Goal: Transaction & Acquisition: Obtain resource

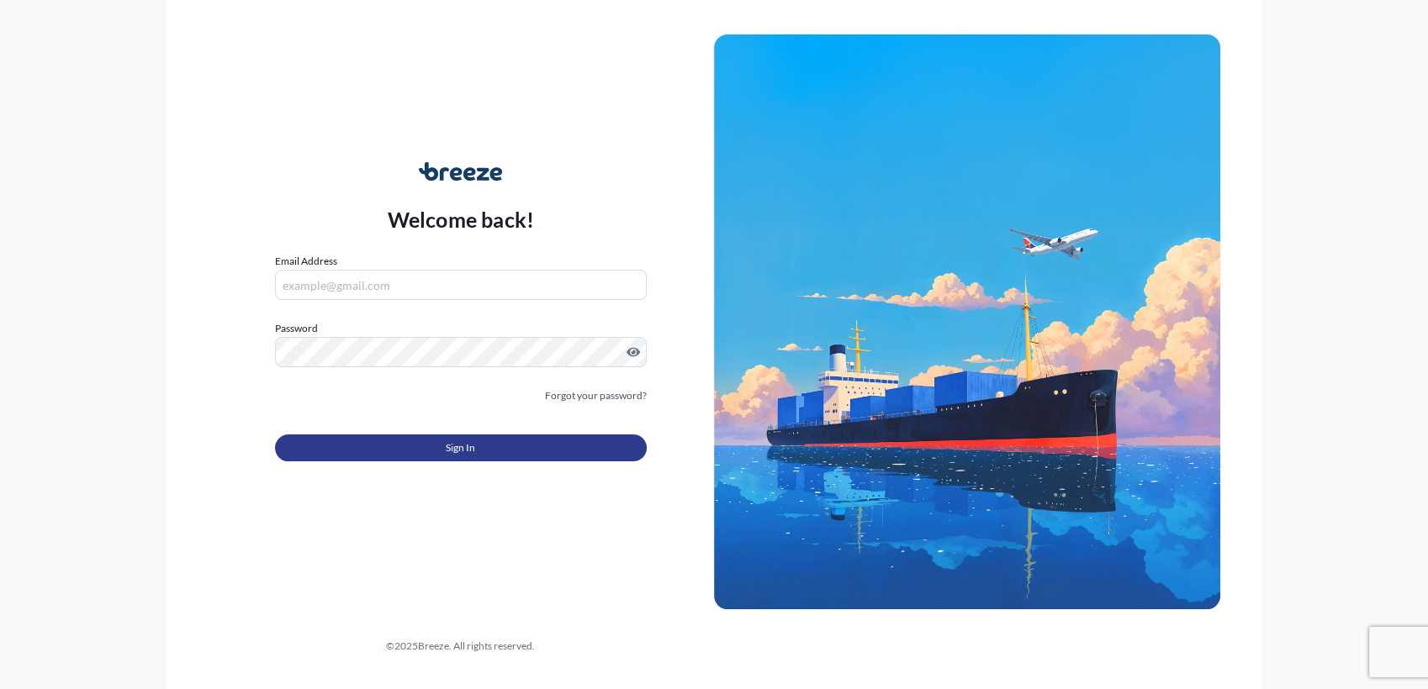
type input "[PERSON_NAME][EMAIL_ADDRESS][DOMAIN_NAME]"
click at [488, 451] on button "Sign In" at bounding box center [461, 448] width 372 height 27
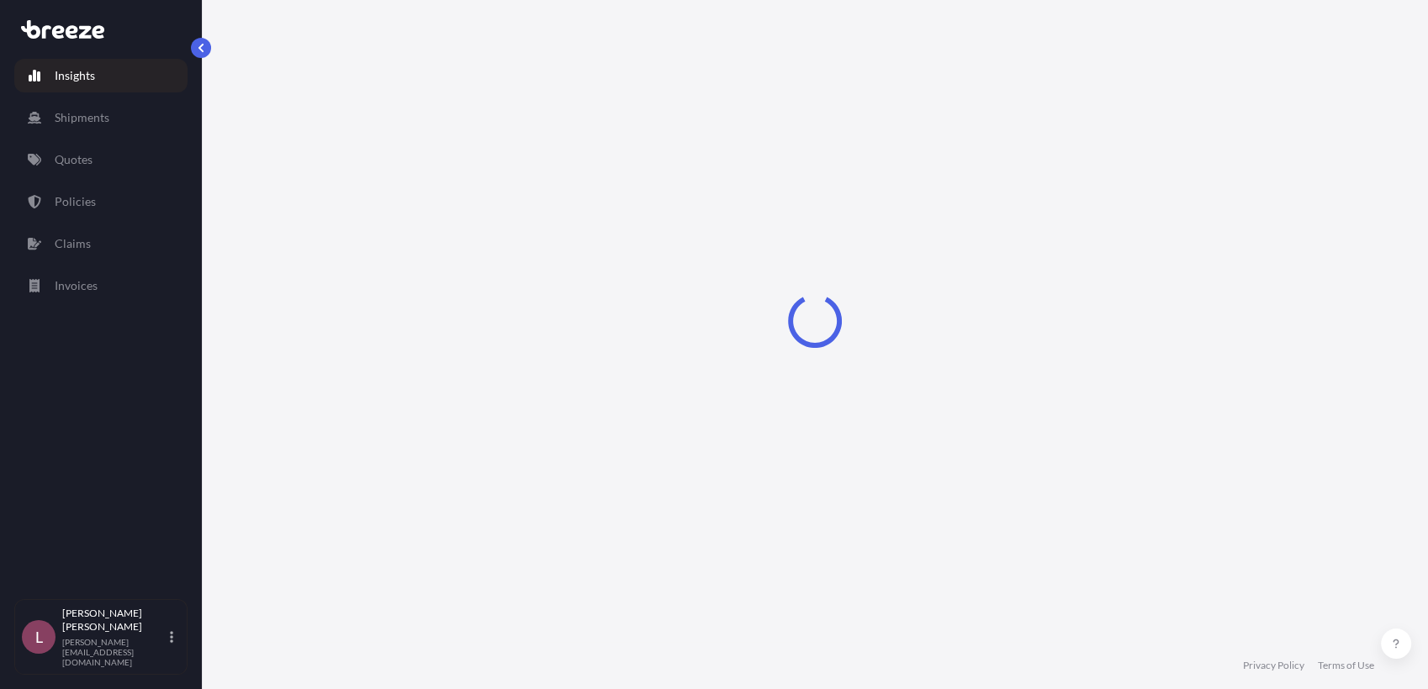
select select "2025"
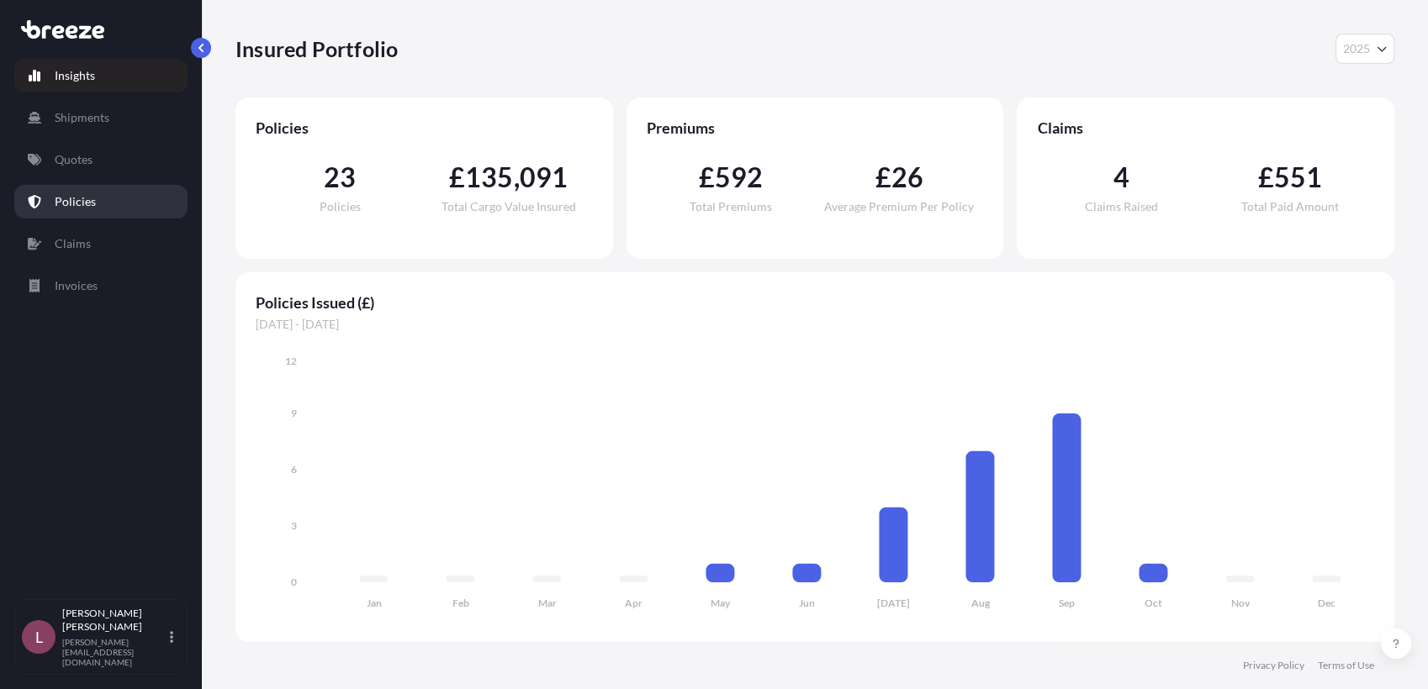
click at [82, 201] on p "Policies" at bounding box center [75, 201] width 41 height 17
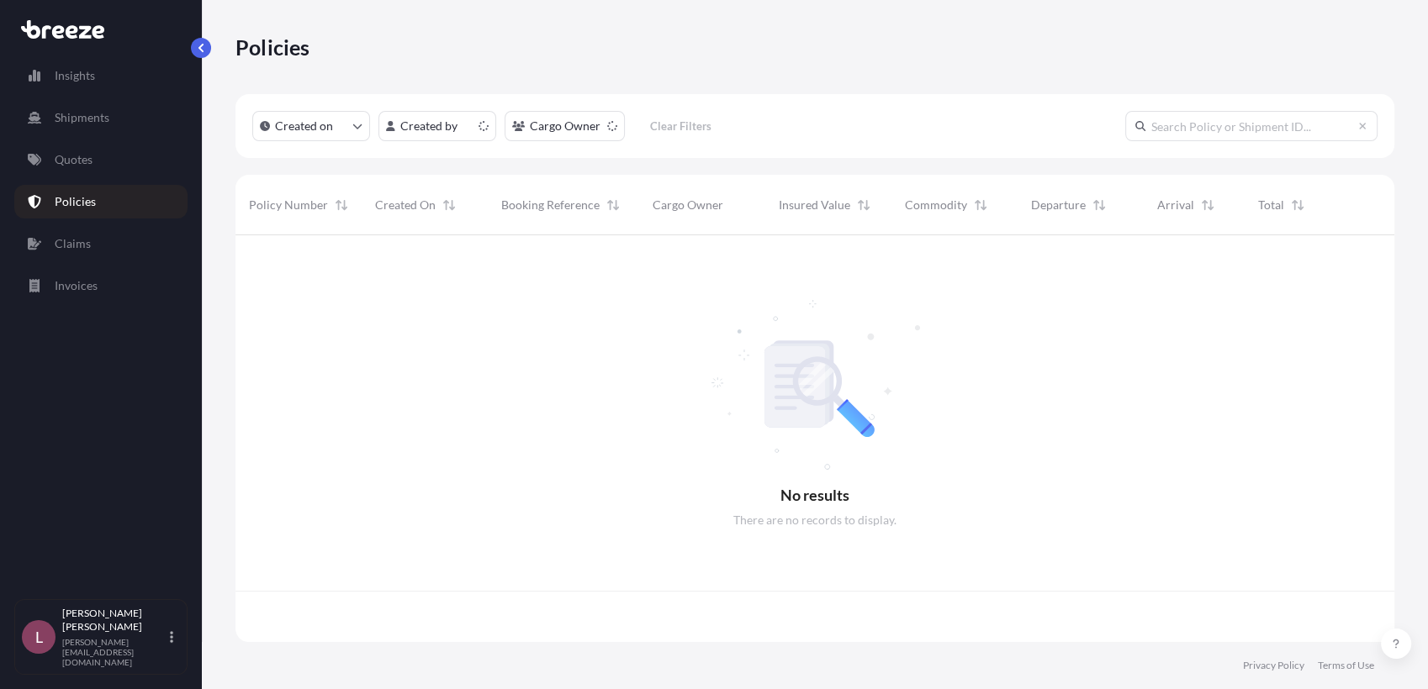
scroll to position [402, 1143]
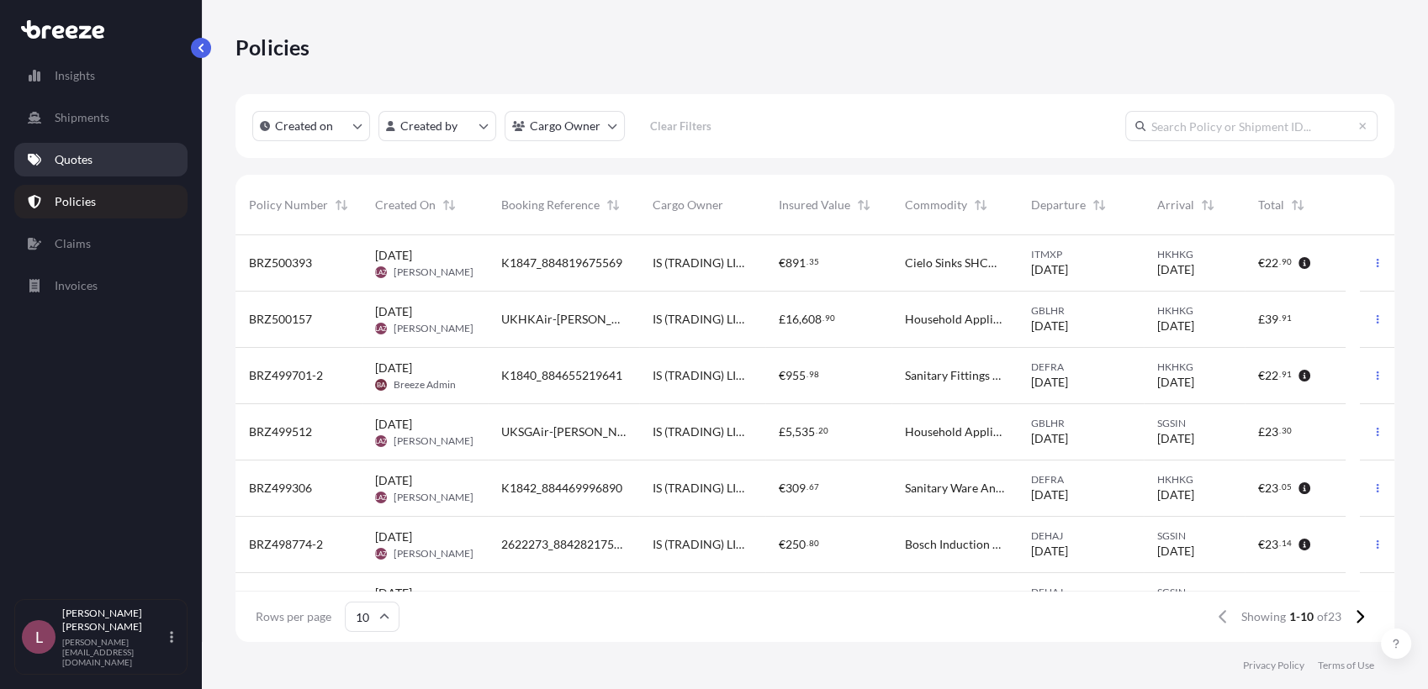
click at [102, 154] on link "Quotes" at bounding box center [100, 160] width 173 height 34
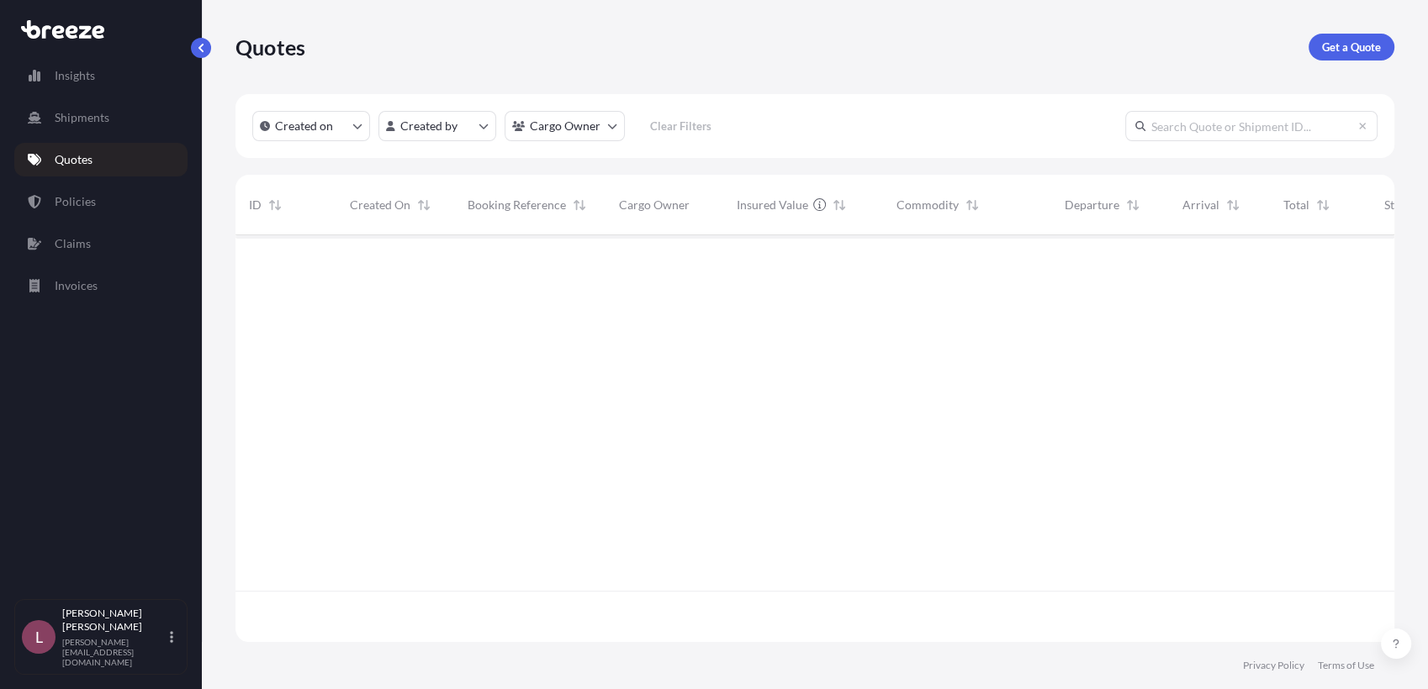
scroll to position [453, 1143]
click at [1349, 50] on p "Get a Quote" at bounding box center [1351, 47] width 59 height 17
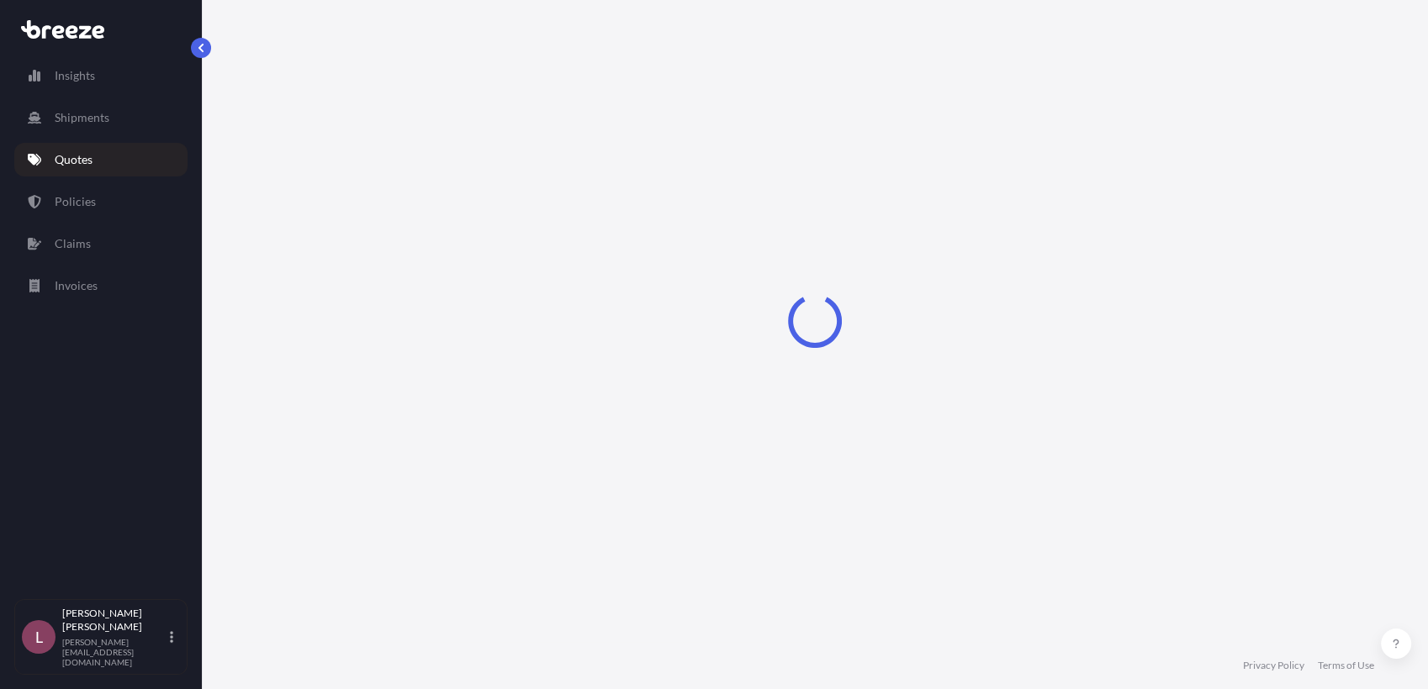
select select "Sea"
select select "1"
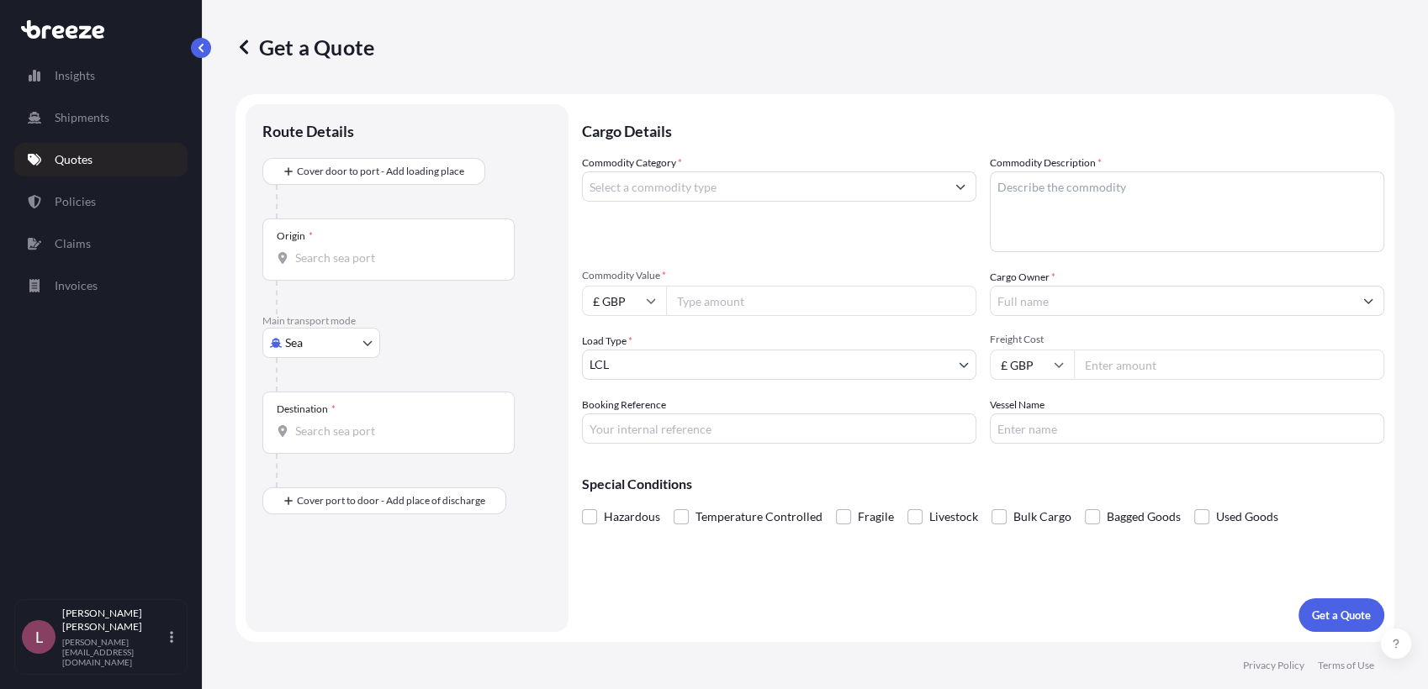
click at [345, 341] on body "Insights Shipments Quotes Policies Claims Invoices L [PERSON_NAME] Zamora [EMAI…" at bounding box center [714, 344] width 1428 height 689
click at [85, 155] on p "Quotes" at bounding box center [74, 159] width 38 height 17
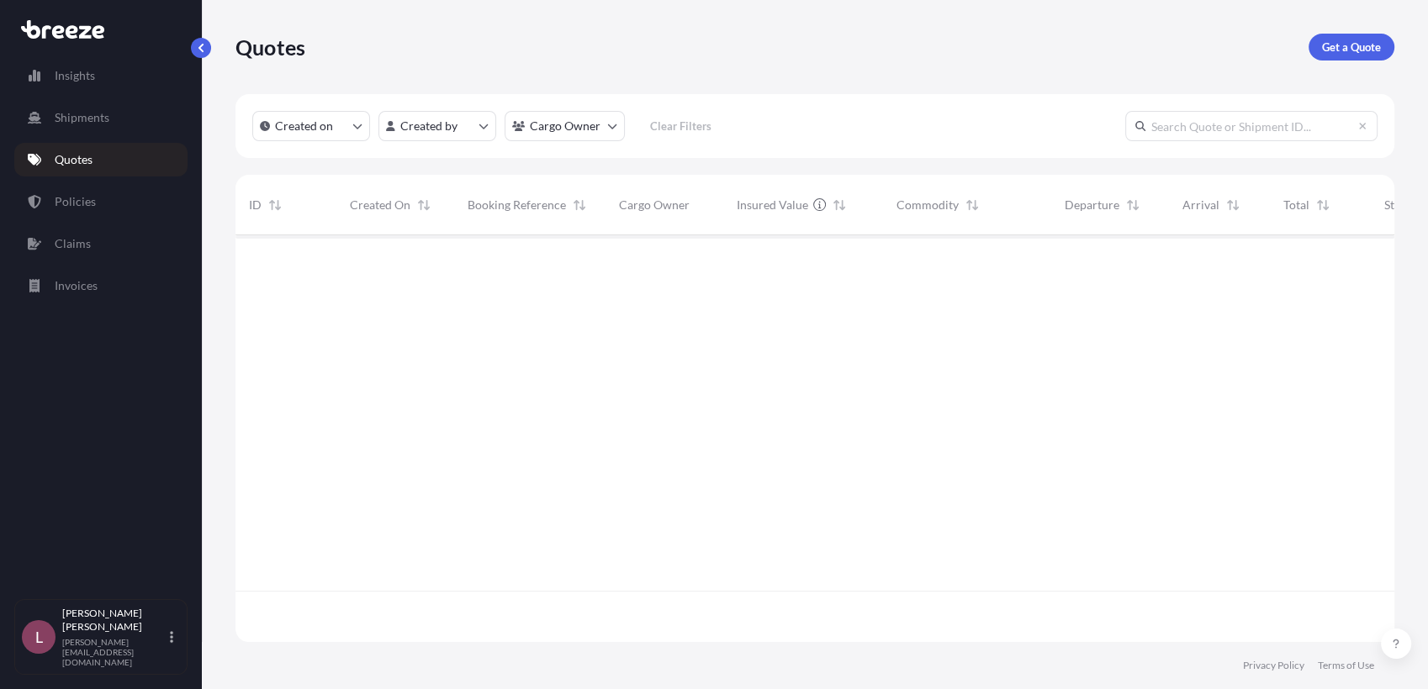
scroll to position [402, 1143]
click at [108, 200] on link "Policies" at bounding box center [100, 202] width 173 height 34
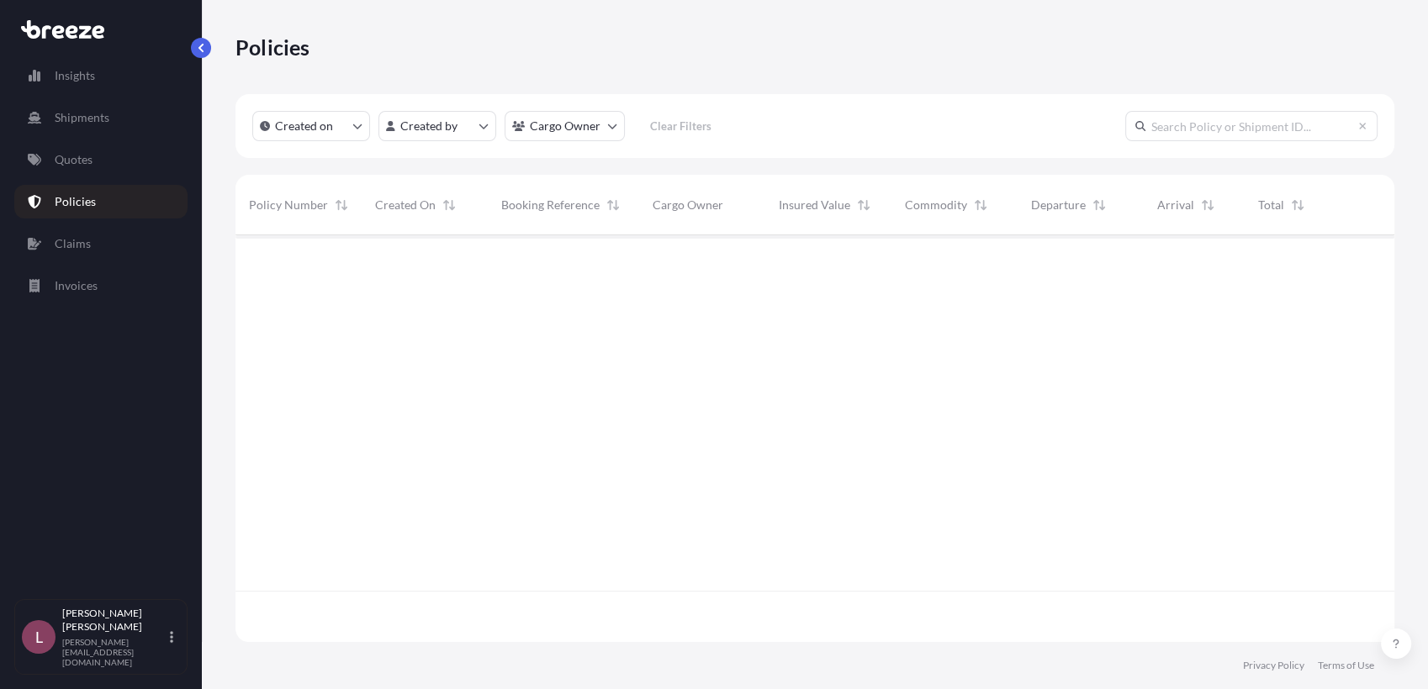
scroll to position [402, 1143]
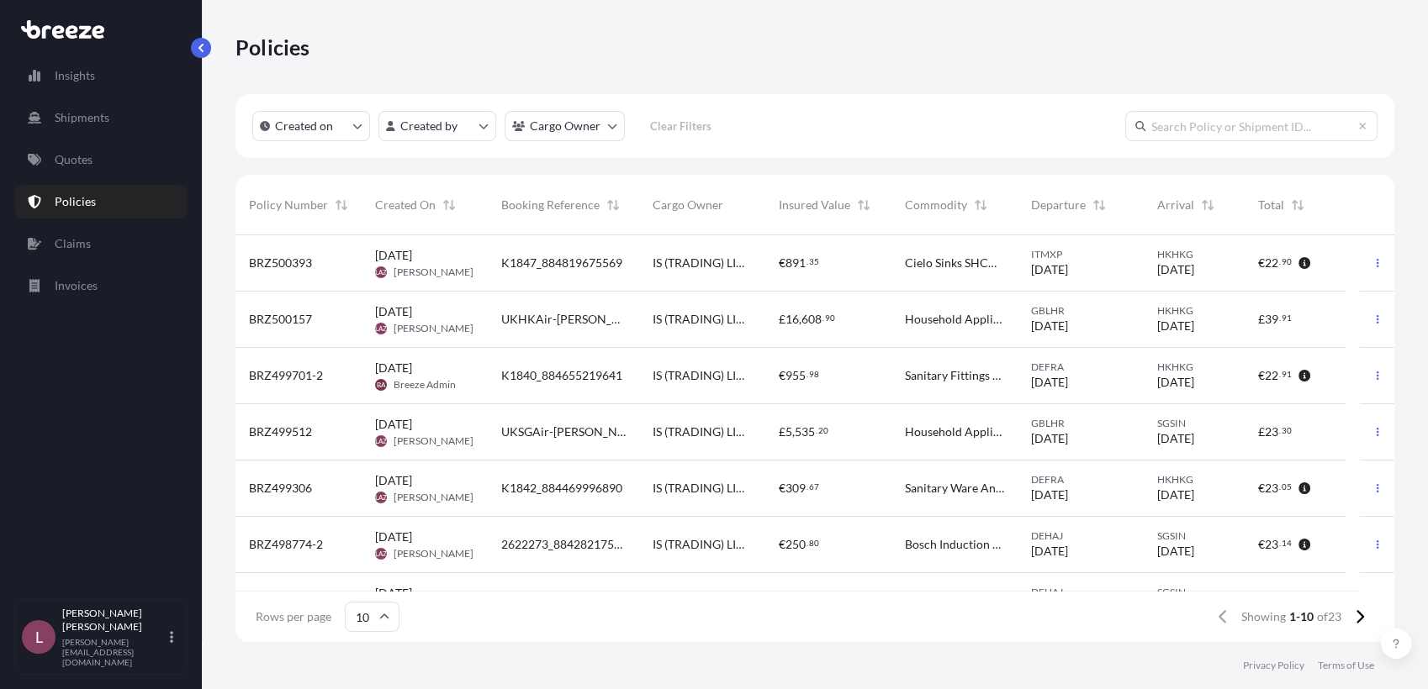
click at [624, 436] on div "UKSGAir-[PERSON_NAME]-9B" at bounding box center [563, 432] width 124 height 17
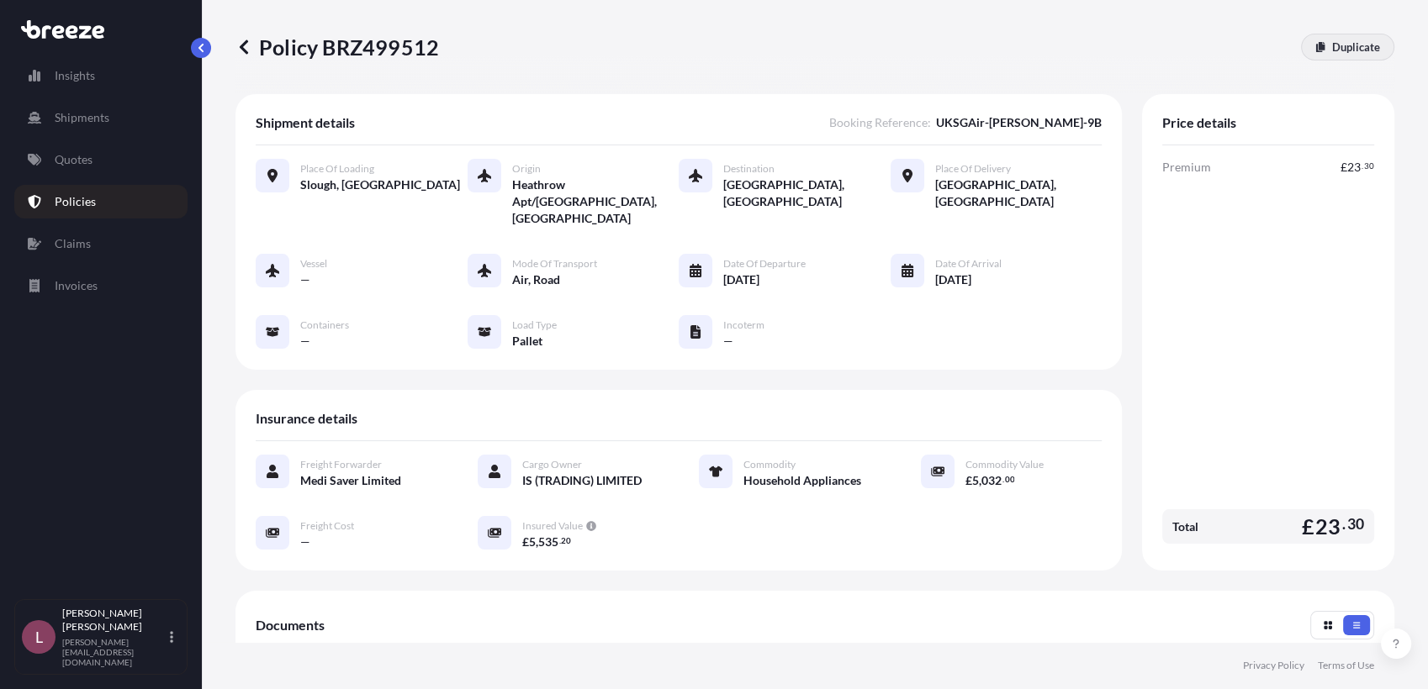
click at [1332, 50] on p "Duplicate" at bounding box center [1356, 47] width 48 height 17
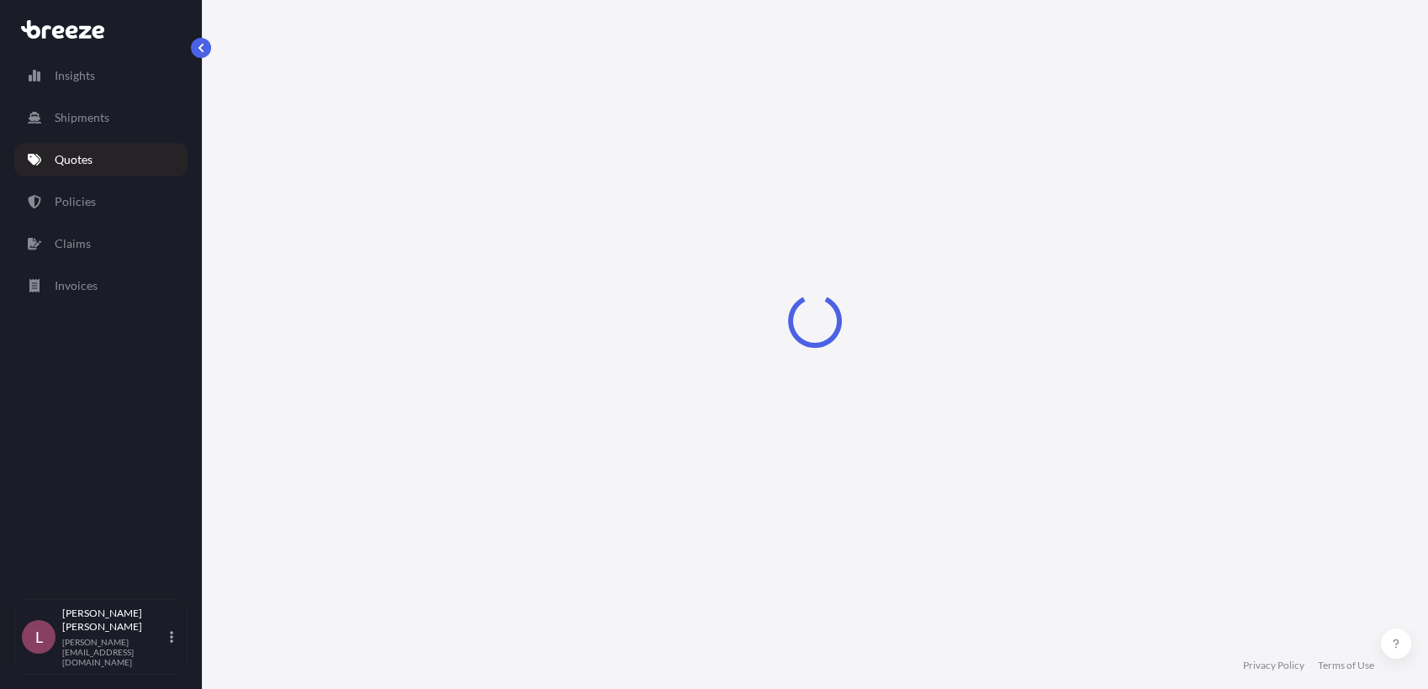
select select "Road"
select select "Air"
select select "Road"
select select "1"
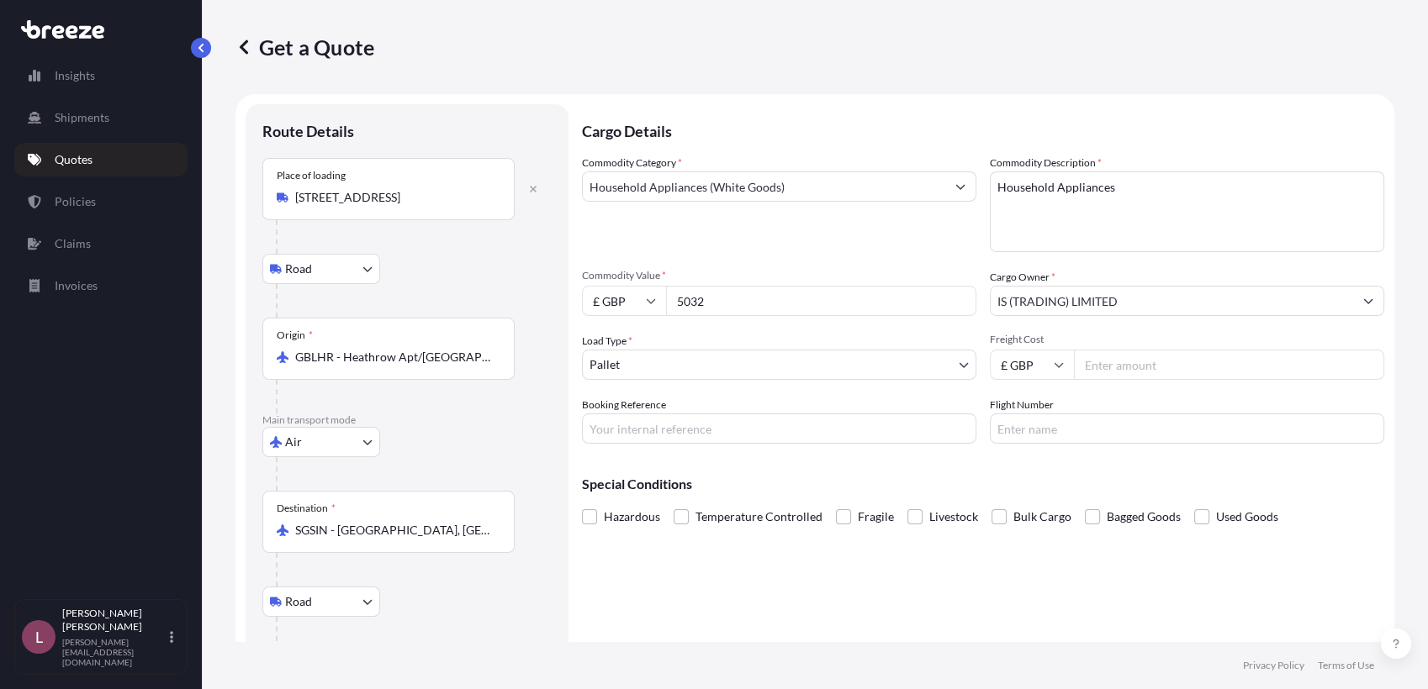
drag, startPoint x: 791, startPoint y: 299, endPoint x: 638, endPoint y: 304, distance: 153.1
click at [638, 304] on div "£ GBP 5032" at bounding box center [779, 301] width 394 height 30
paste input "997"
type input "9972"
click at [835, 434] on input "Booking Reference" at bounding box center [779, 429] width 394 height 30
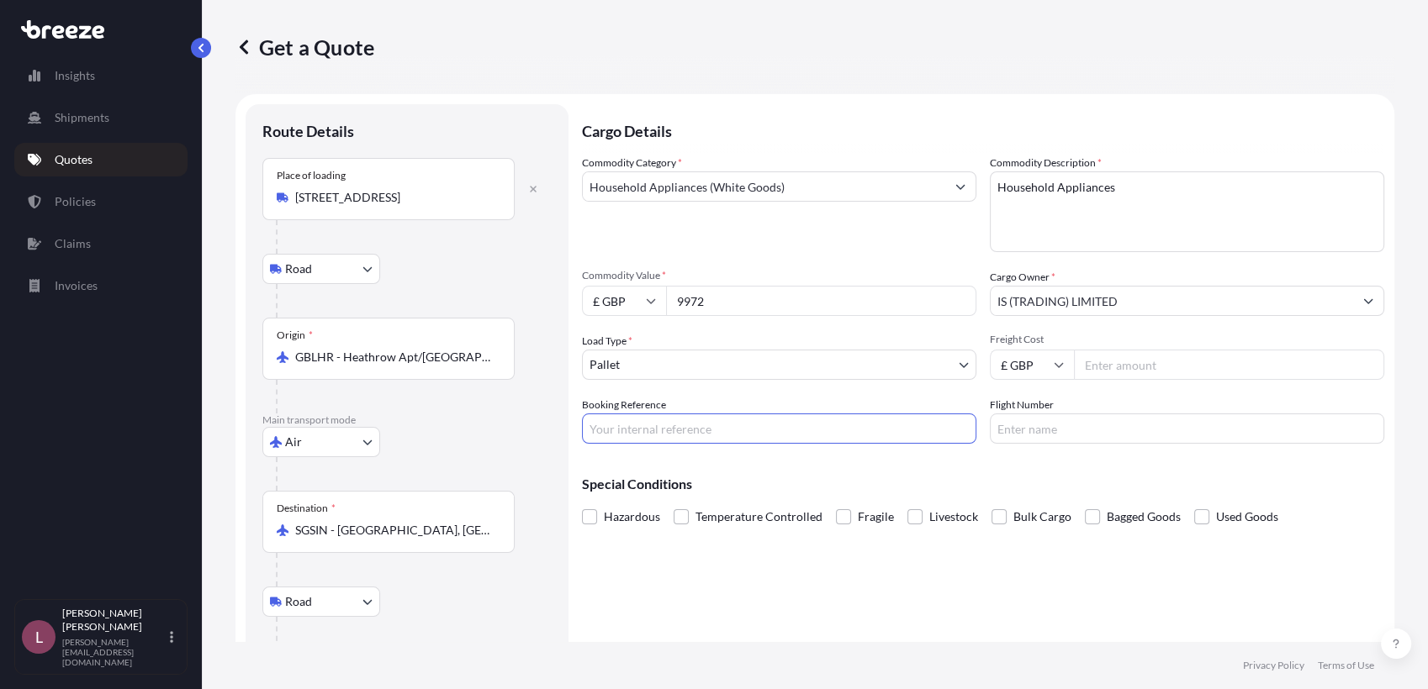
click at [742, 433] on input "Booking Reference" at bounding box center [779, 429] width 394 height 30
paste input "UKSGAir-[PERSON_NAME]-10A"
type input "UKSGAir-[PERSON_NAME]-10A"
click at [1049, 434] on input "Flight Number" at bounding box center [1187, 429] width 394 height 30
click at [1013, 426] on input "Flight Number" at bounding box center [1187, 429] width 394 height 30
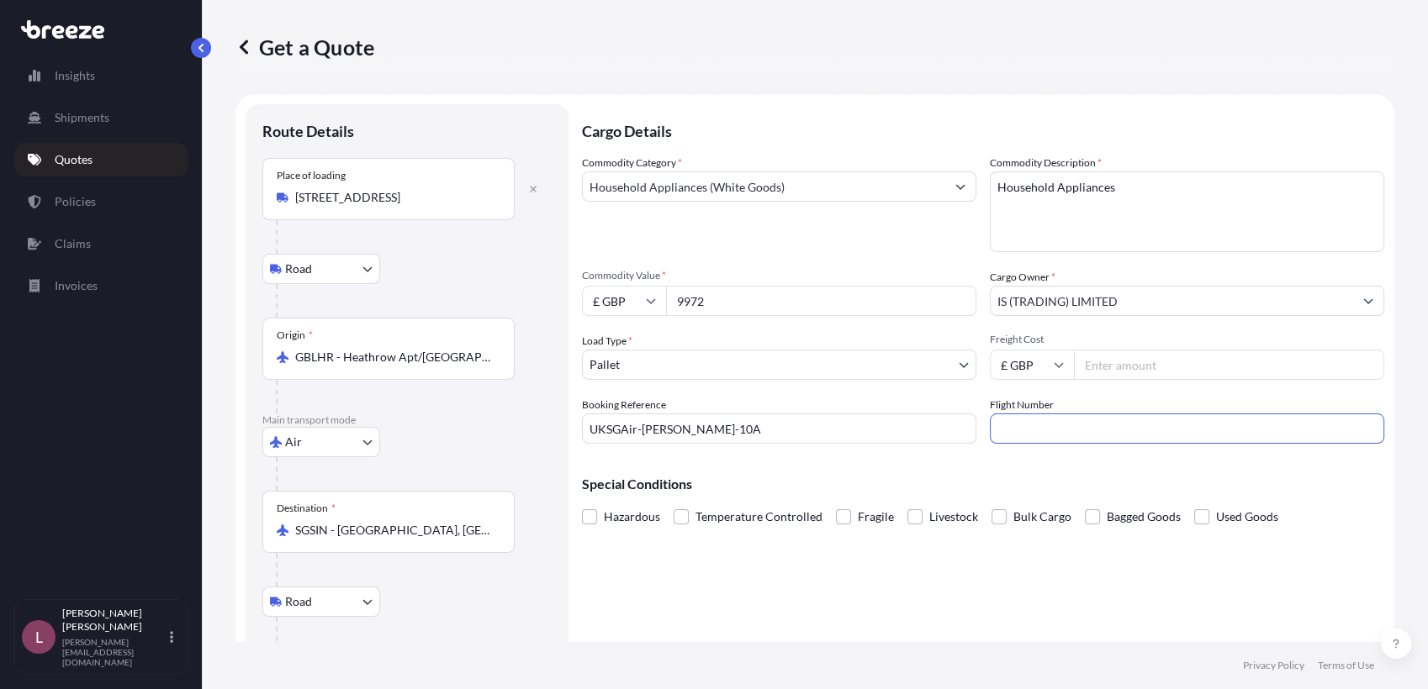
click at [1013, 426] on input "Flight Number" at bounding box center [1187, 429] width 394 height 30
type input "072-73816186"
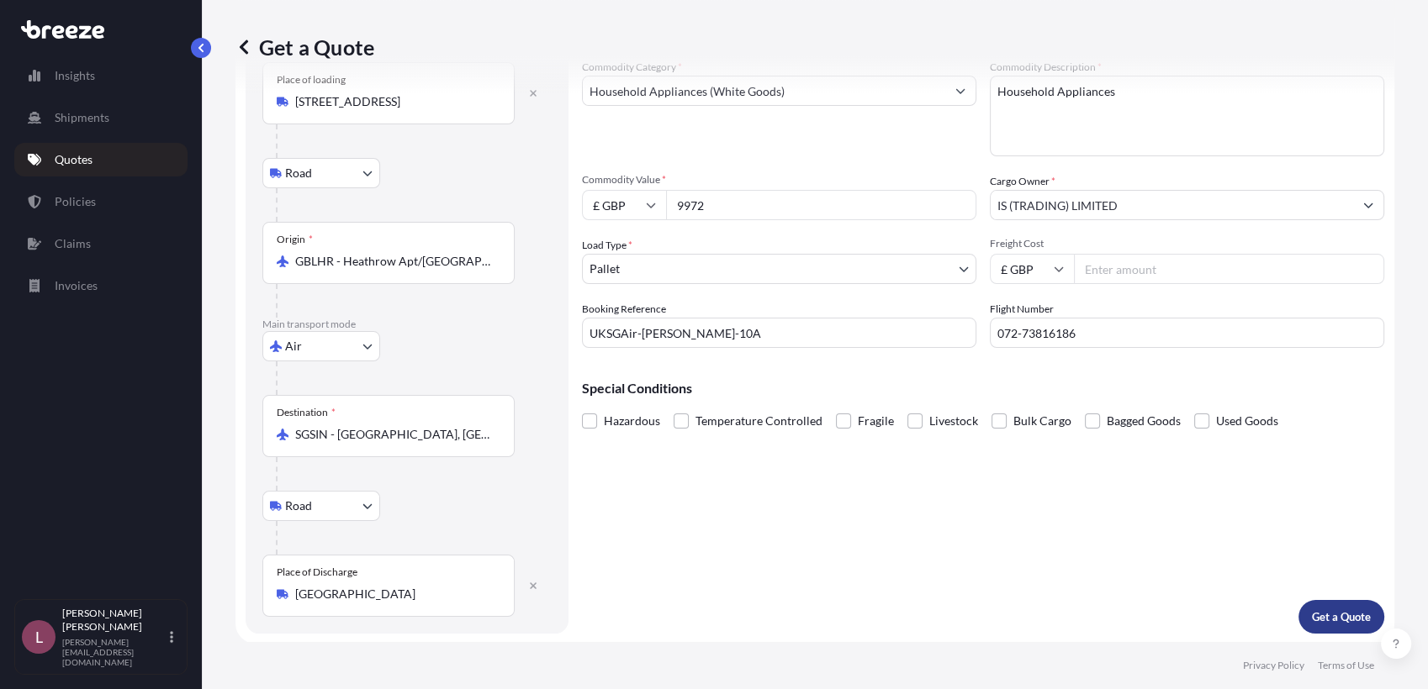
click at [1314, 615] on p "Get a Quote" at bounding box center [1341, 617] width 59 height 17
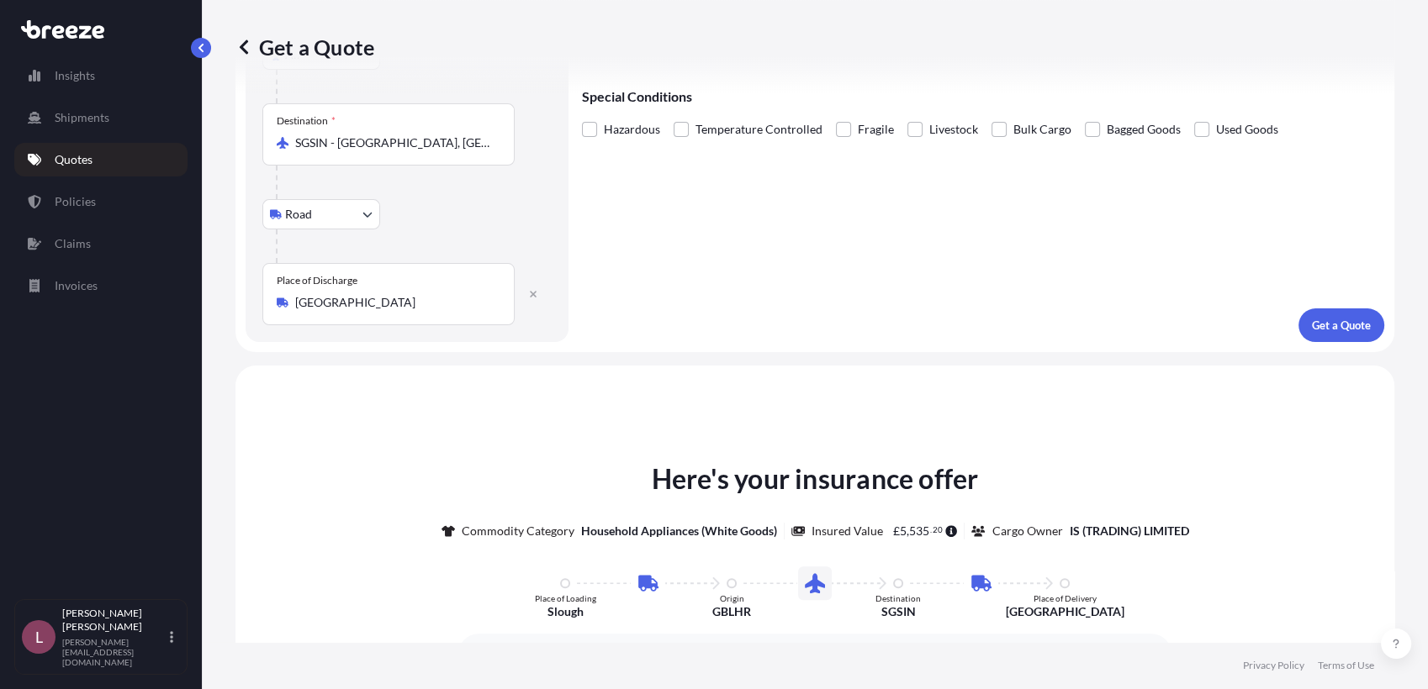
scroll to position [669, 0]
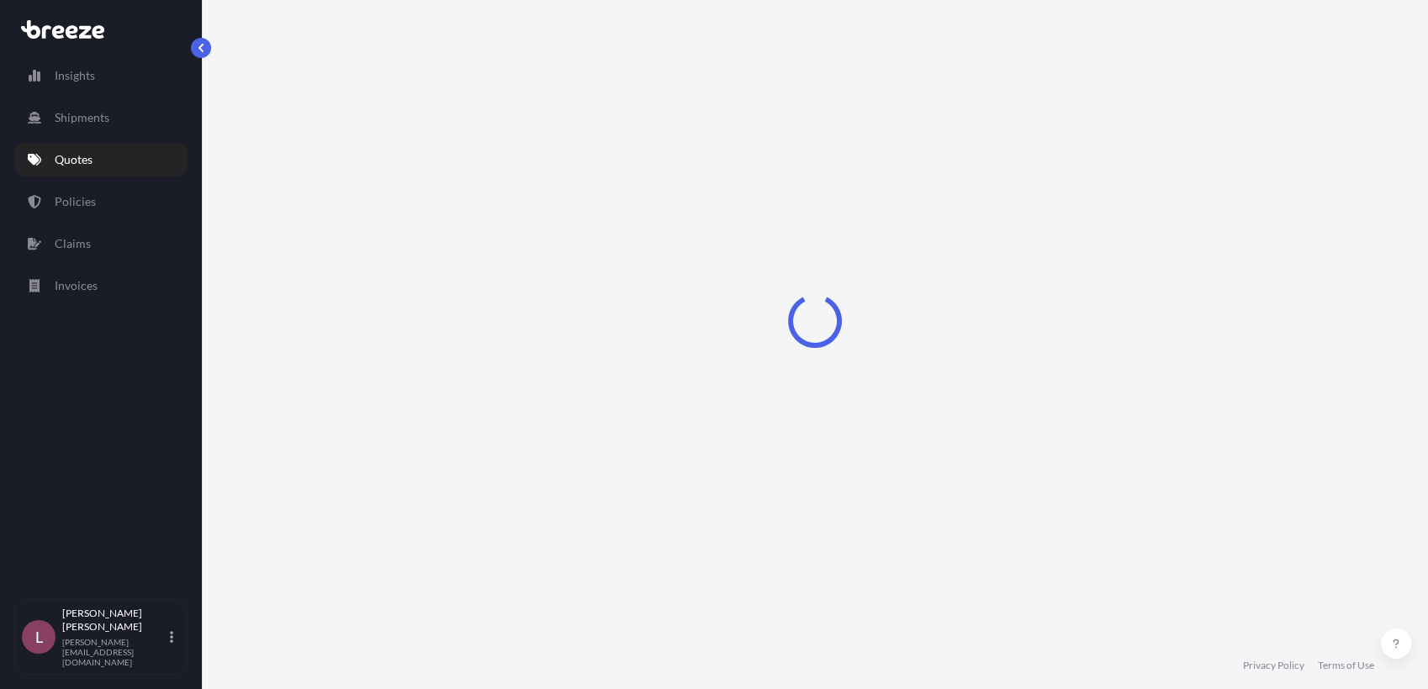
select select "Road"
select select "Air"
select select "Road"
select select "1"
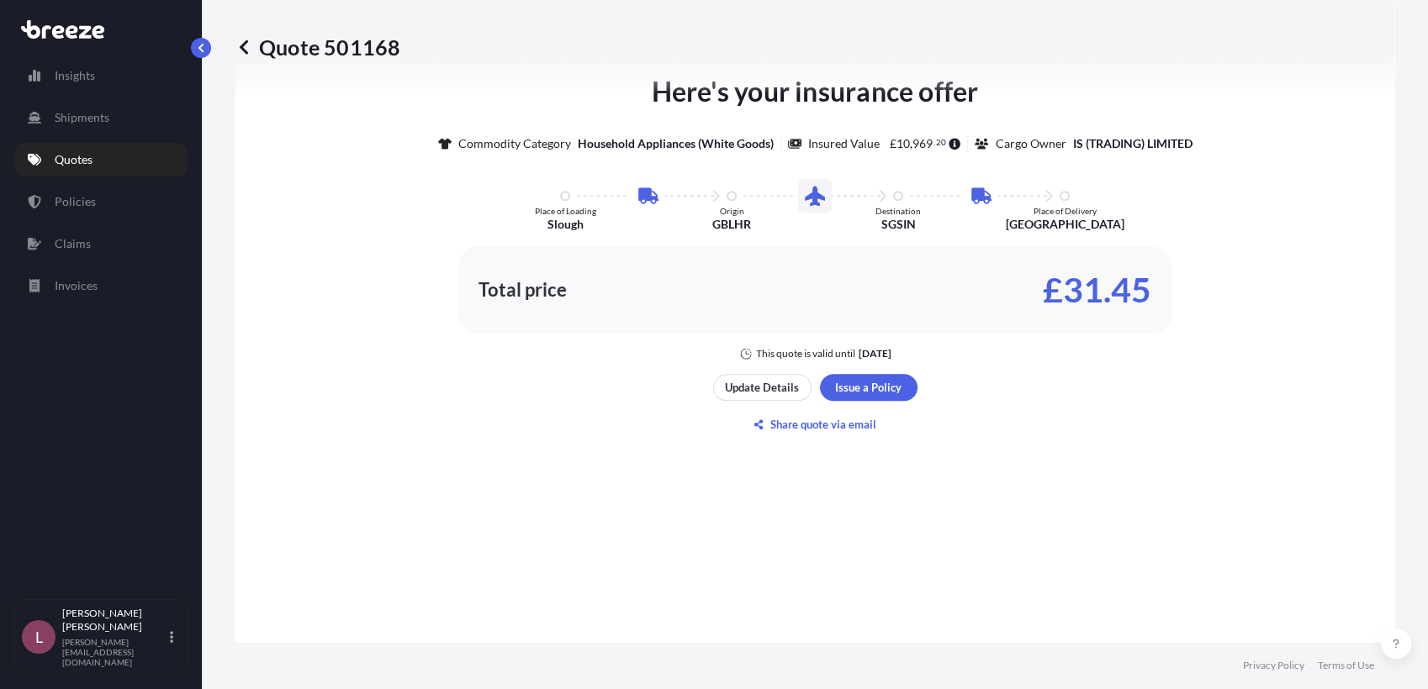
scroll to position [1033, 0]
click at [750, 393] on button "Update Details" at bounding box center [762, 385] width 98 height 27
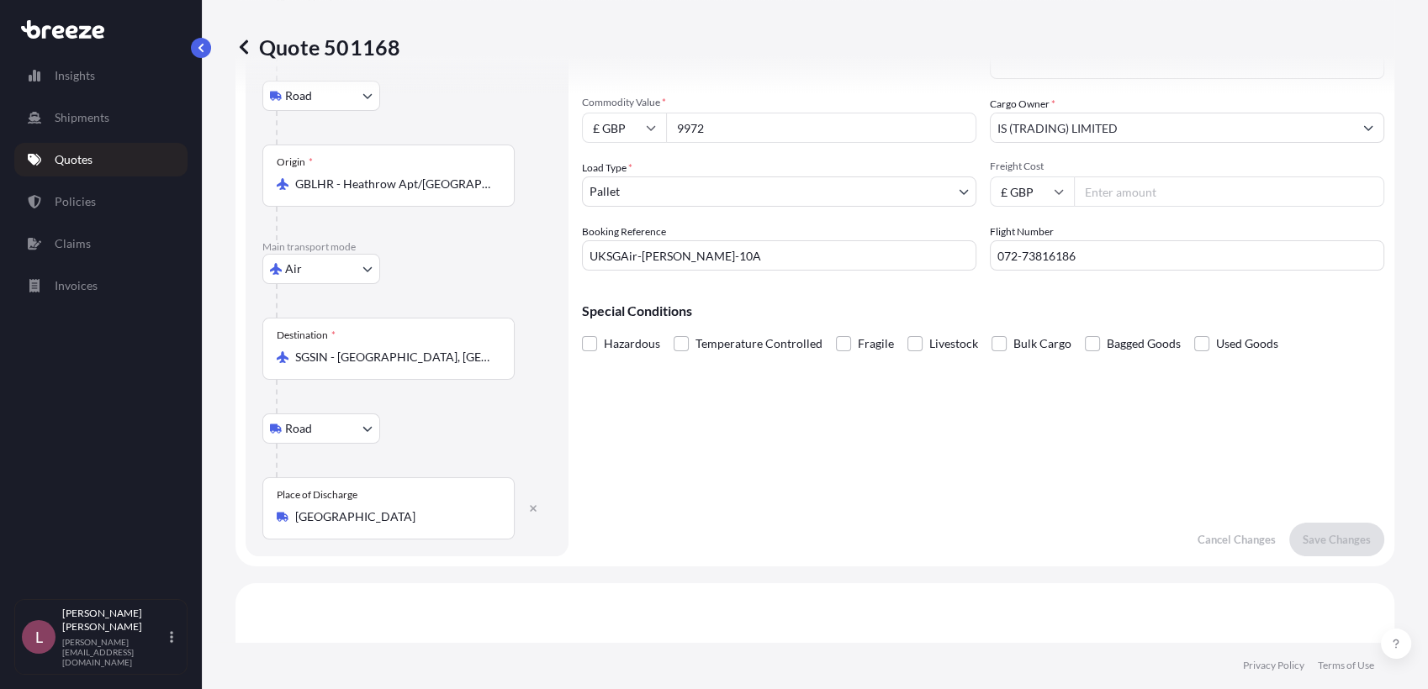
scroll to position [27, 0]
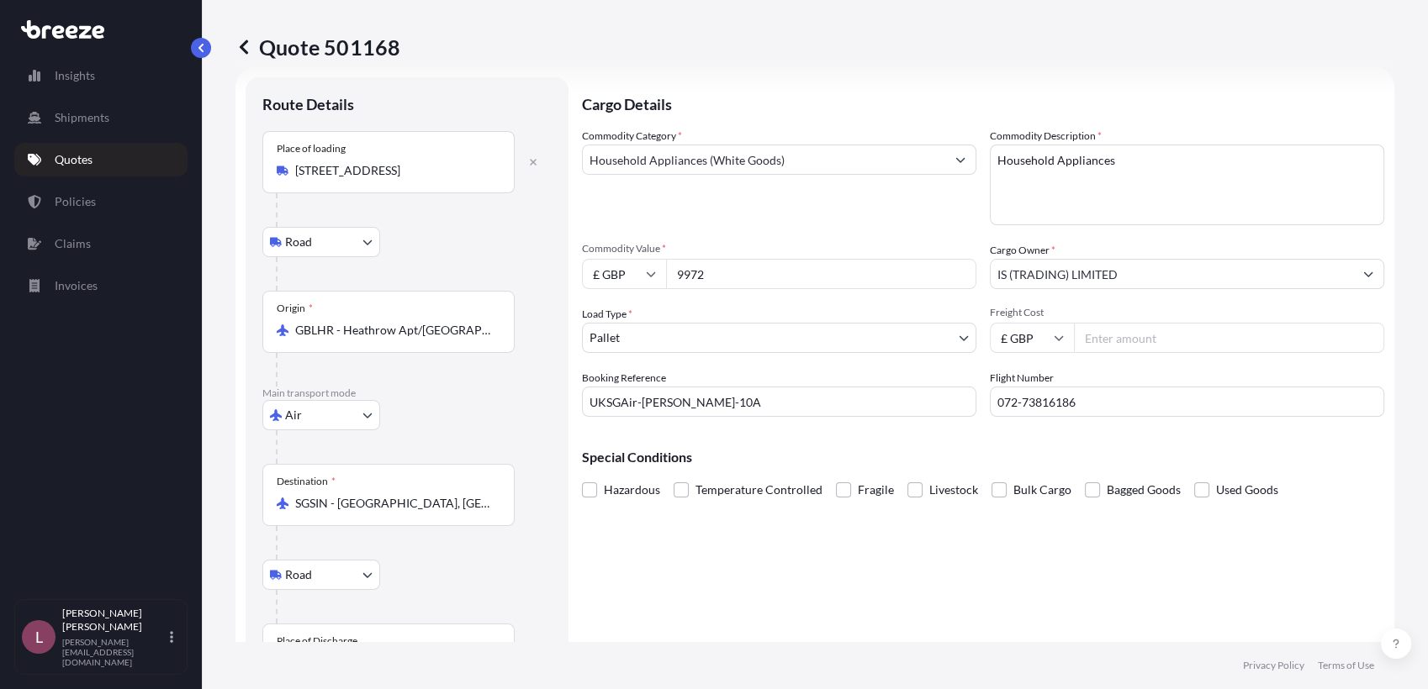
click at [860, 582] on div "Cargo Details Commodity Category * Household Appliances (White Goods) Commodity…" at bounding box center [983, 390] width 802 height 626
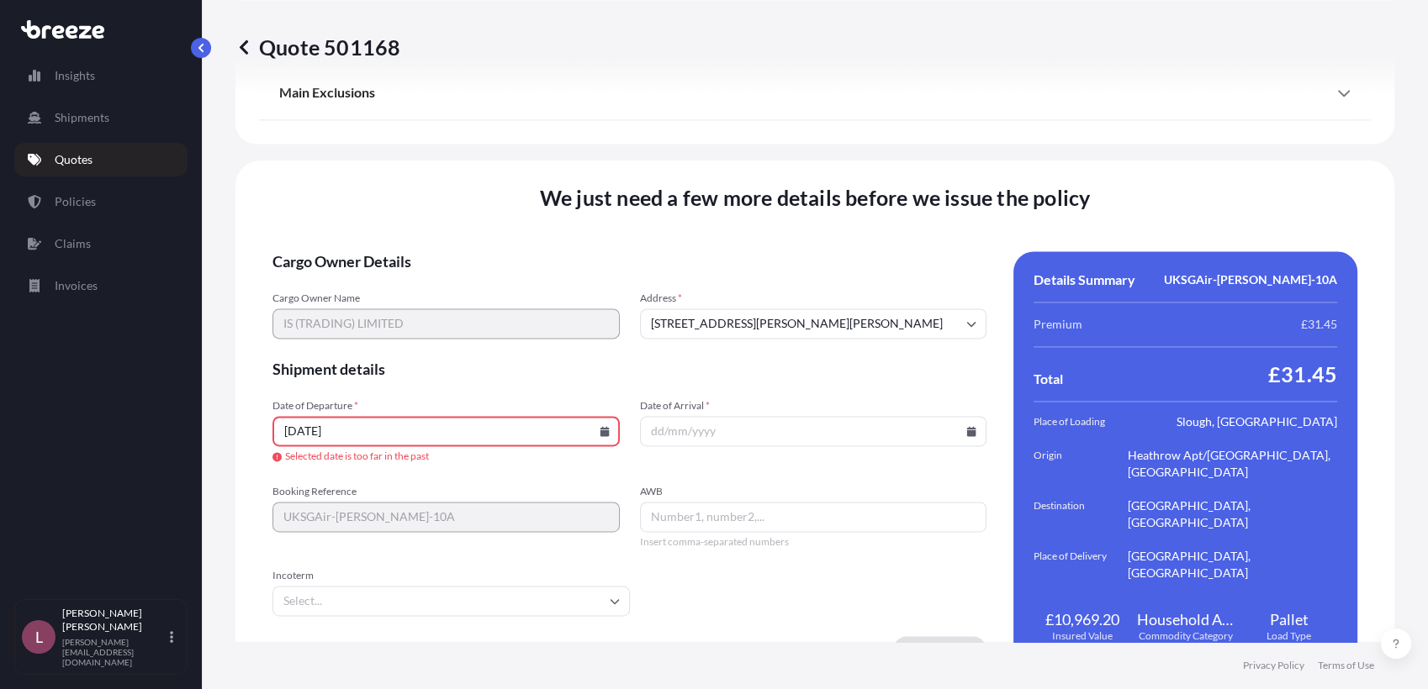
scroll to position [2294, 0]
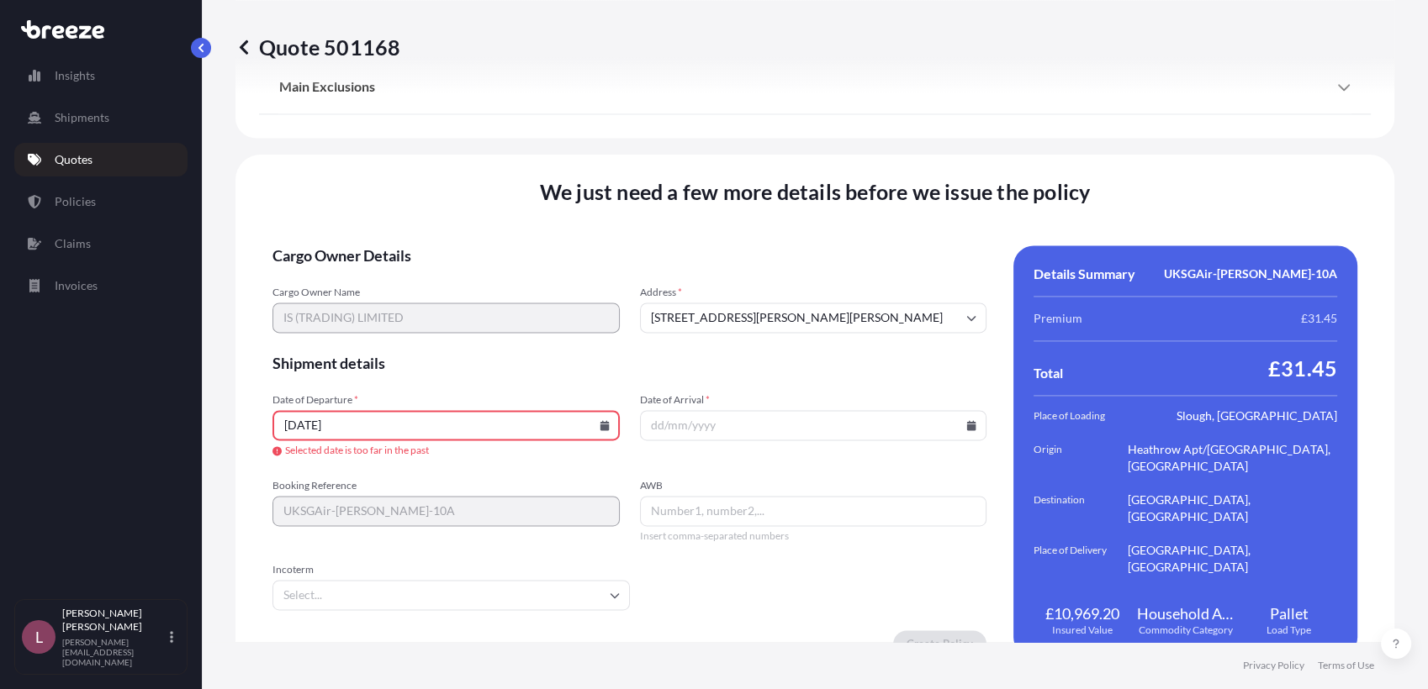
click at [599, 426] on icon at bounding box center [603, 425] width 9 height 10
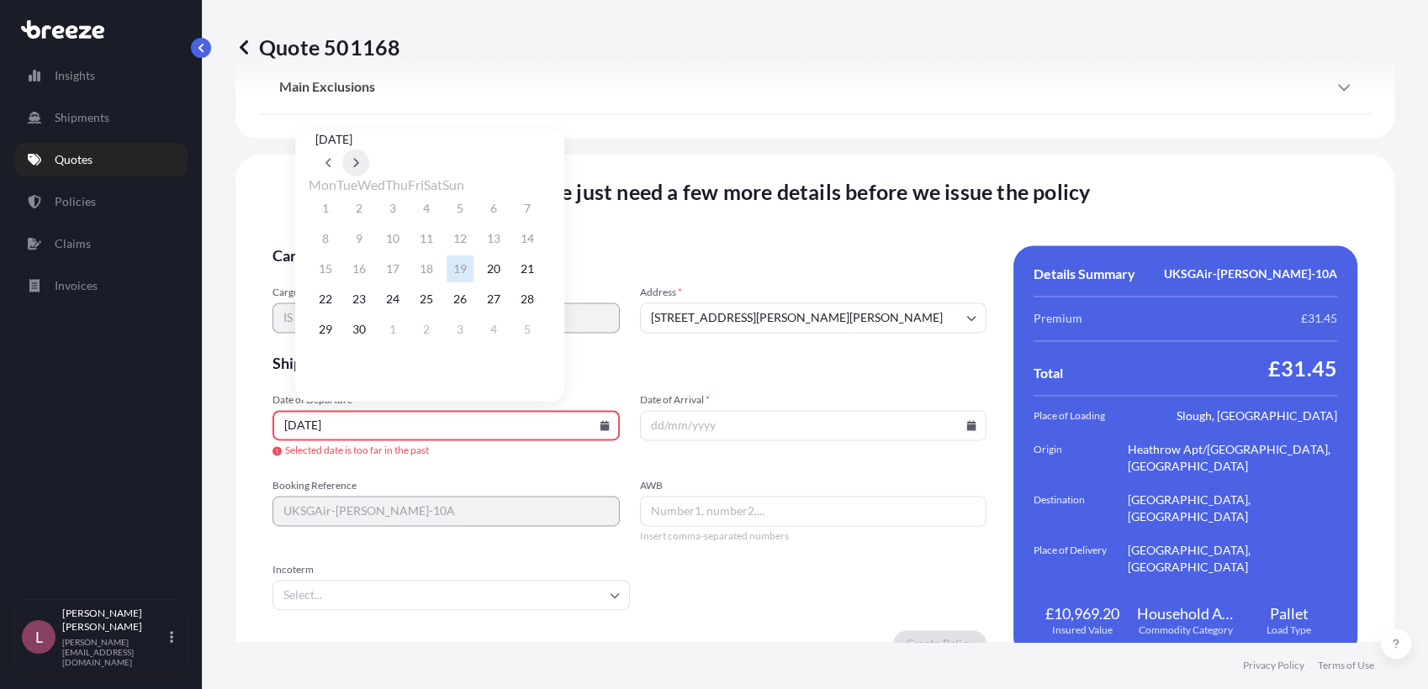
click at [359, 158] on icon at bounding box center [355, 163] width 7 height 10
click at [473, 239] on button "10" at bounding box center [459, 238] width 27 height 27
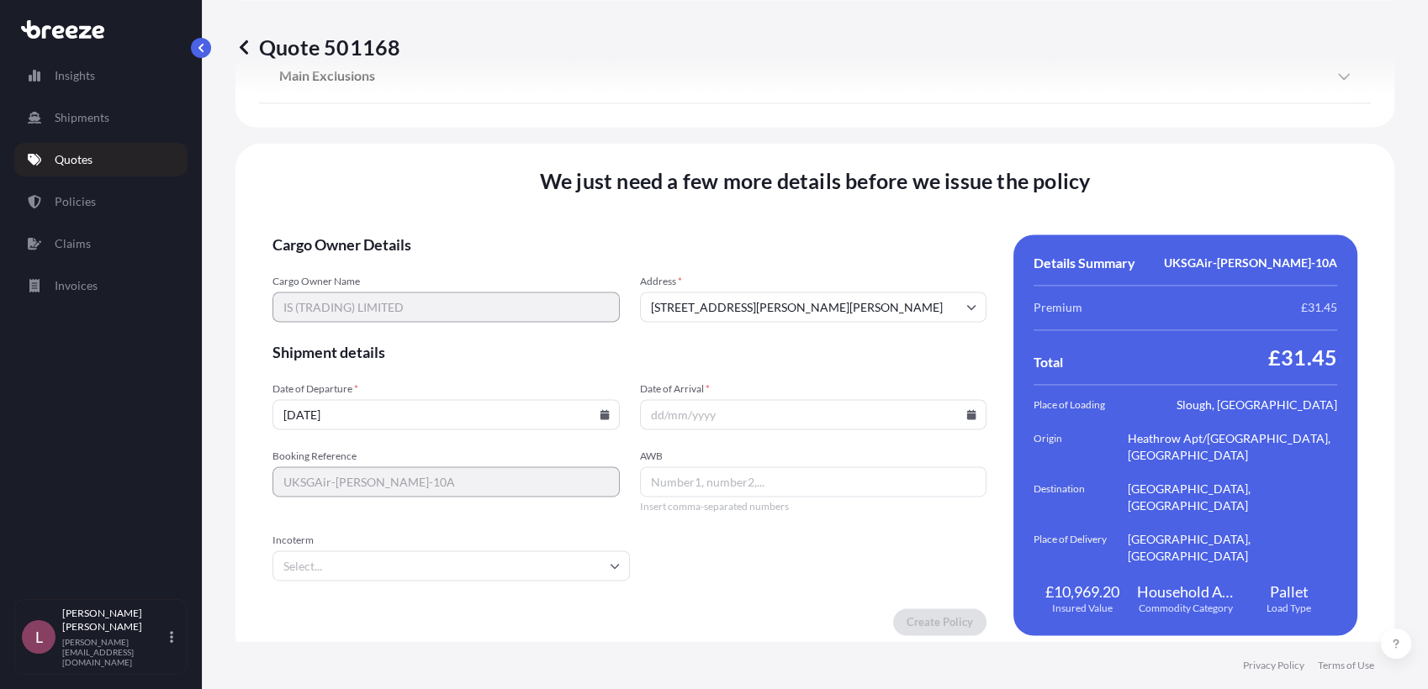
type input "[DATE]"
click at [967, 409] on icon at bounding box center [971, 414] width 9 height 10
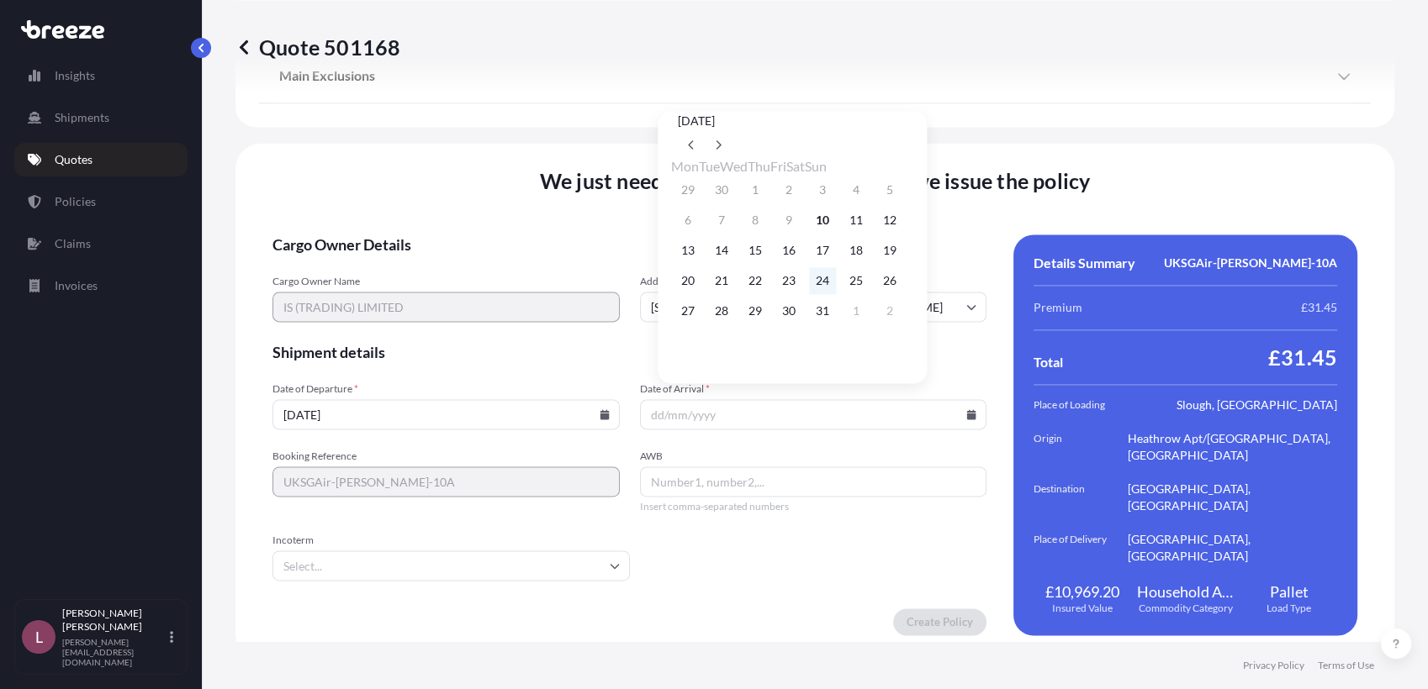
click at [836, 285] on button "24" at bounding box center [822, 280] width 27 height 27
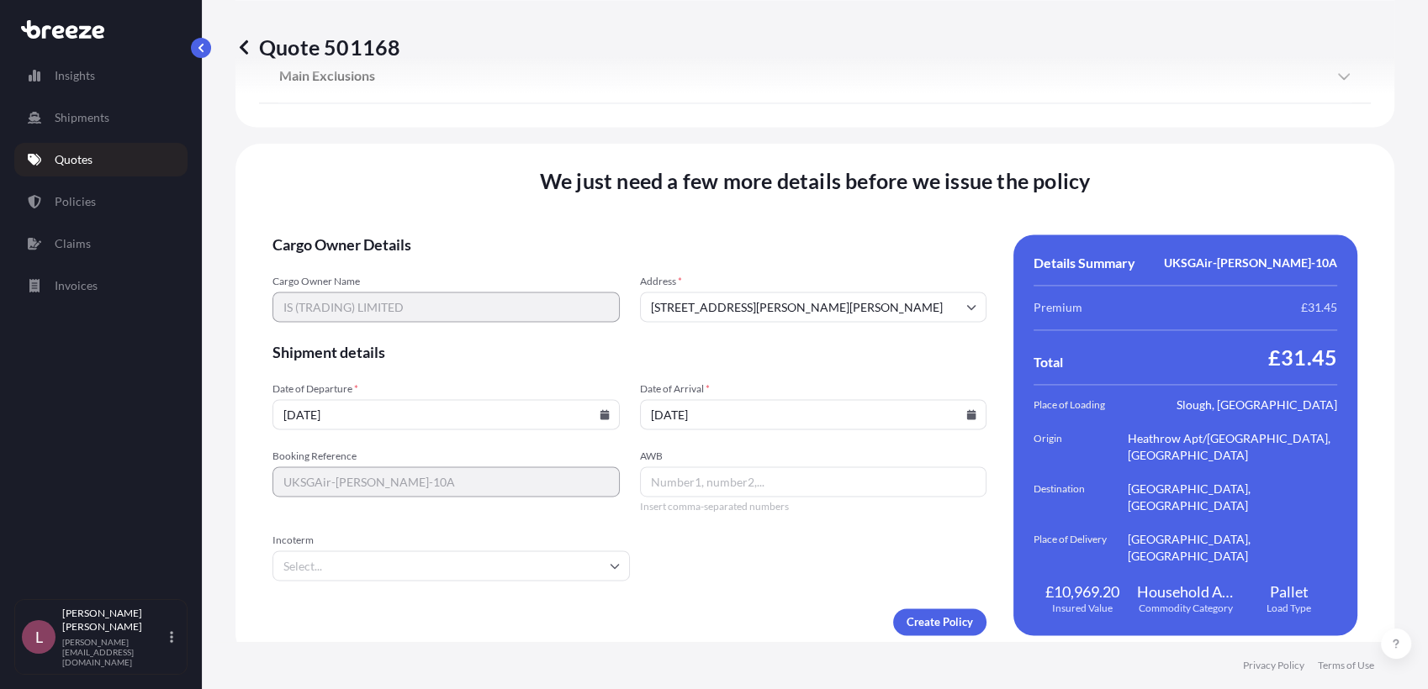
type input "[DATE]"
click at [763, 533] on form "Cargo Owner Details Cargo Owner Name IS (TRADING) LIMITED Address * [STREET_ADD…" at bounding box center [629, 435] width 714 height 401
click at [761, 487] on input "AWB" at bounding box center [813, 482] width 347 height 30
type input "S2501360277"
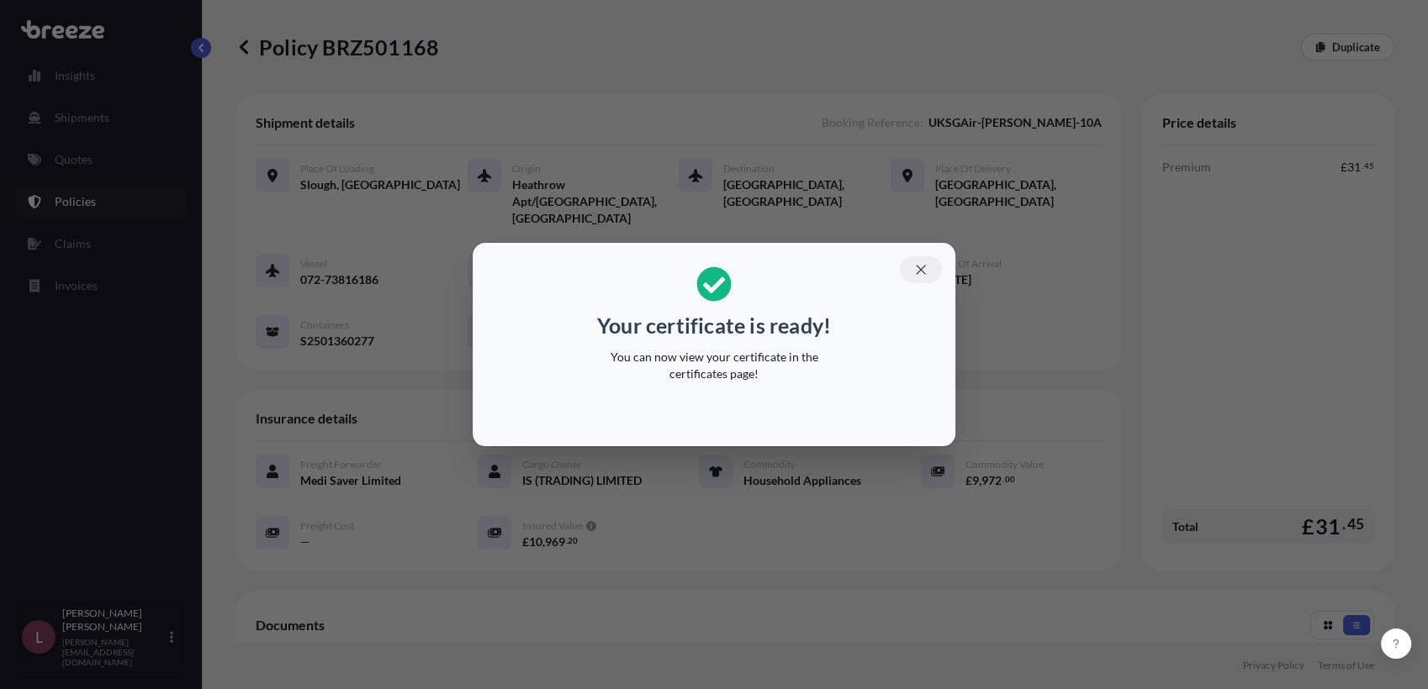
click at [917, 272] on icon "button" at bounding box center [920, 269] width 15 height 15
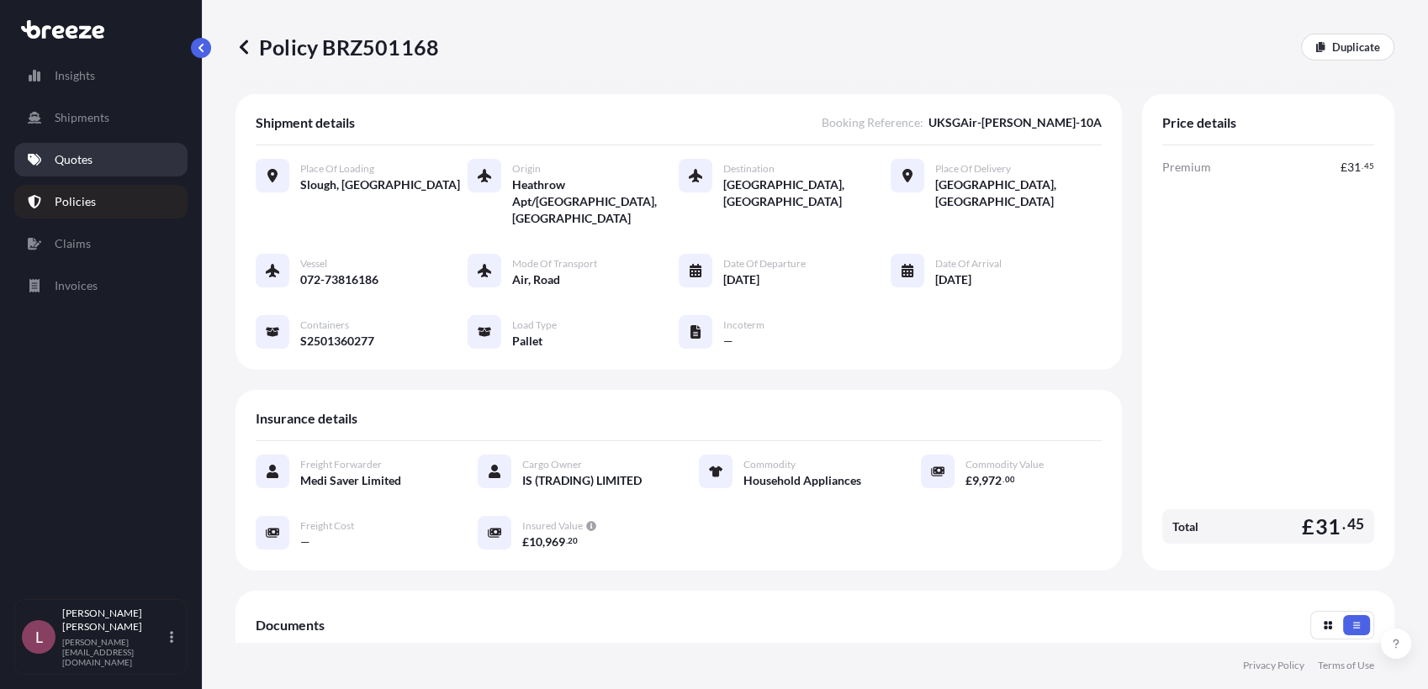
click at [82, 158] on p "Quotes" at bounding box center [74, 159] width 38 height 17
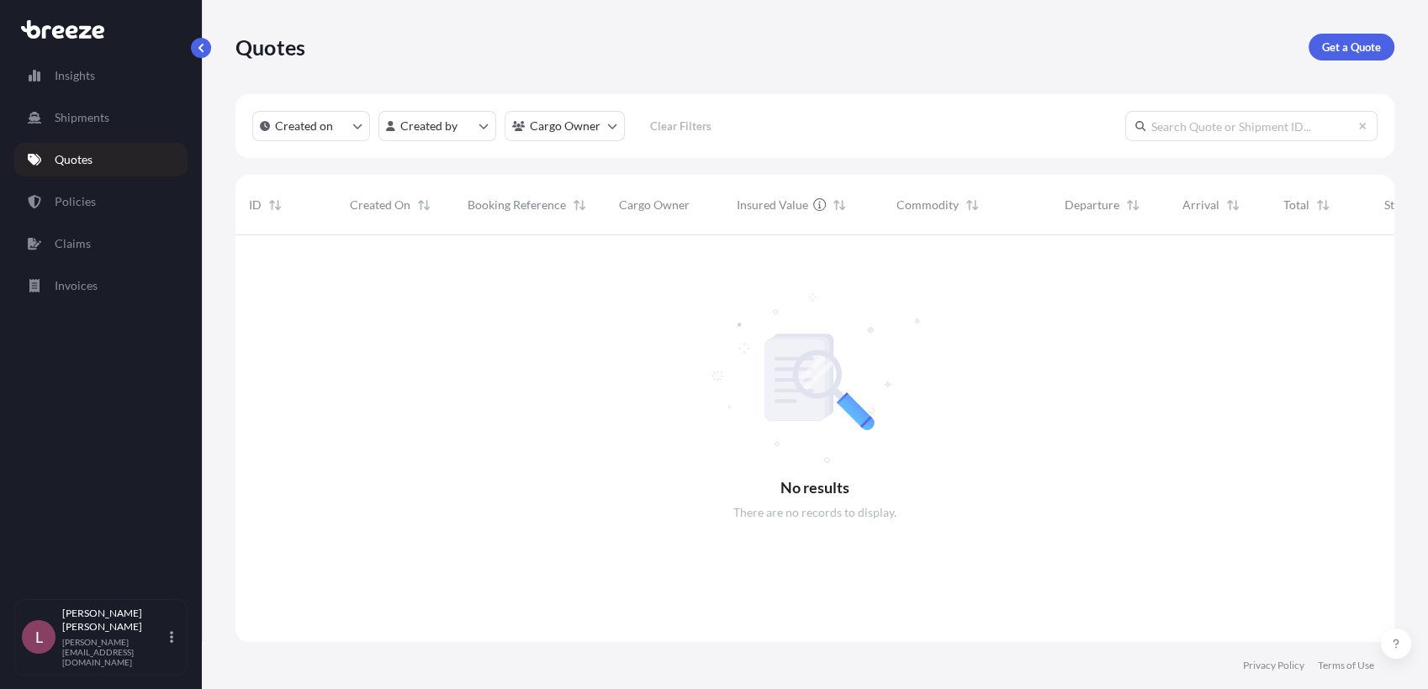
scroll to position [453, 1143]
click at [1347, 48] on p "Get a Quote" at bounding box center [1351, 47] width 59 height 17
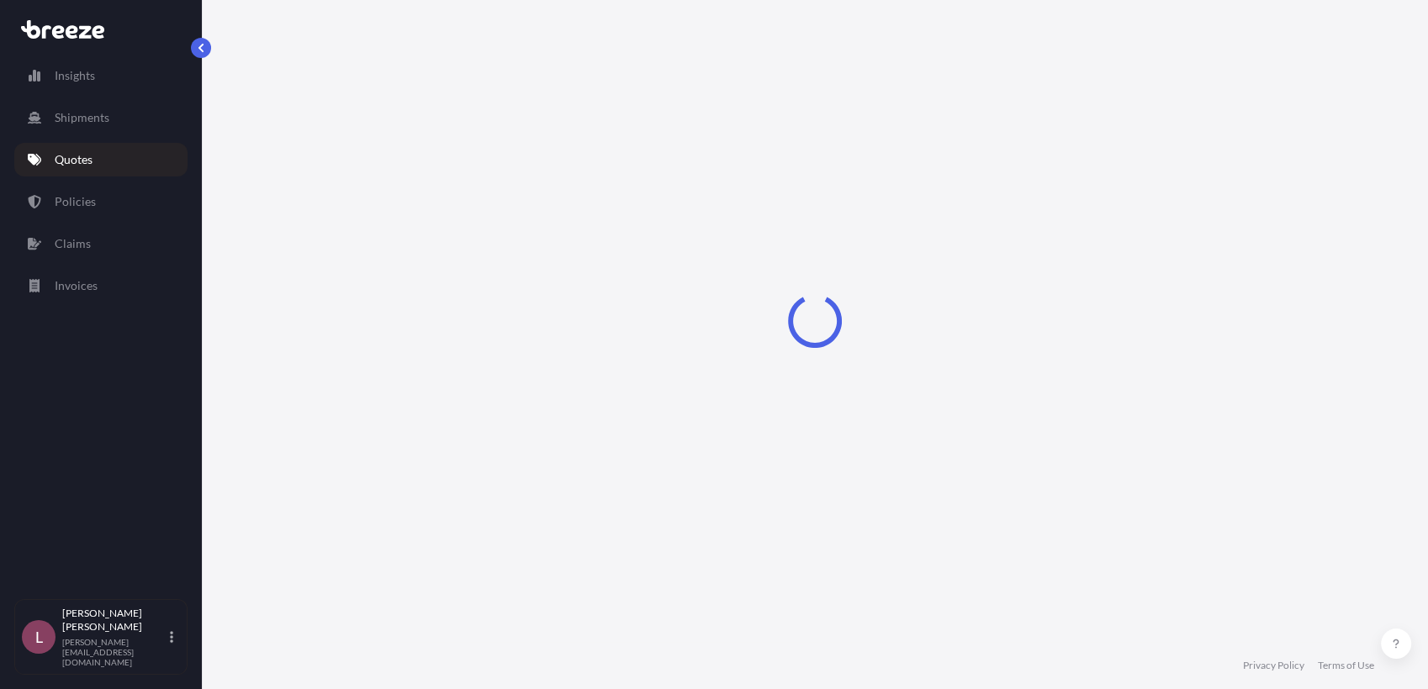
select select "Sea"
select select "1"
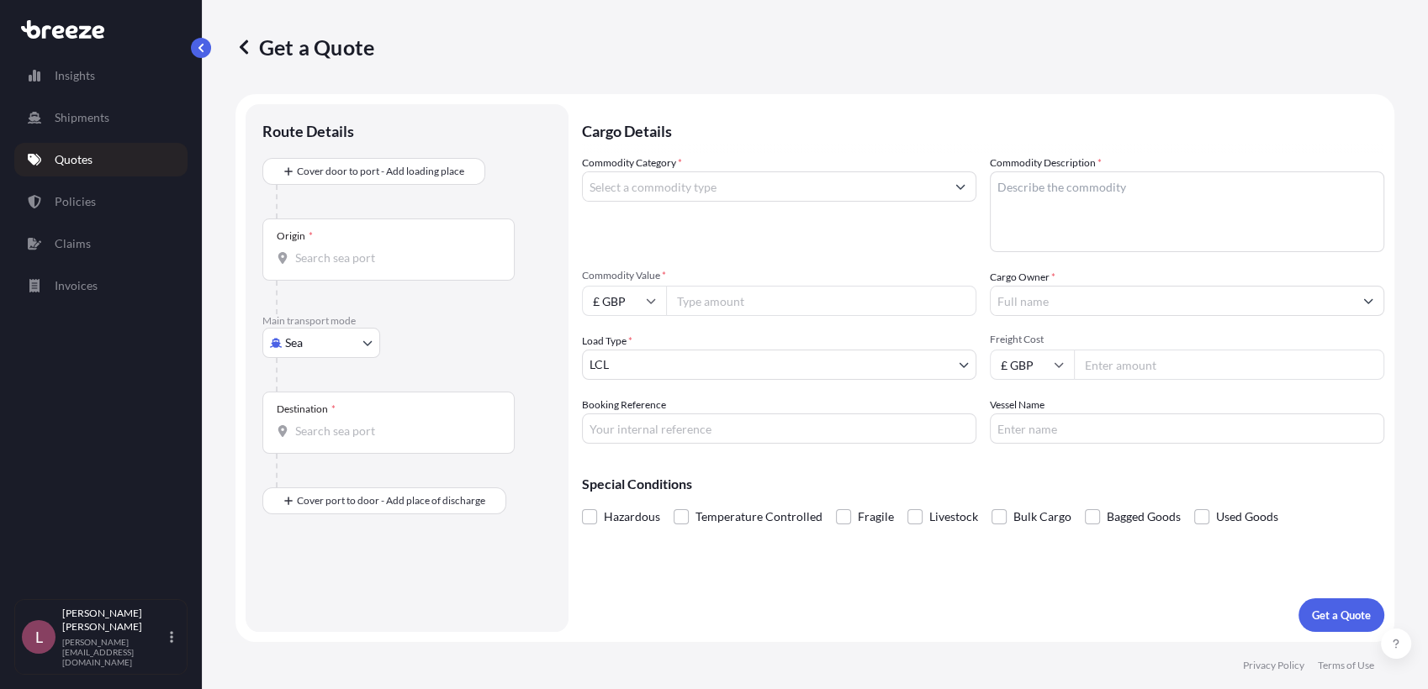
click at [339, 352] on body "Insights Shipments Quotes Policies Claims Invoices L [PERSON_NAME] Zamora [EMAI…" at bounding box center [714, 344] width 1428 height 689
click at [312, 423] on div "Air" at bounding box center [321, 416] width 104 height 30
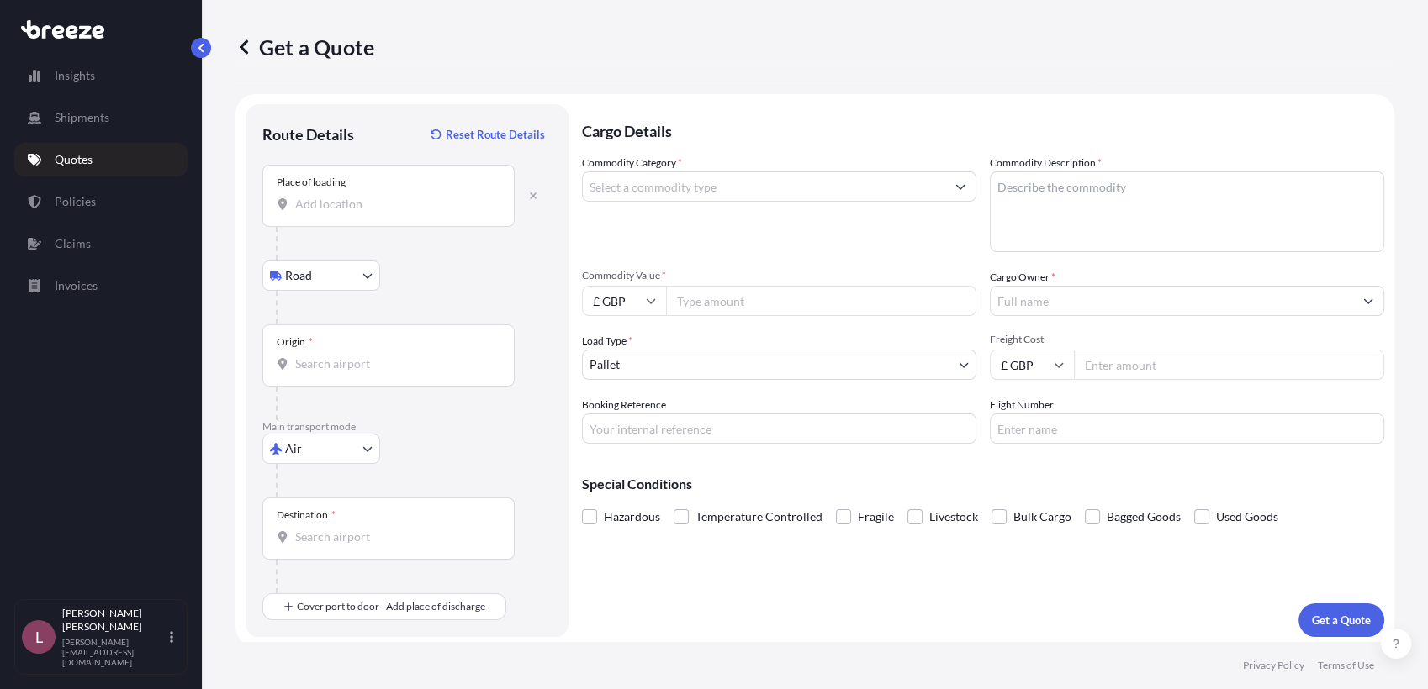
click at [390, 213] on div "Place of loading" at bounding box center [388, 196] width 252 height 62
click at [390, 213] on input "Place of loading" at bounding box center [394, 204] width 198 height 17
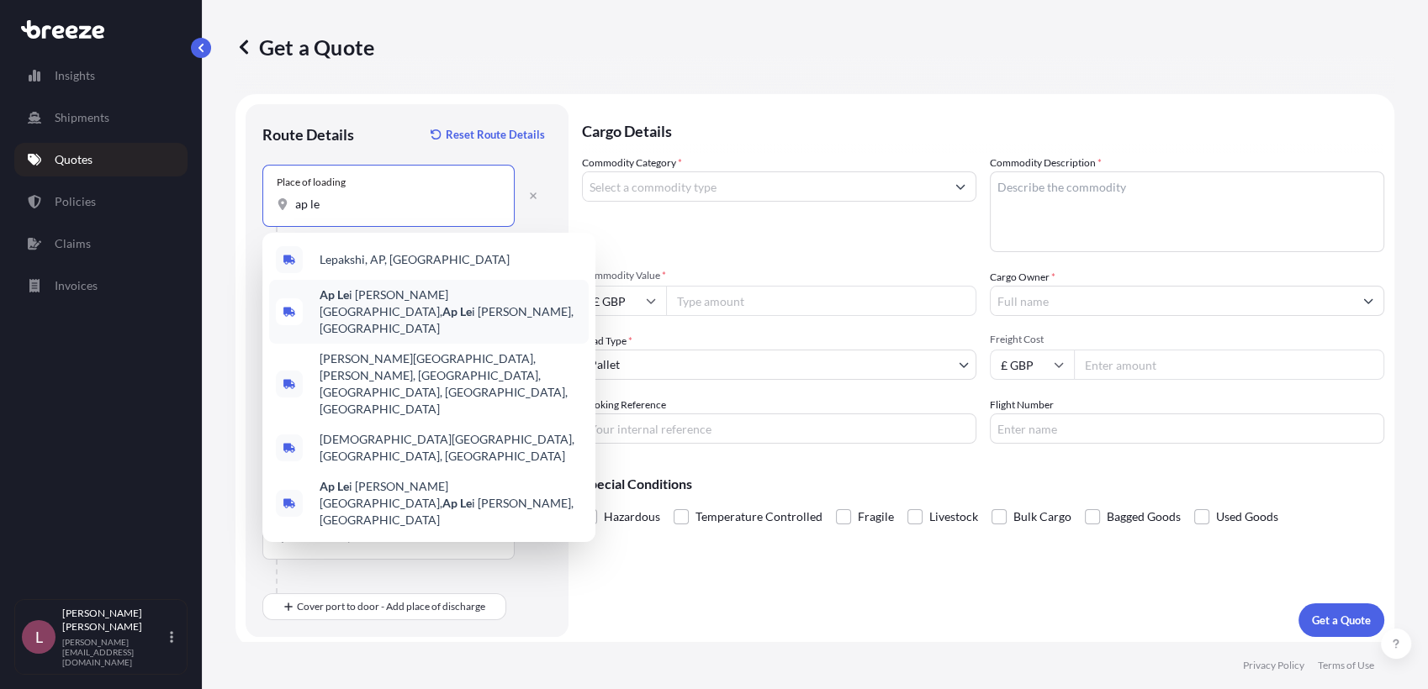
click at [372, 306] on span "Ap Le i [PERSON_NAME][GEOGRAPHIC_DATA], [GEOGRAPHIC_DATA][PERSON_NAME], [GEOGRA…" at bounding box center [450, 312] width 262 height 50
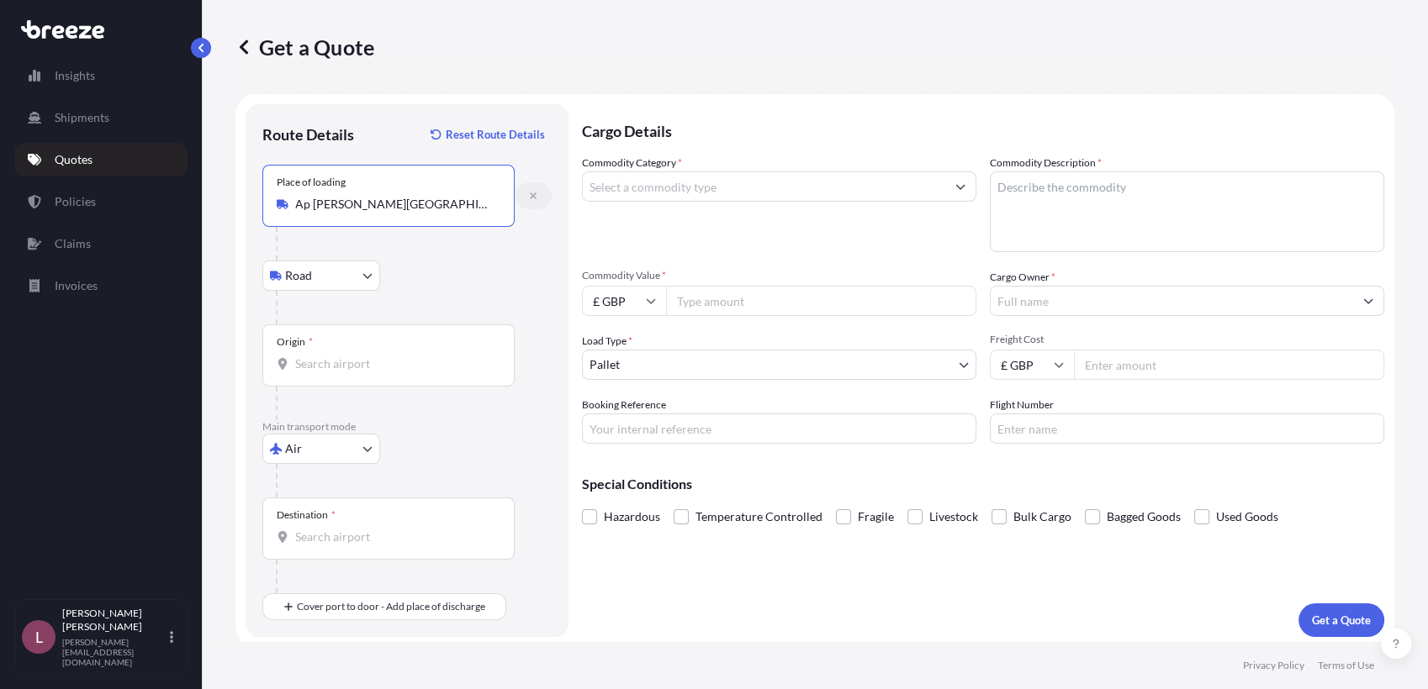
type input "Ap [PERSON_NAME][GEOGRAPHIC_DATA], [GEOGRAPHIC_DATA][PERSON_NAME], [GEOGRAPHIC_…"
click at [539, 192] on button "button" at bounding box center [533, 195] width 37 height 27
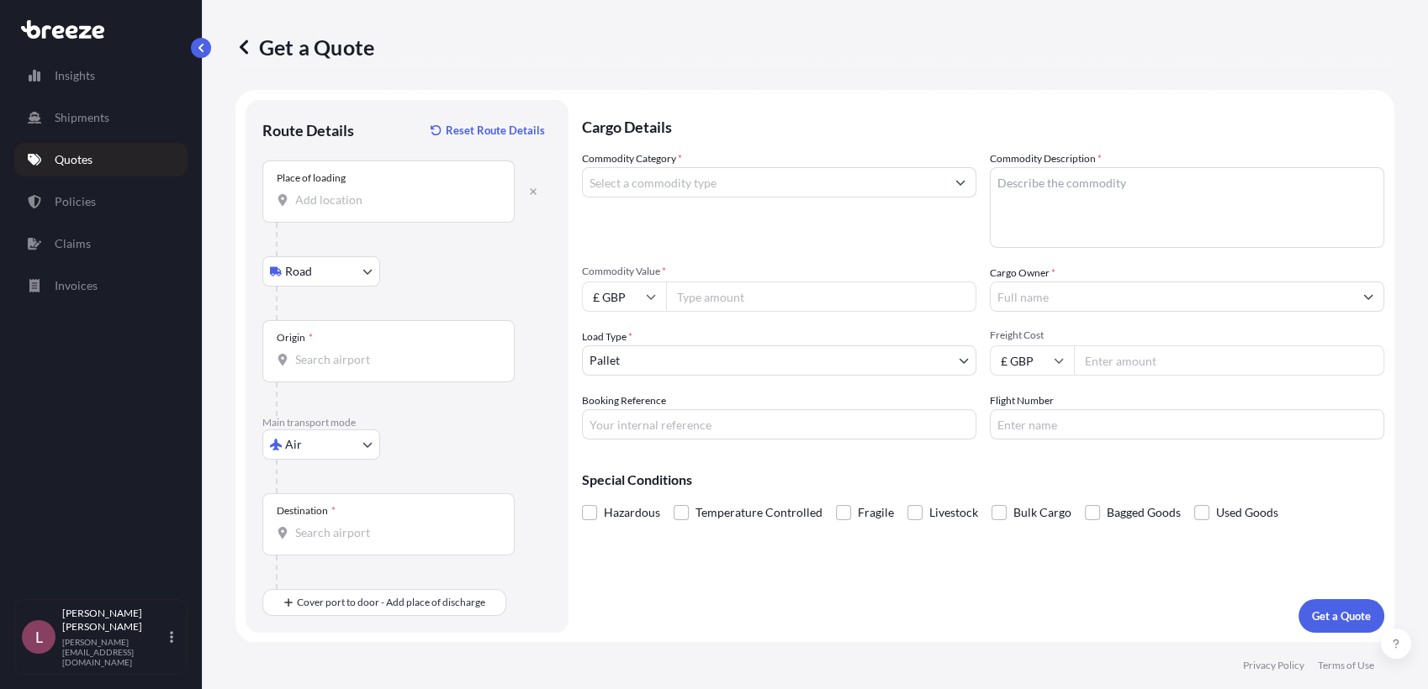
click at [360, 209] on div "Place of loading" at bounding box center [388, 192] width 252 height 62
click at [360, 209] on input "Place of loading" at bounding box center [394, 200] width 198 height 17
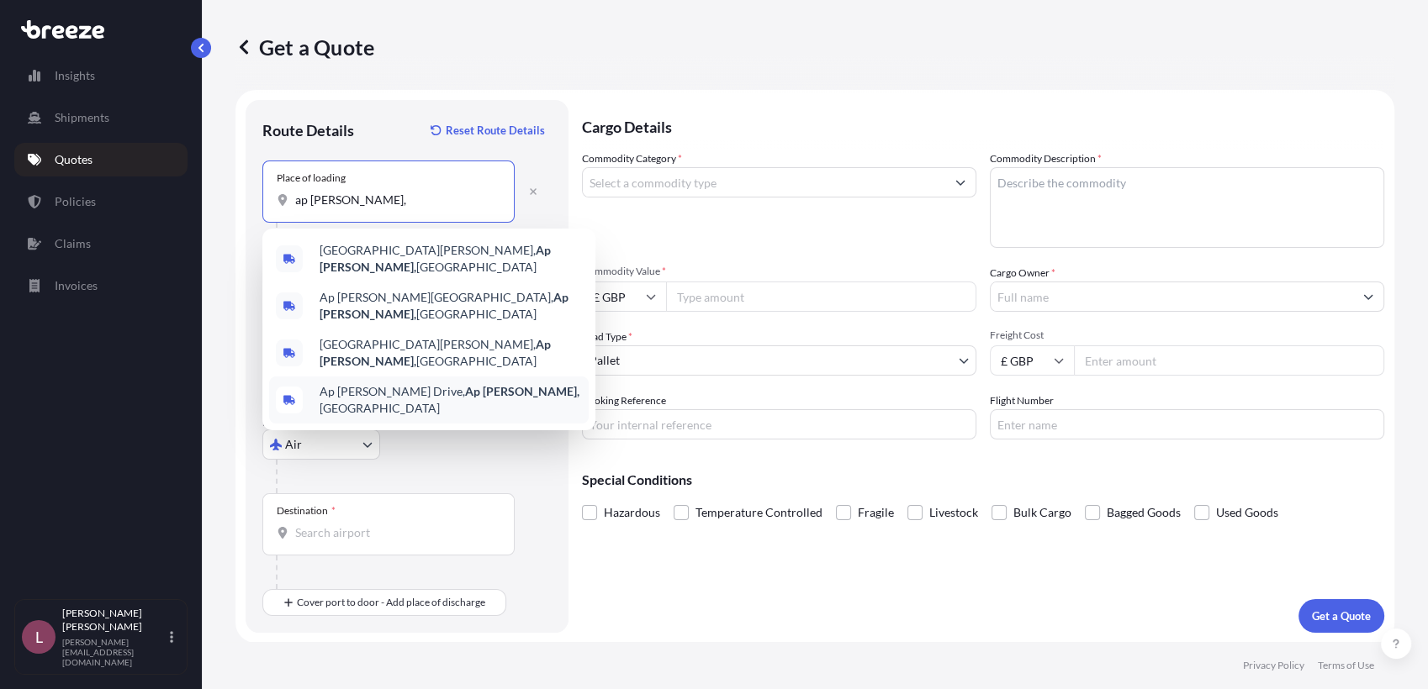
click at [494, 383] on span "Ap [PERSON_NAME] Drive, Ap [PERSON_NAME], [GEOGRAPHIC_DATA]" at bounding box center [450, 400] width 262 height 34
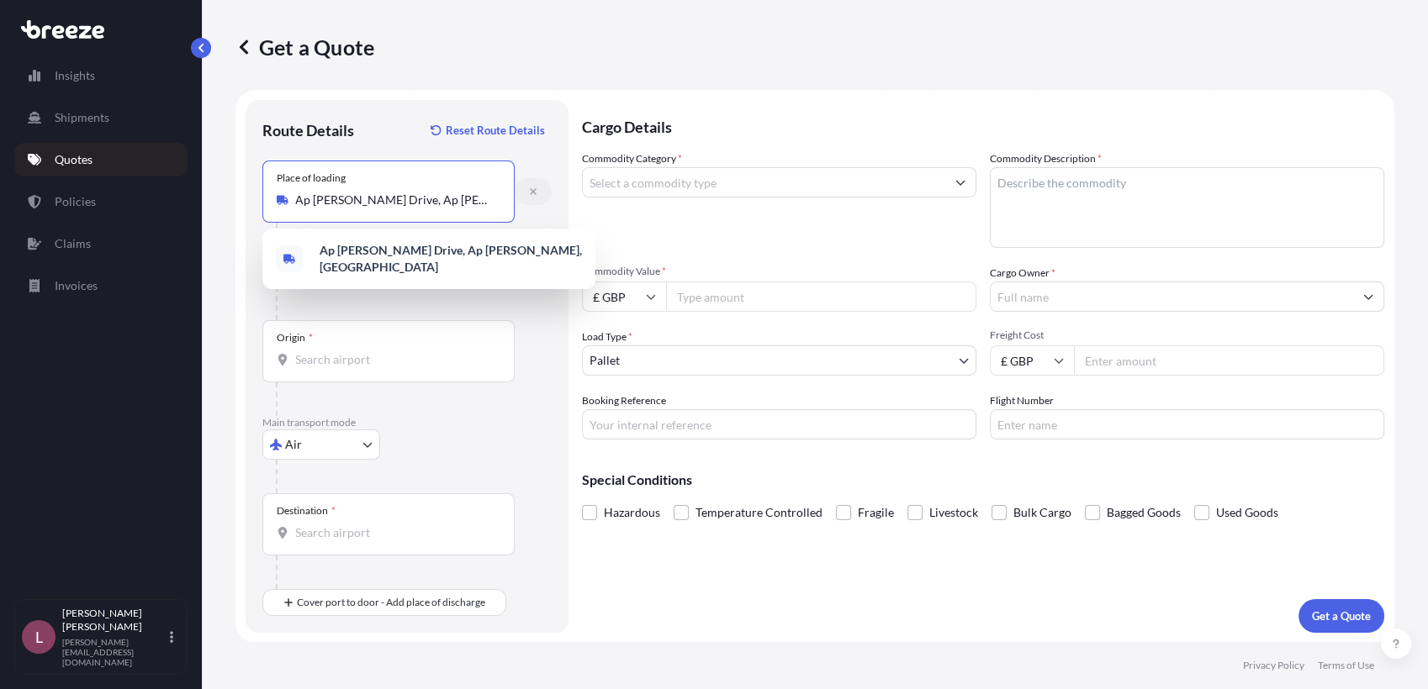
click at [531, 192] on icon "button" at bounding box center [533, 192] width 10 height 10
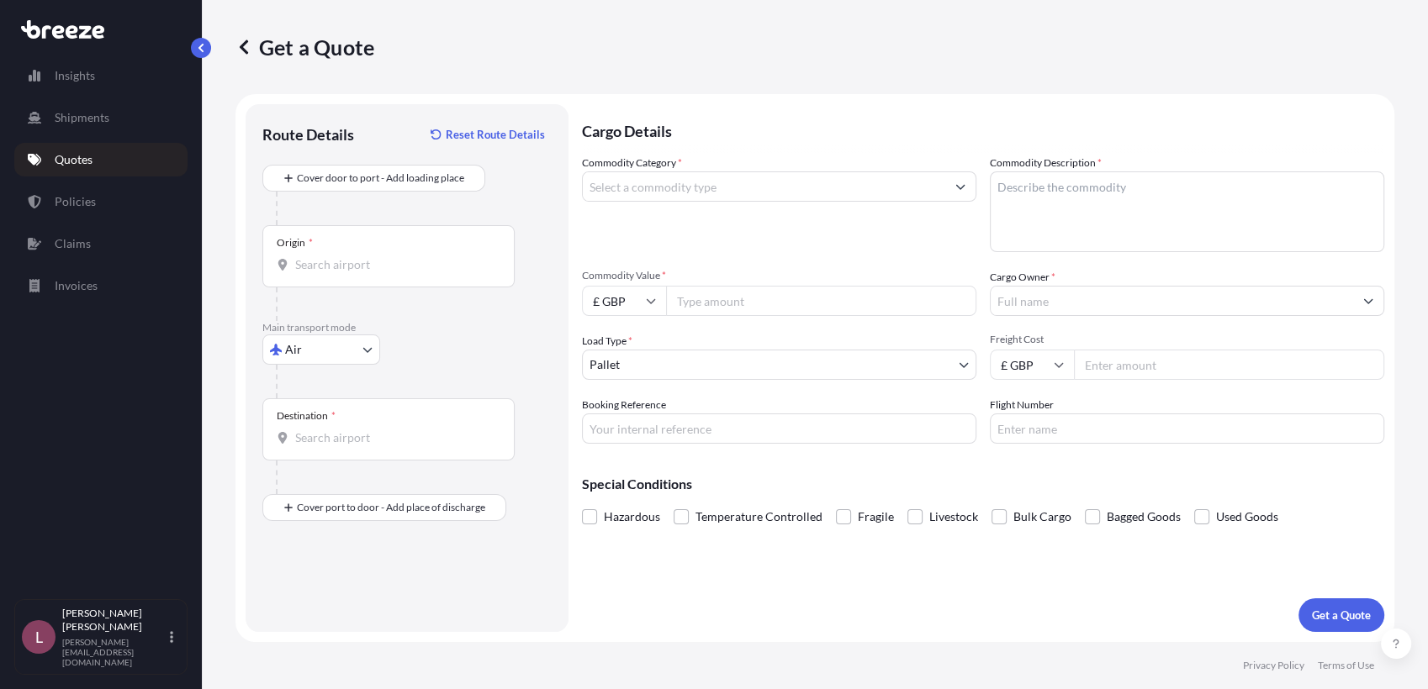
scroll to position [0, 0]
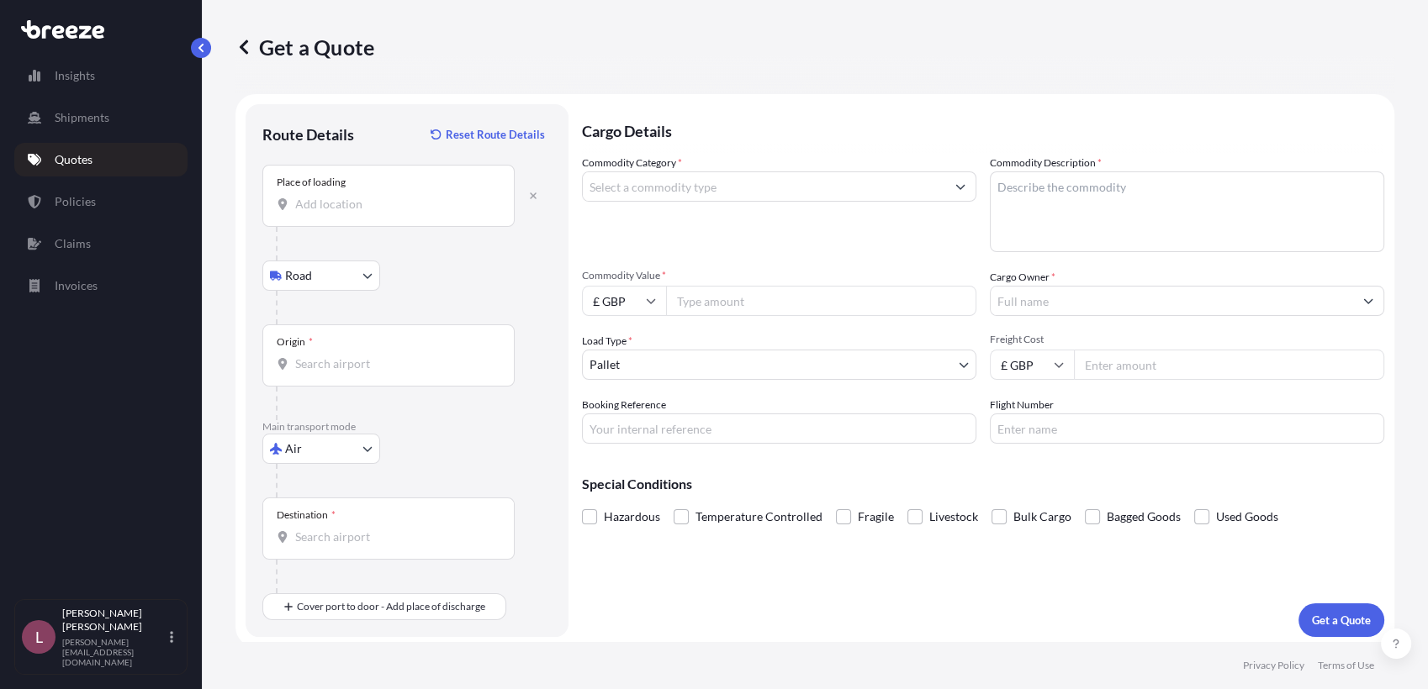
click at [364, 219] on div "Place of loading" at bounding box center [388, 196] width 252 height 62
click at [364, 213] on input "Place of loading" at bounding box center [394, 204] width 198 height 17
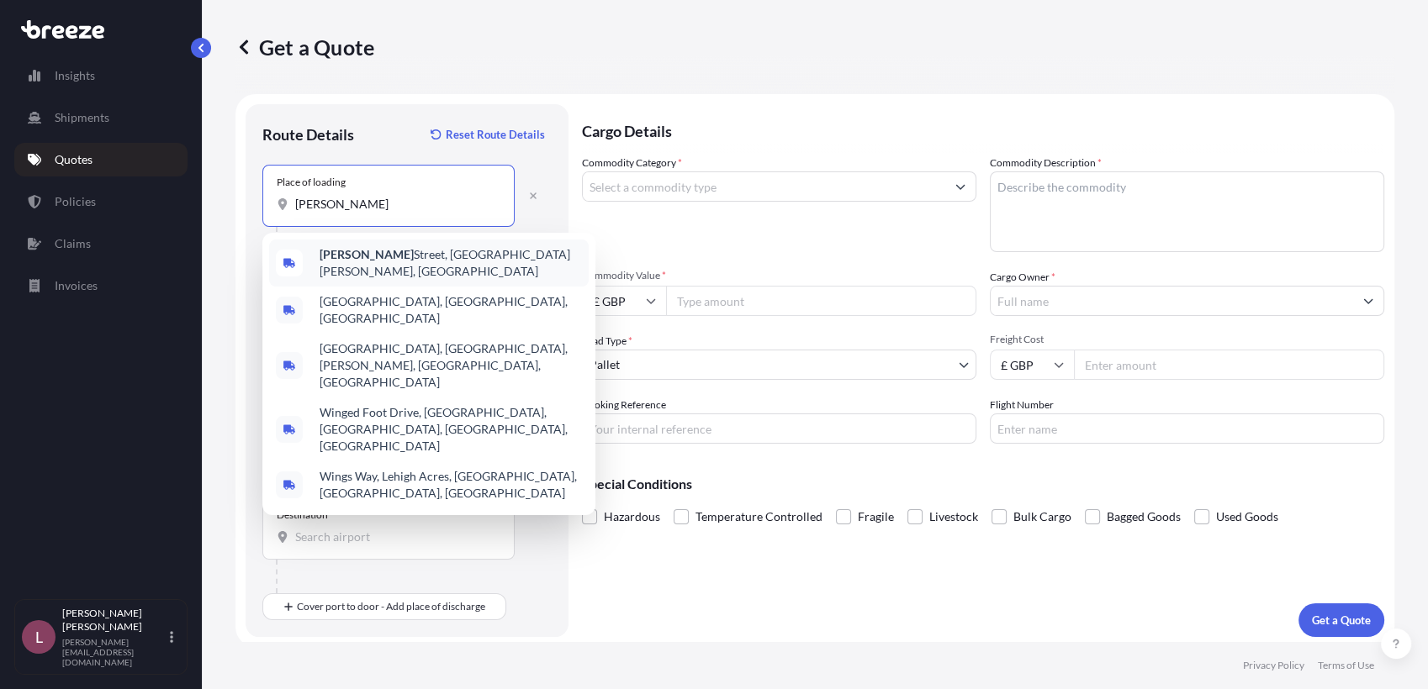
click at [378, 267] on span "[PERSON_NAME][GEOGRAPHIC_DATA], [GEOGRAPHIC_DATA][PERSON_NAME], [GEOGRAPHIC_DAT…" at bounding box center [450, 263] width 262 height 34
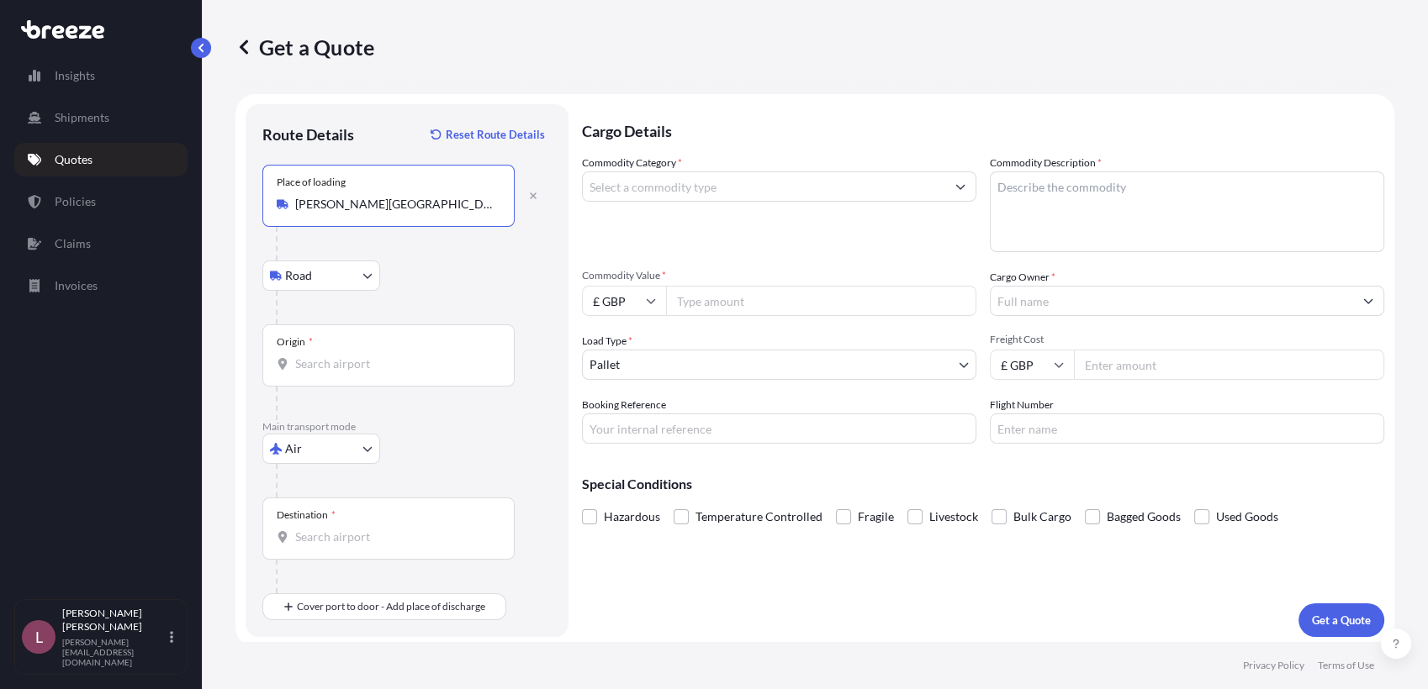
type input "[PERSON_NAME][GEOGRAPHIC_DATA], [GEOGRAPHIC_DATA][PERSON_NAME], [GEOGRAPHIC_DAT…"
click at [391, 363] on input "Origin *" at bounding box center [394, 364] width 198 height 17
type input "HKHKG - [GEOGRAPHIC_DATA], [GEOGRAPHIC_DATA]"
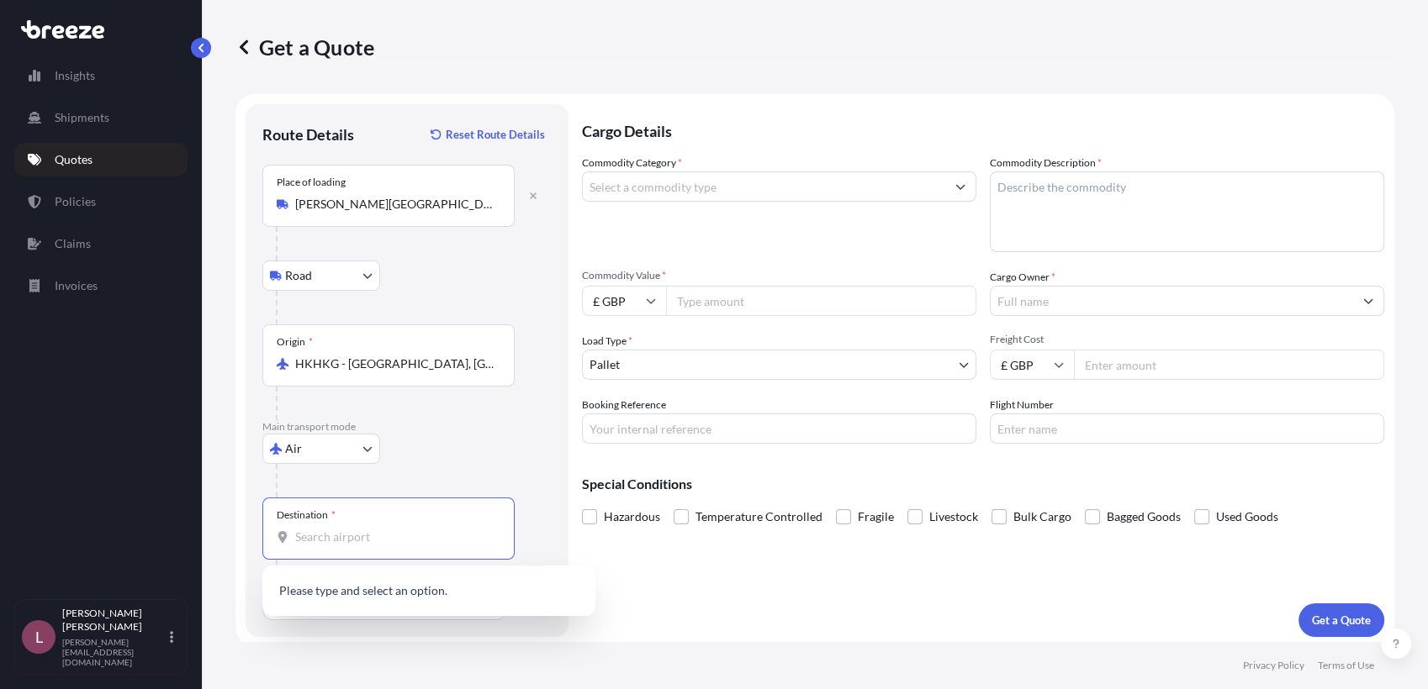
click at [402, 536] on input "Destination *" at bounding box center [394, 537] width 198 height 17
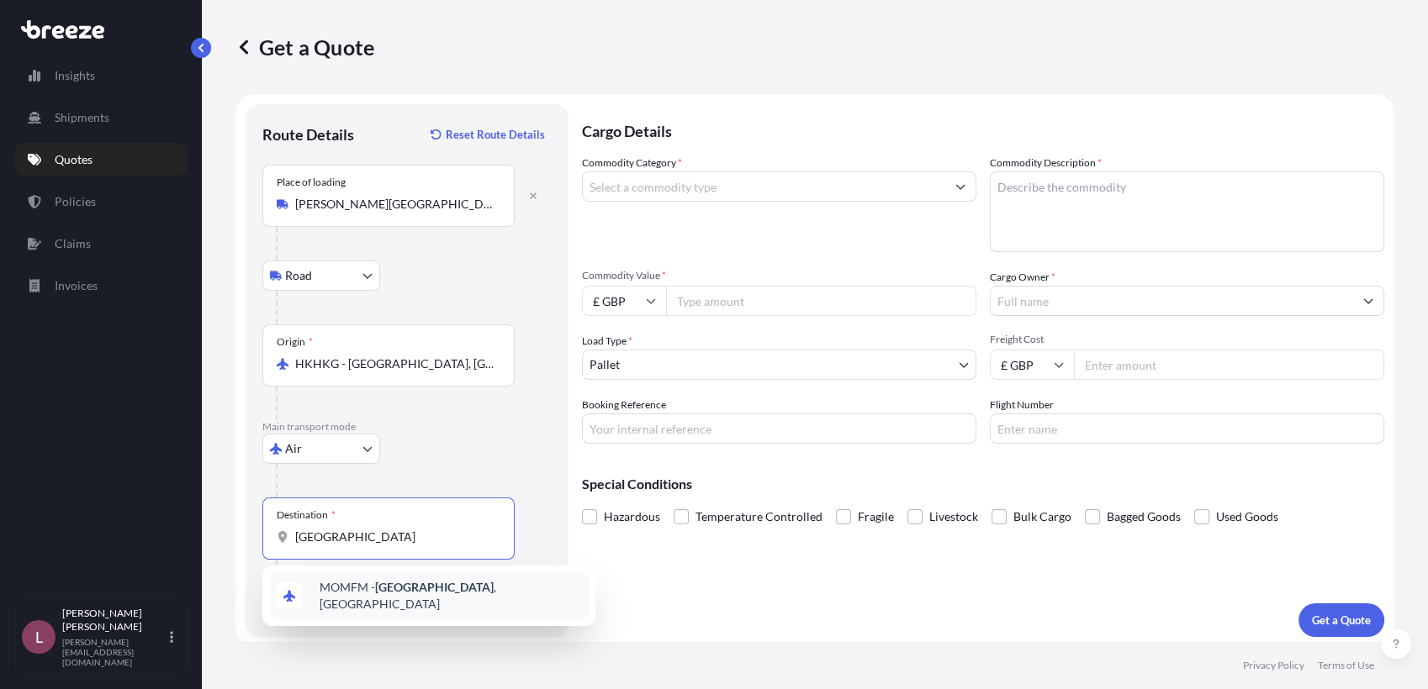
click at [421, 606] on div "MOMFM - [GEOGRAPHIC_DATA] , [GEOGRAPHIC_DATA]" at bounding box center [428, 596] width 319 height 47
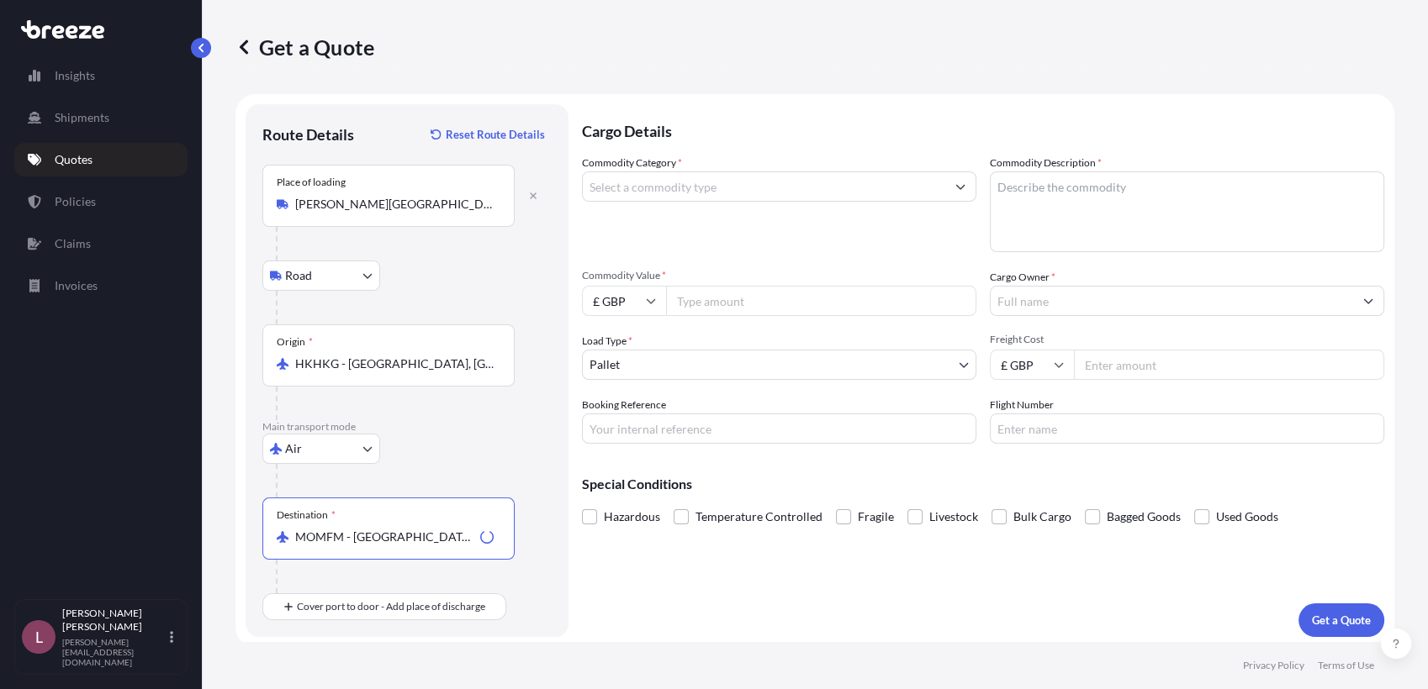
type input "MOMFM - [GEOGRAPHIC_DATA], [GEOGRAPHIC_DATA]"
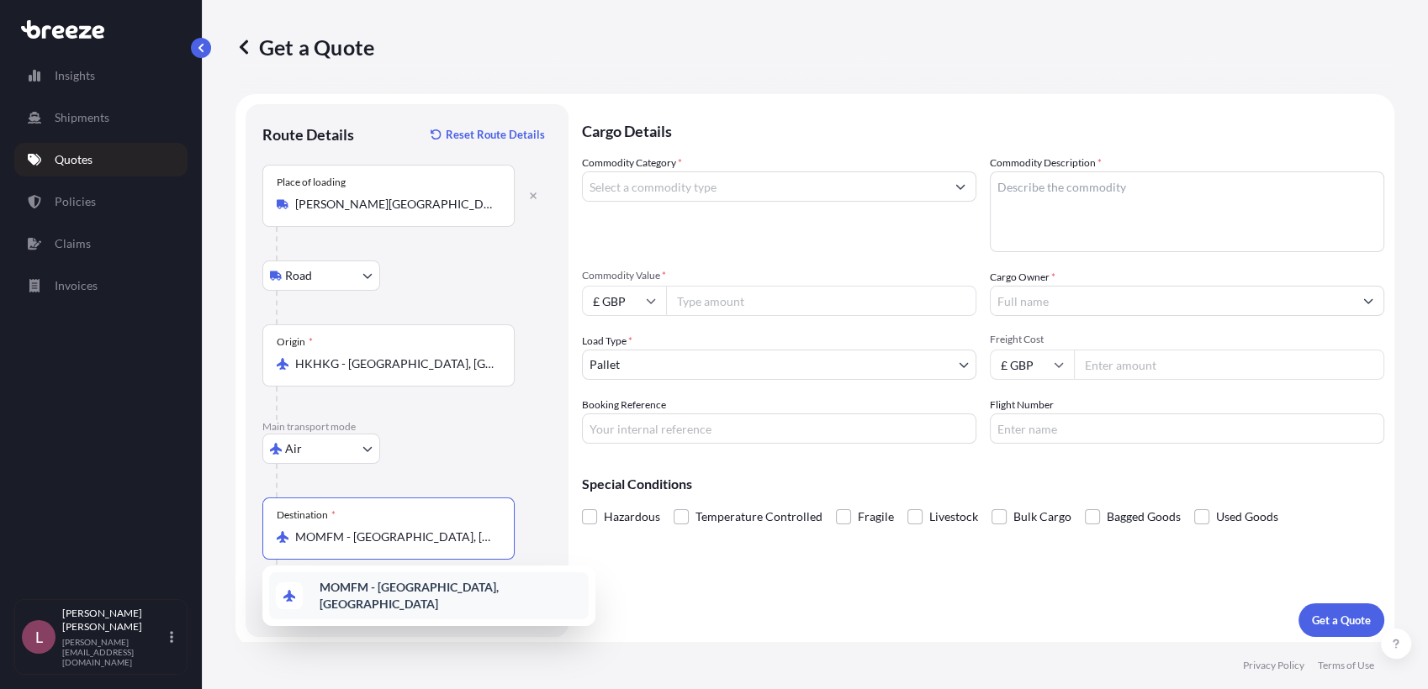
click at [393, 593] on b "MOMFM - [GEOGRAPHIC_DATA], [GEOGRAPHIC_DATA]" at bounding box center [408, 595] width 179 height 31
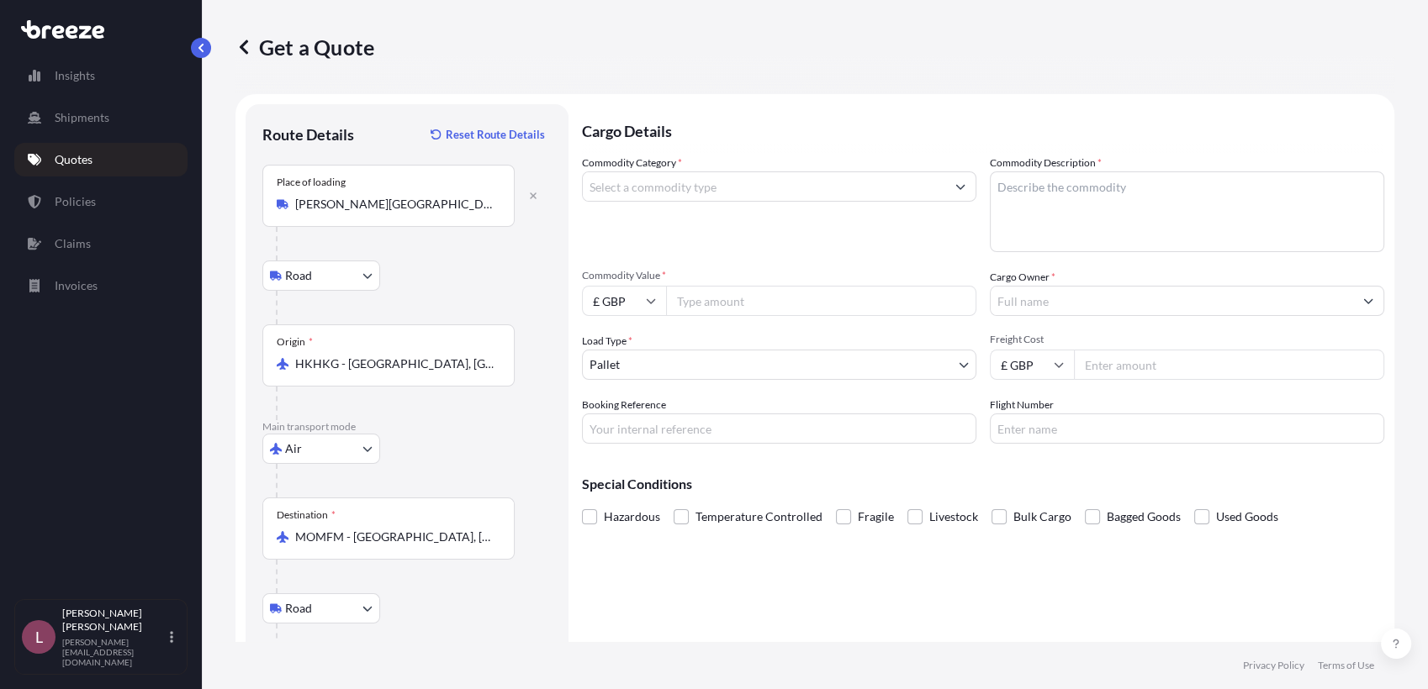
scroll to position [103, 0]
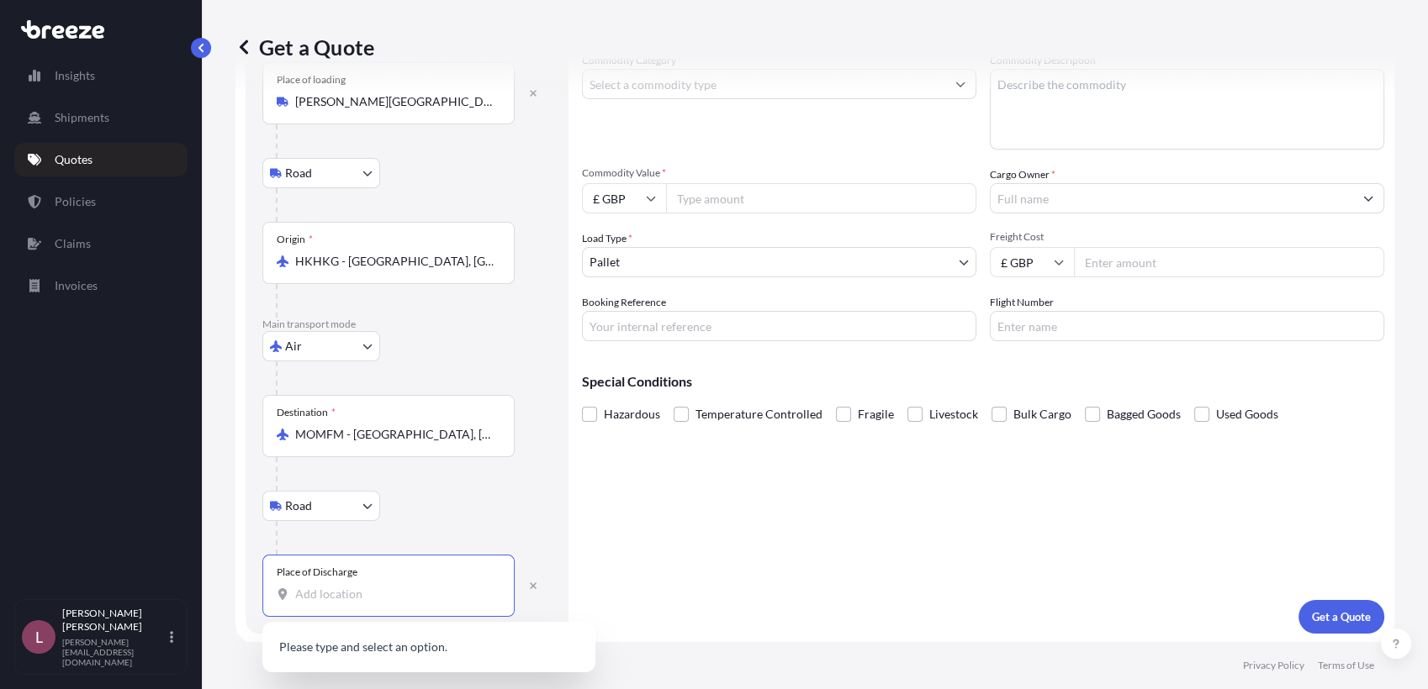
click at [394, 599] on input "Place of Discharge" at bounding box center [394, 594] width 198 height 17
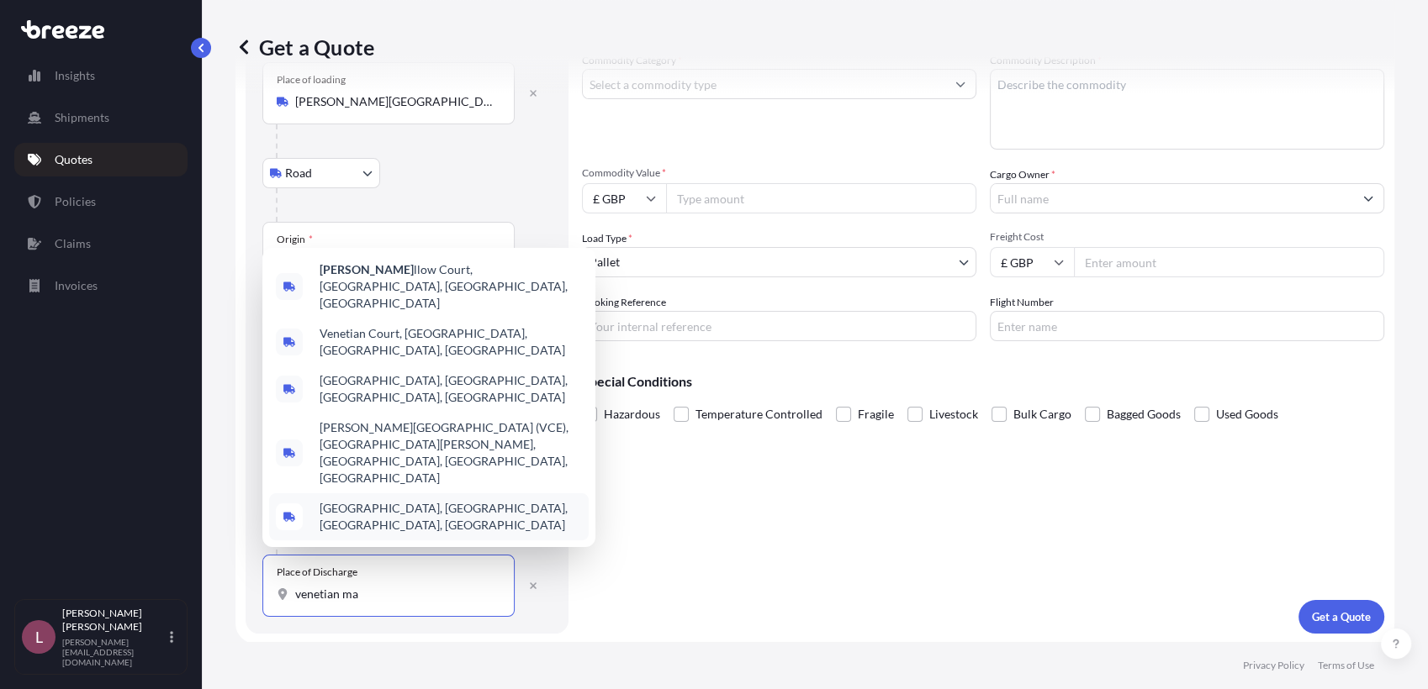
drag, startPoint x: 428, startPoint y: 597, endPoint x: 205, endPoint y: 596, distance: 222.8
click at [205, 596] on div "Get a Quote Route Details Reset Route Details Place of loading [PERSON_NAME][GE…" at bounding box center [815, 321] width 1226 height 642
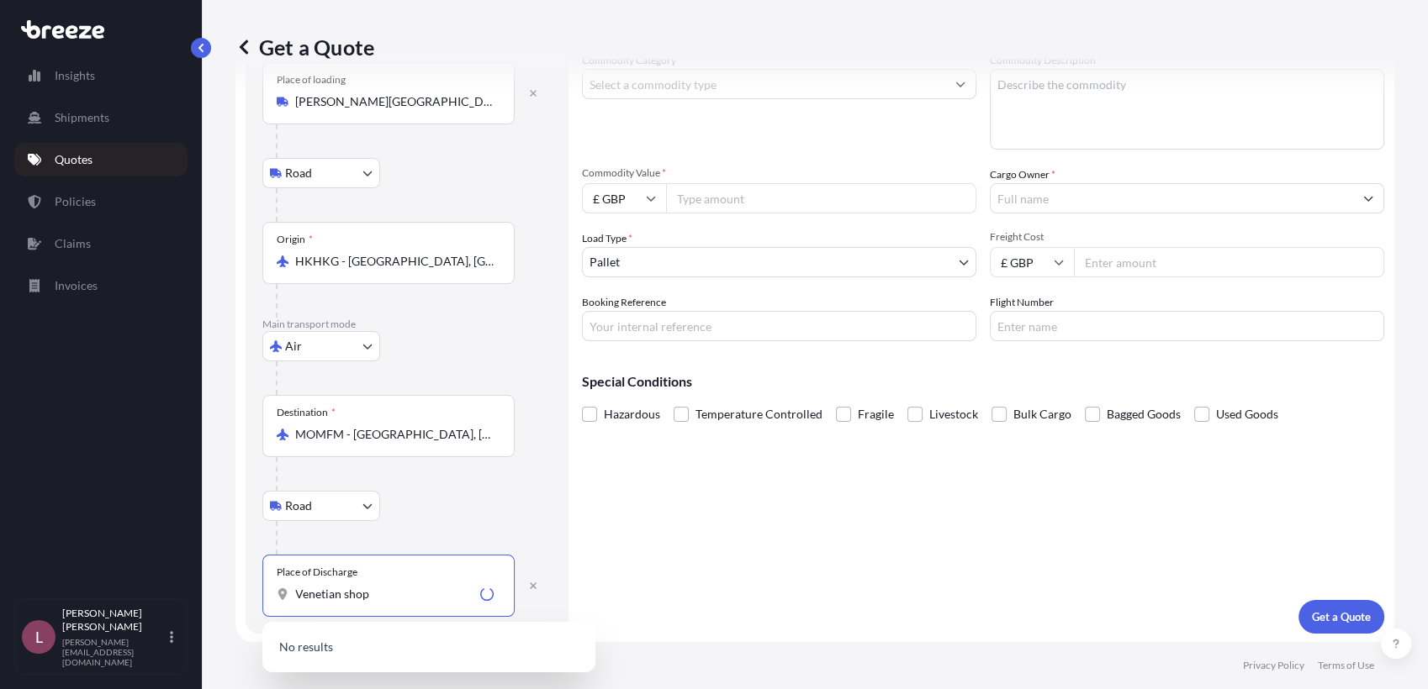
type input "Venetian shop"
drag, startPoint x: 417, startPoint y: 607, endPoint x: 272, endPoint y: 600, distance: 145.6
click at [272, 600] on div "Place of Discharge Venetian shop" at bounding box center [388, 586] width 252 height 62
drag, startPoint x: 404, startPoint y: 603, endPoint x: 224, endPoint y: 610, distance: 180.1
click at [224, 610] on div "Get a Quote Route Details Reset Route Details Place of loading [PERSON_NAME][GE…" at bounding box center [815, 321] width 1226 height 642
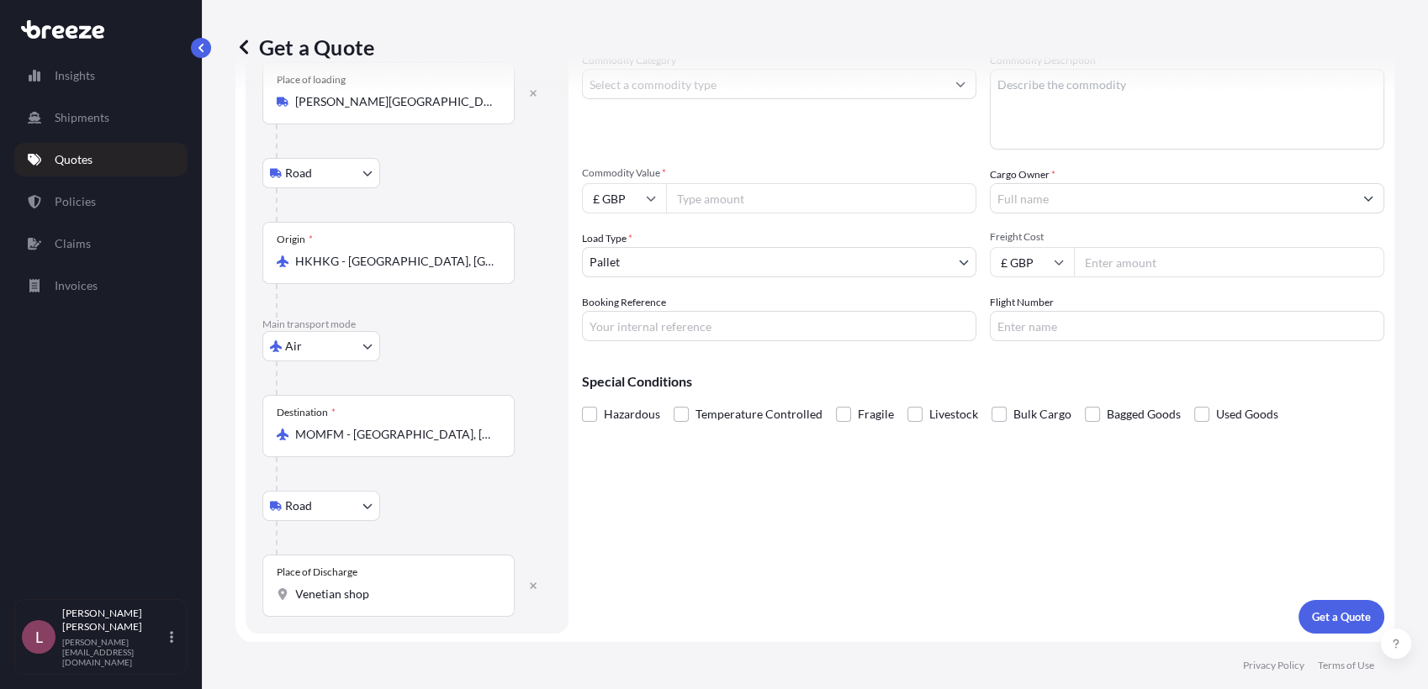
drag, startPoint x: 224, startPoint y: 610, endPoint x: 430, endPoint y: 584, distance: 207.5
click at [430, 584] on div "Place of Discharge Venetian shop" at bounding box center [388, 586] width 252 height 62
click at [430, 586] on input "Venetian shop" at bounding box center [394, 594] width 198 height 17
drag, startPoint x: 410, startPoint y: 602, endPoint x: 240, endPoint y: 589, distance: 170.4
click at [240, 589] on form "Route Details Reset Route Details Place of loading [PERSON_NAME][GEOGRAPHIC_DAT…" at bounding box center [814, 318] width 1159 height 652
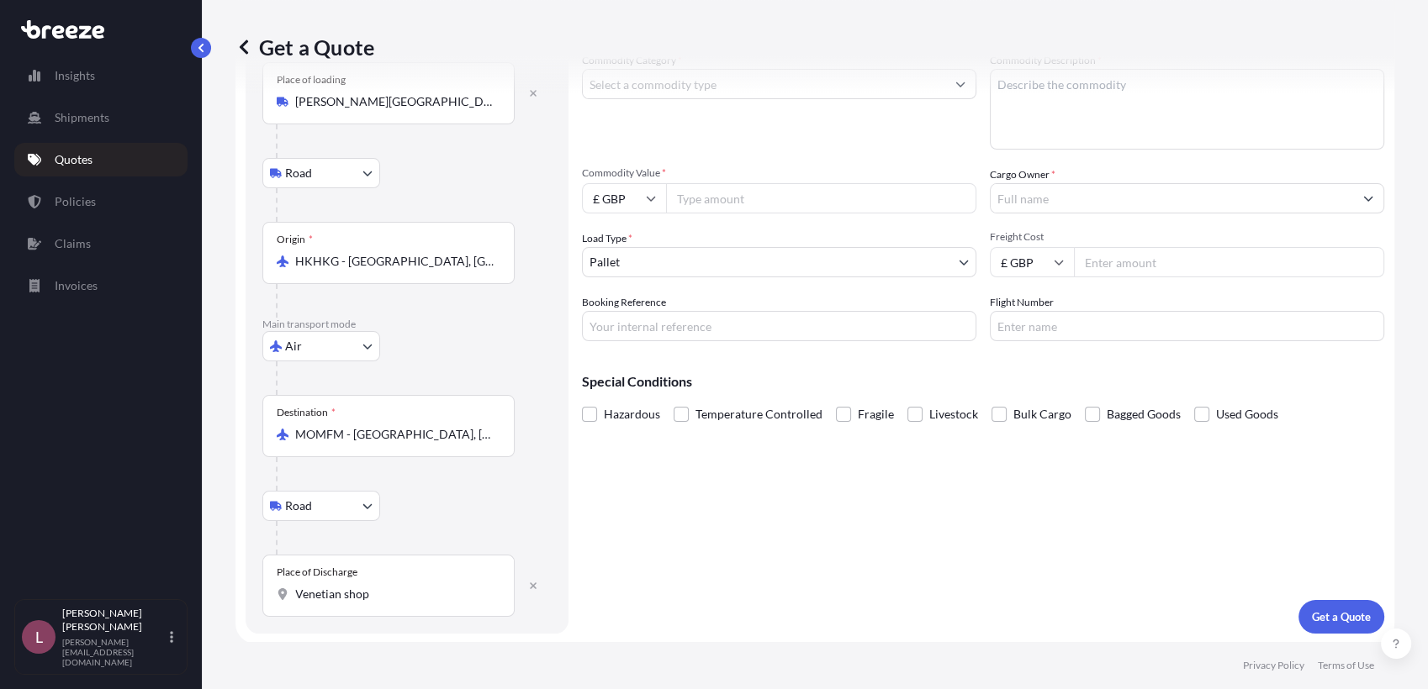
click at [437, 576] on div "Place of Discharge Venetian shop" at bounding box center [388, 586] width 252 height 62
click at [437, 586] on input "Venetian shop" at bounding box center [394, 594] width 198 height 17
click at [532, 586] on icon "button" at bounding box center [533, 586] width 10 height 10
click at [407, 568] on div "Place of Discharge" at bounding box center [388, 586] width 252 height 62
click at [407, 586] on input "Place of Discharge" at bounding box center [394, 594] width 198 height 17
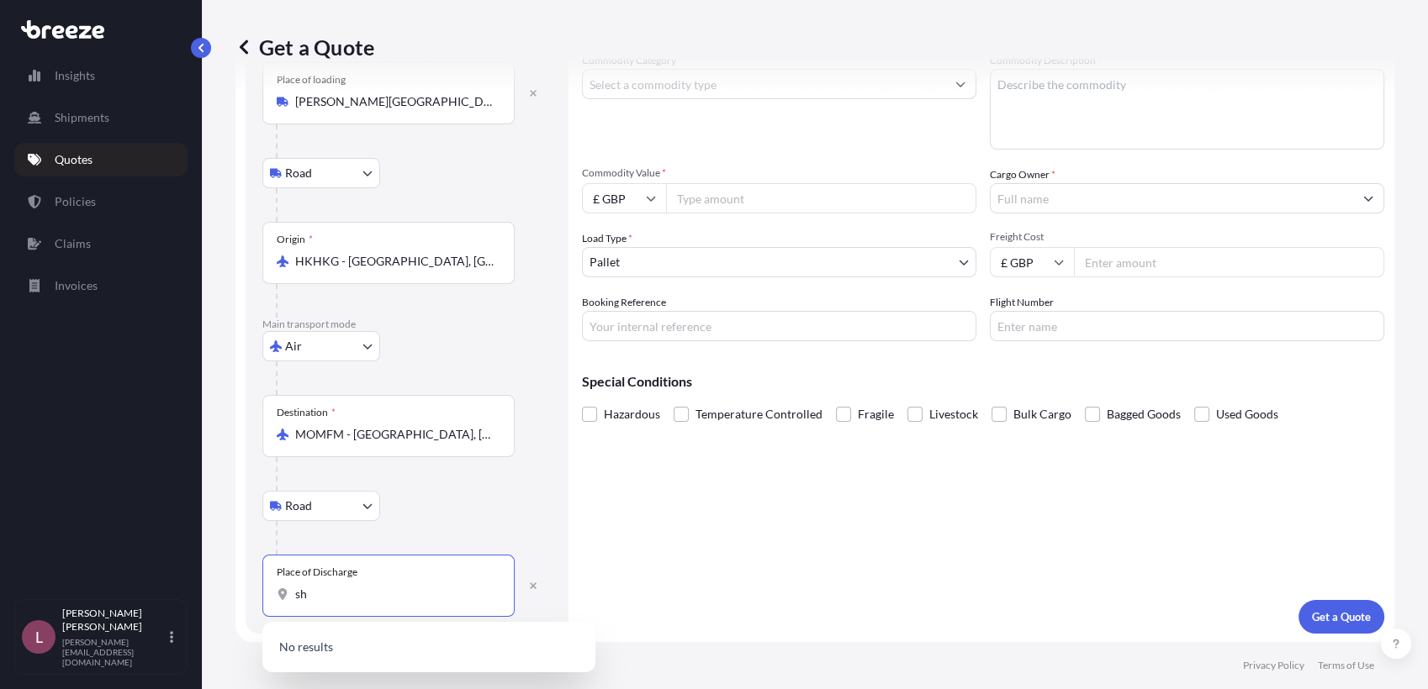
type input "s"
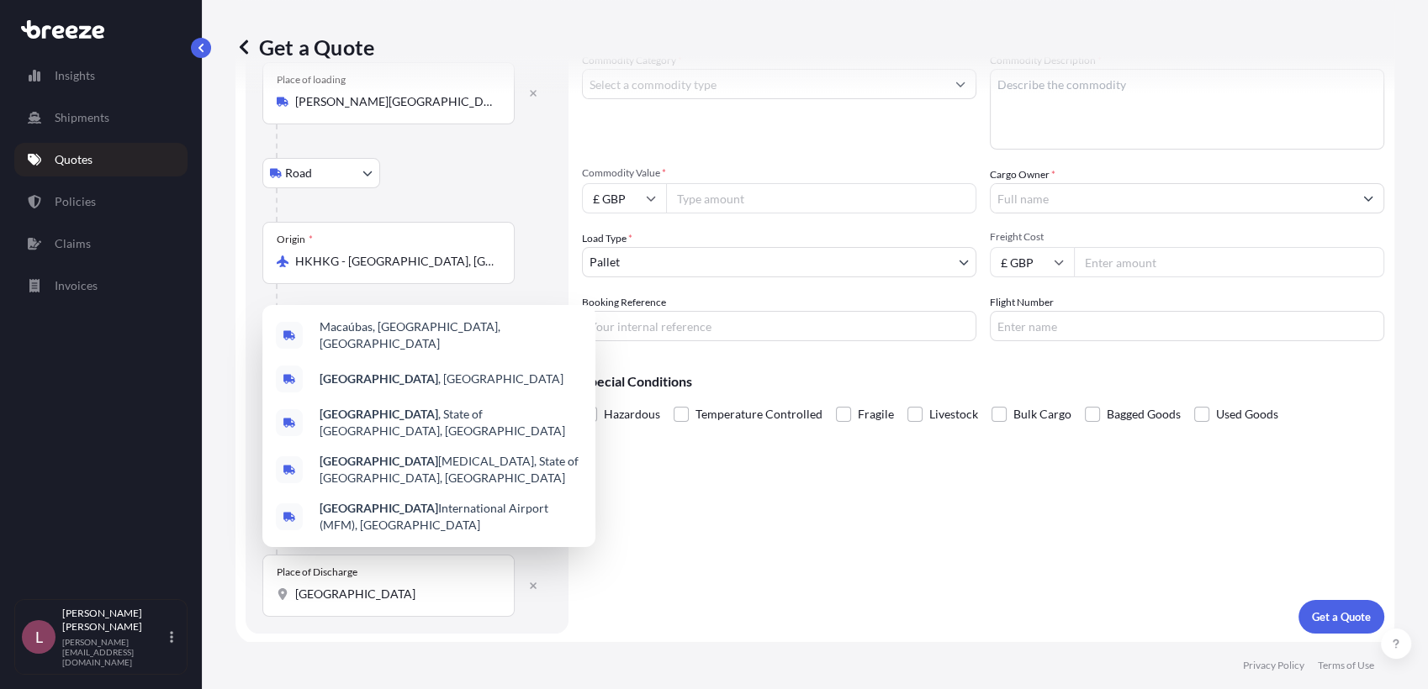
click at [568, 615] on form "Route Details Reset Route Details Place of loading [PERSON_NAME][GEOGRAPHIC_DAT…" at bounding box center [814, 318] width 1159 height 652
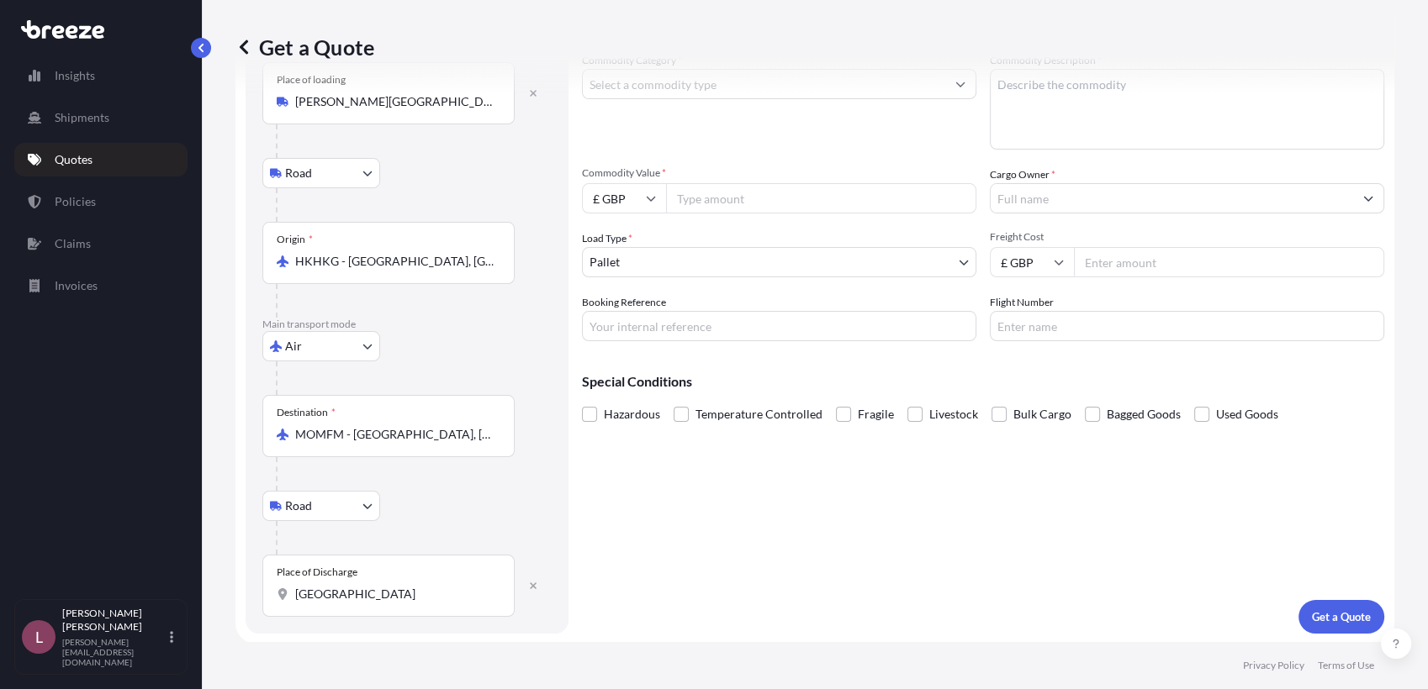
click at [398, 602] on div "Place of Discharge macau" at bounding box center [388, 586] width 252 height 62
click at [398, 602] on input "[GEOGRAPHIC_DATA]" at bounding box center [394, 594] width 198 height 17
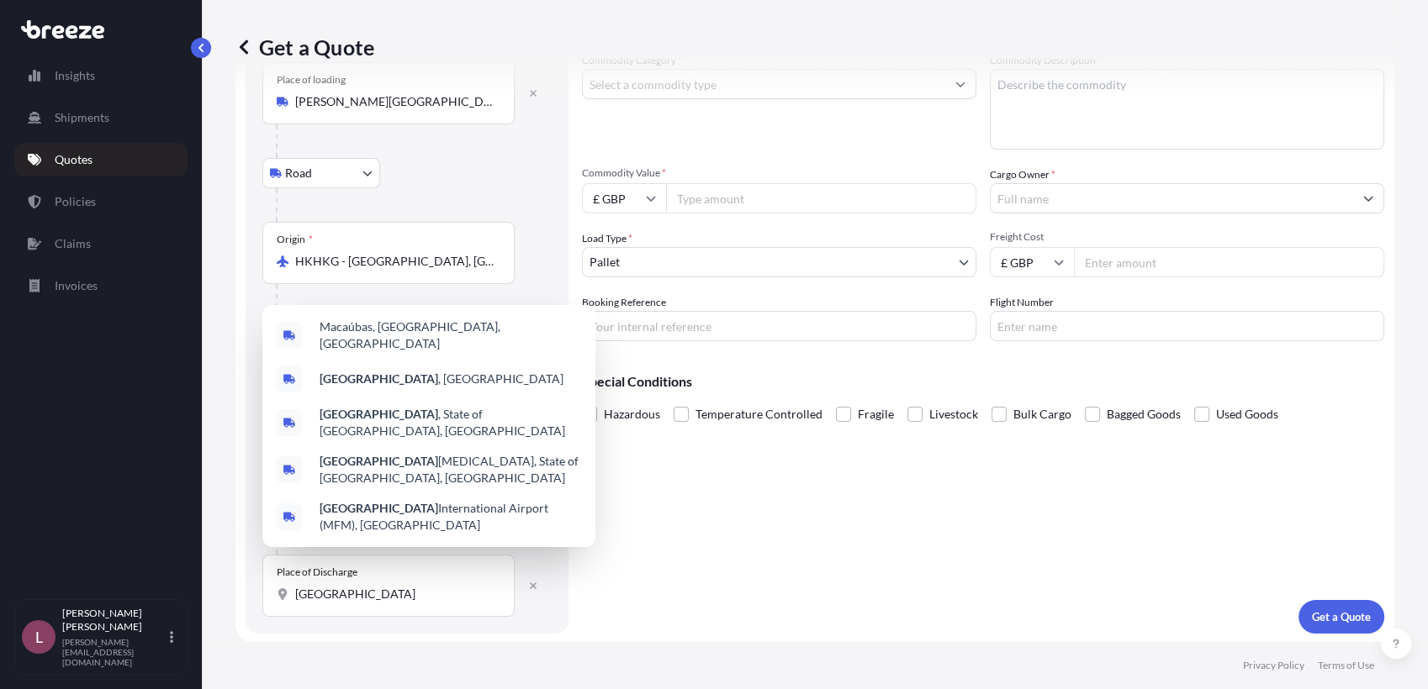
click at [661, 569] on div "Cargo Details Commodity Category * Commodity Description * Commodity Value * £ …" at bounding box center [983, 318] width 802 height 632
click at [408, 598] on input "[GEOGRAPHIC_DATA]" at bounding box center [394, 594] width 198 height 17
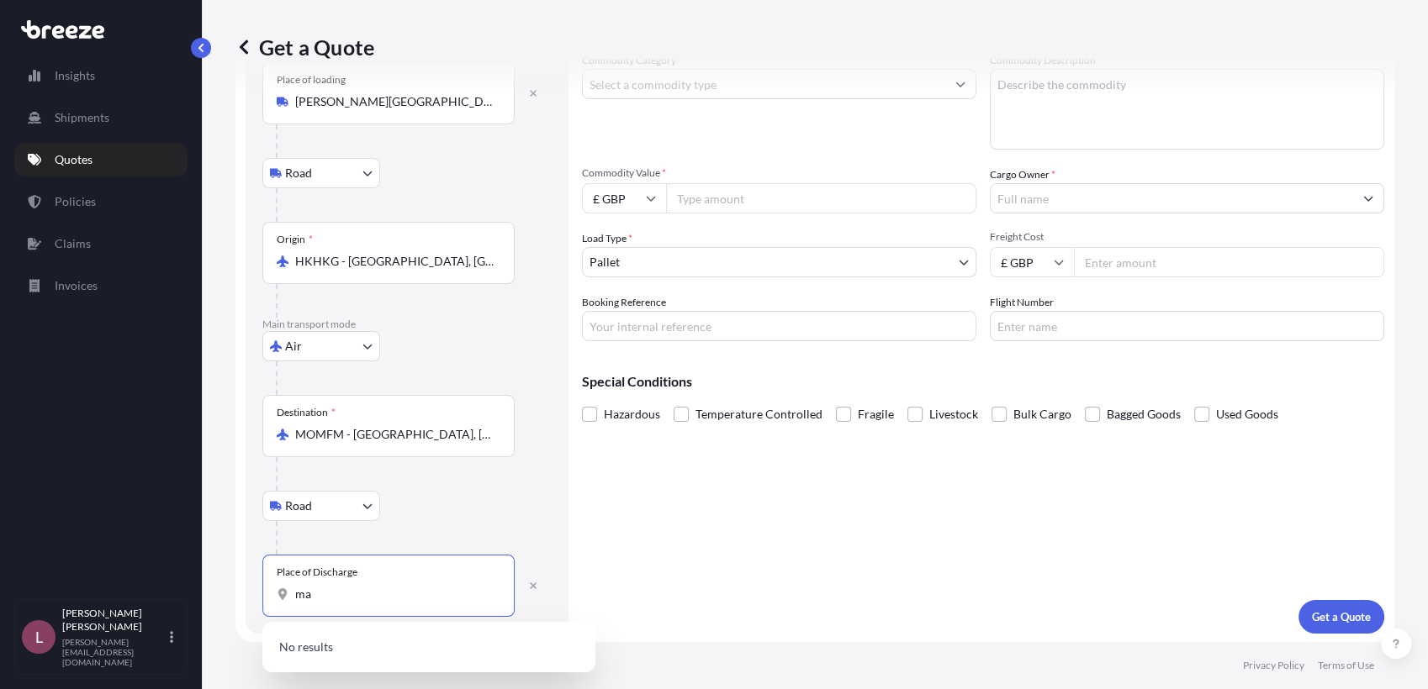
type input "m"
click at [601, 561] on div "Cargo Details Commodity Category * Commodity Description * Commodity Value * £ …" at bounding box center [983, 318] width 802 height 632
click at [534, 583] on icon "button" at bounding box center [533, 586] width 7 height 7
click at [400, 605] on div "Place of Discharge" at bounding box center [388, 587] width 252 height 62
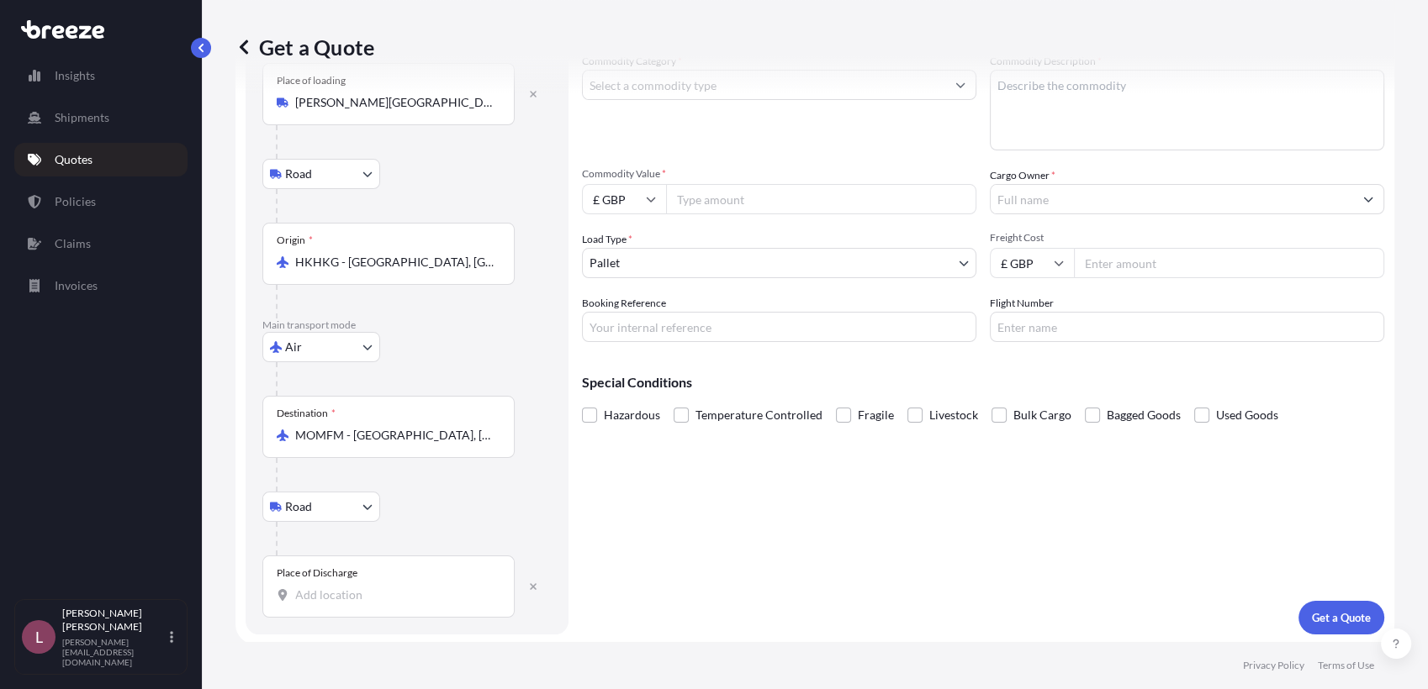
click at [400, 604] on input "Place of Discharge" at bounding box center [394, 595] width 198 height 17
paste input "VENETIAN"
type input "Venetian, [GEOGRAPHIC_DATA]"
click at [705, 593] on div "Cargo Details Commodity Category * Commodity Description * Commodity Value * £ …" at bounding box center [983, 319] width 802 height 632
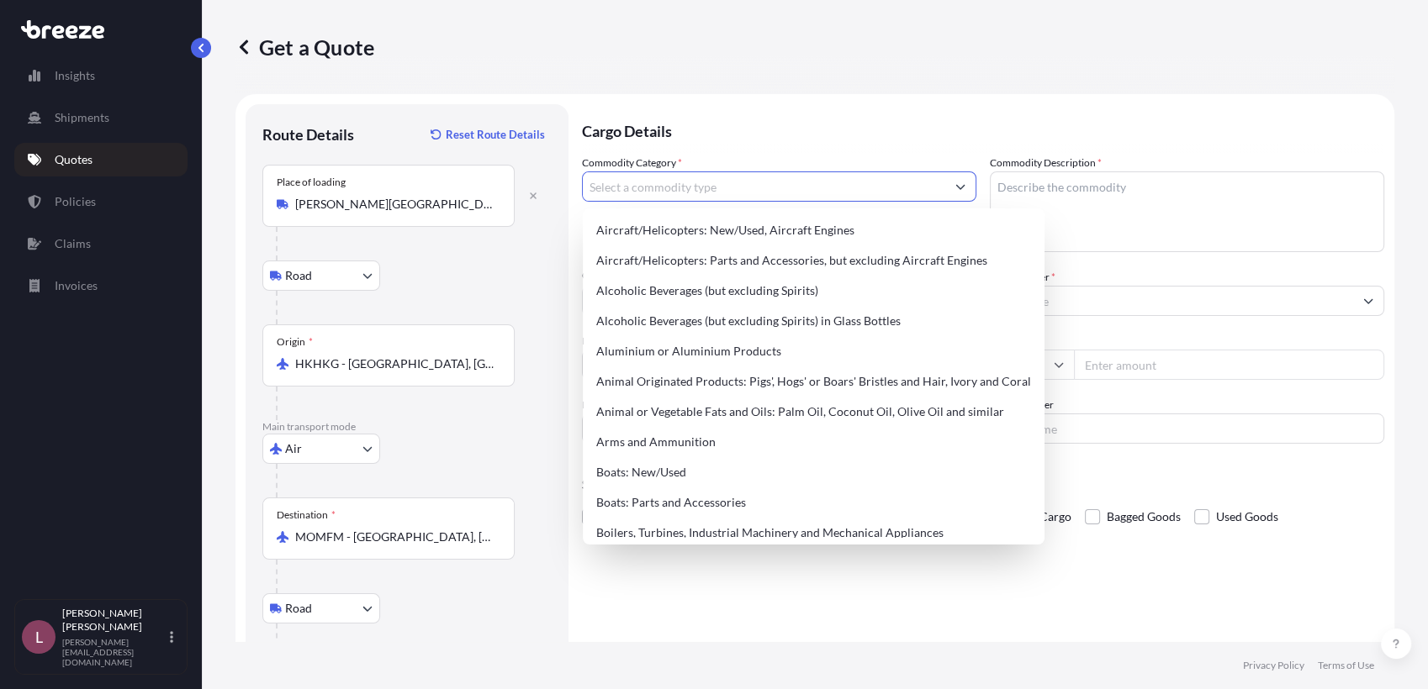
click at [788, 182] on input "Commodity Category *" at bounding box center [764, 187] width 362 height 30
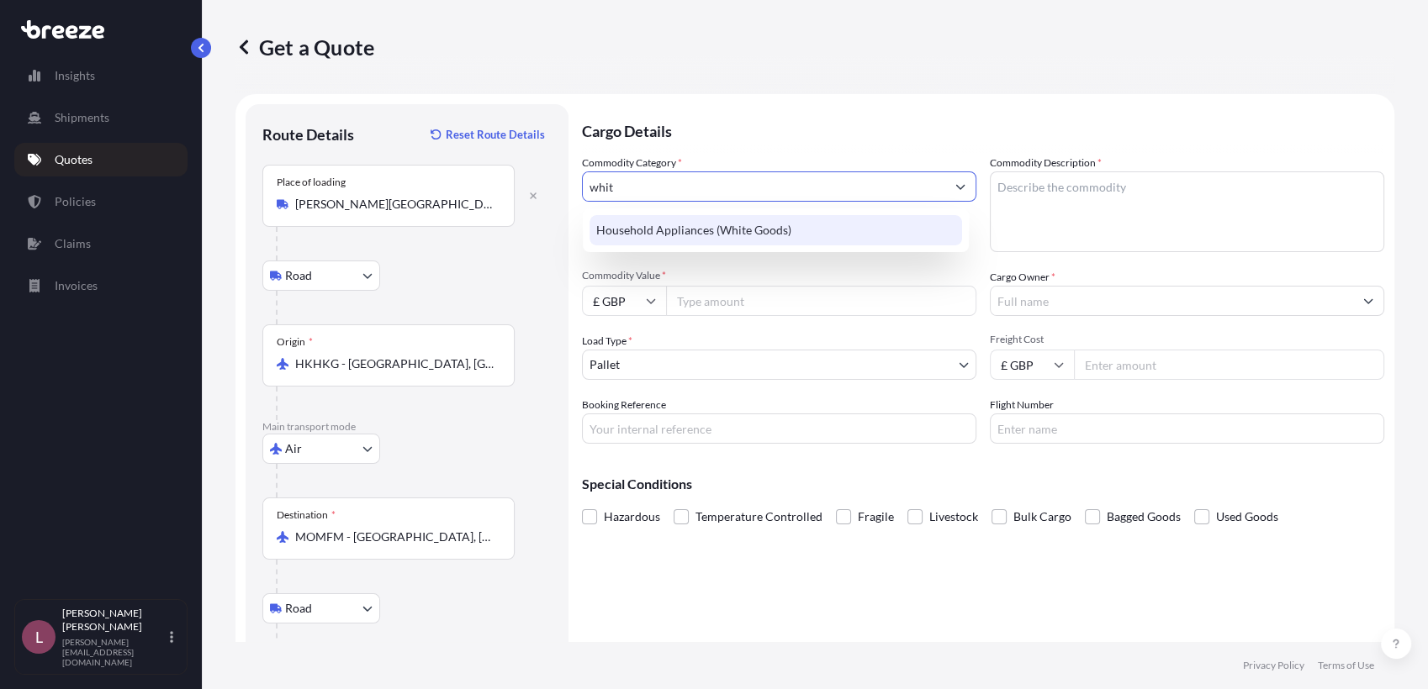
click at [767, 227] on div "Household Appliances (White Goods)" at bounding box center [775, 230] width 372 height 30
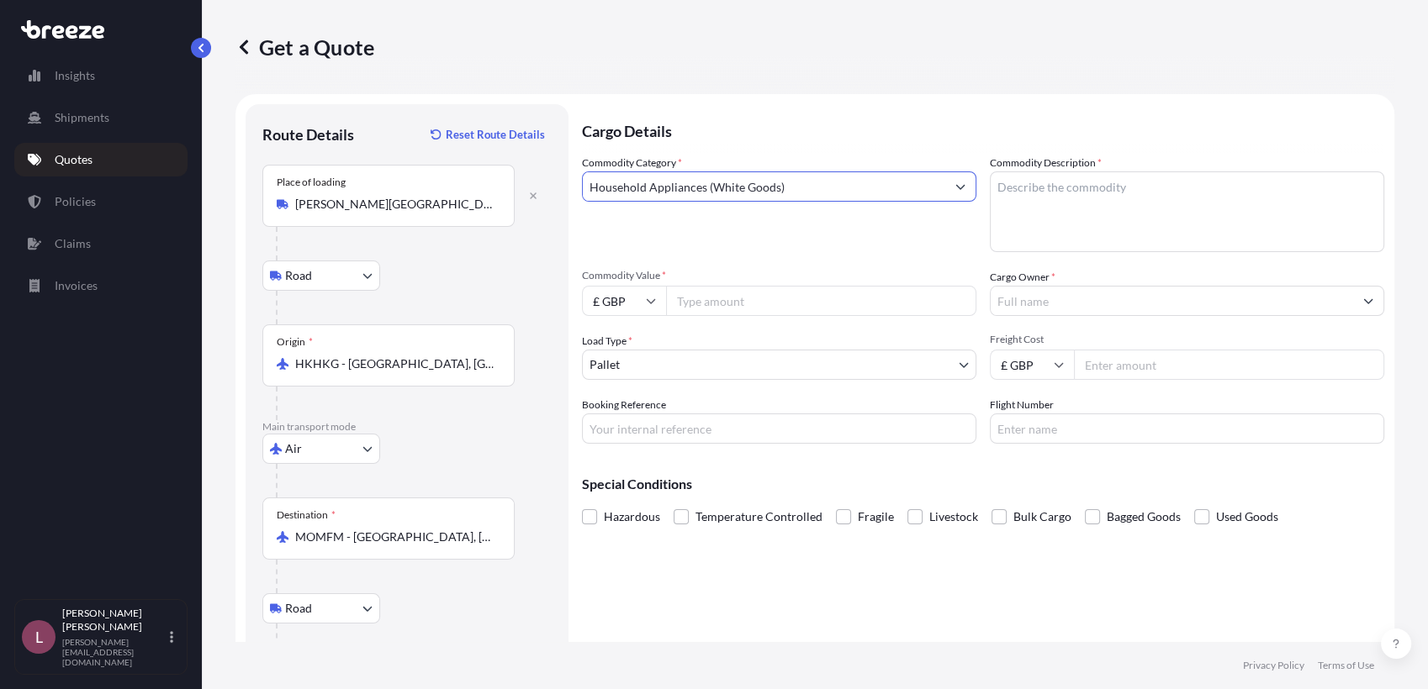
type input "Household Appliances (White Goods)"
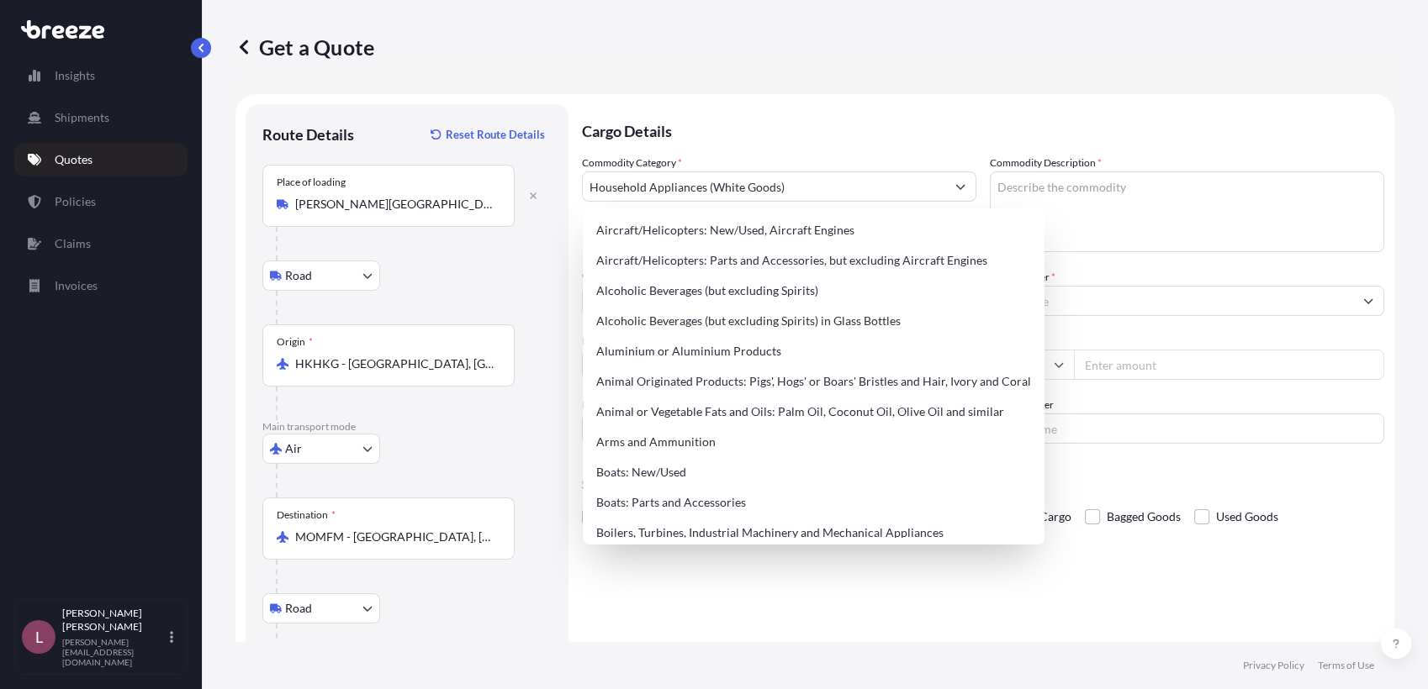
click at [805, 112] on p "Cargo Details" at bounding box center [983, 129] width 802 height 50
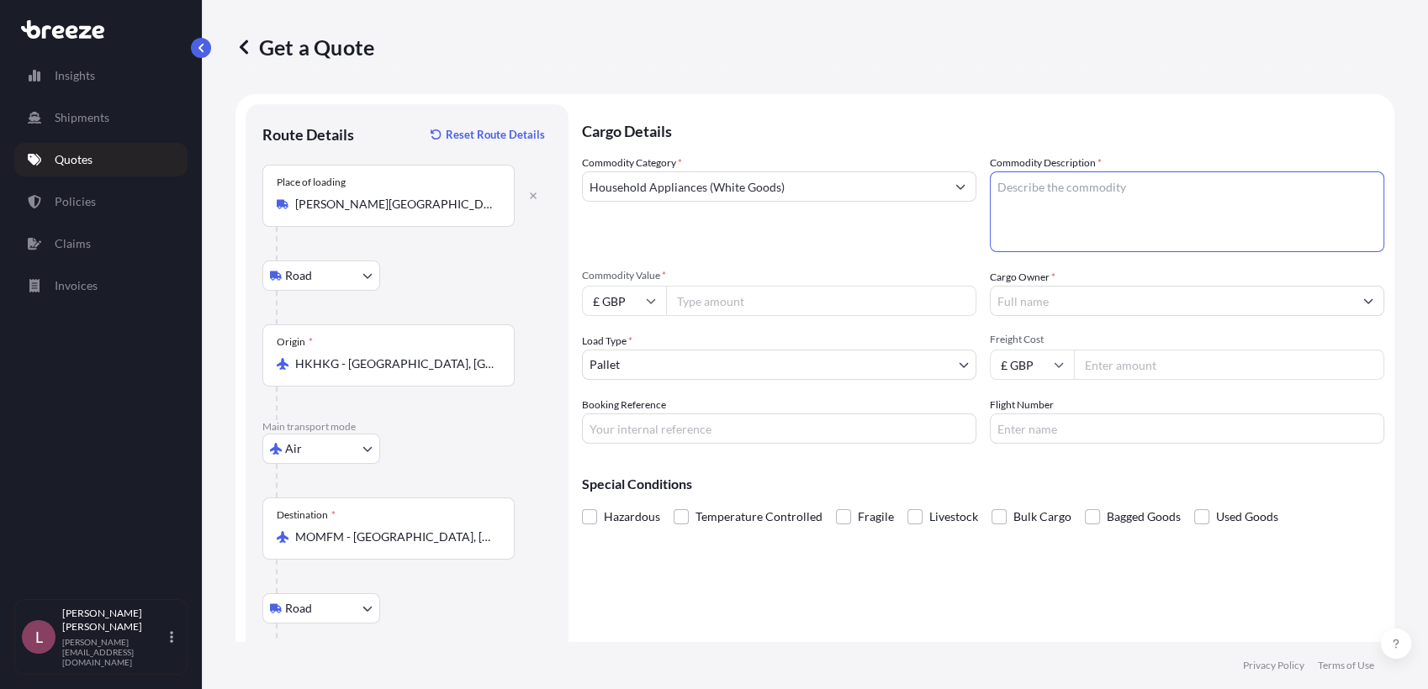
click at [1073, 216] on textarea "Commodity Description *" at bounding box center [1187, 212] width 394 height 81
type textarea "Wine Cooler"
click at [834, 304] on input "Commodity Value *" at bounding box center [821, 301] width 310 height 30
type input "494"
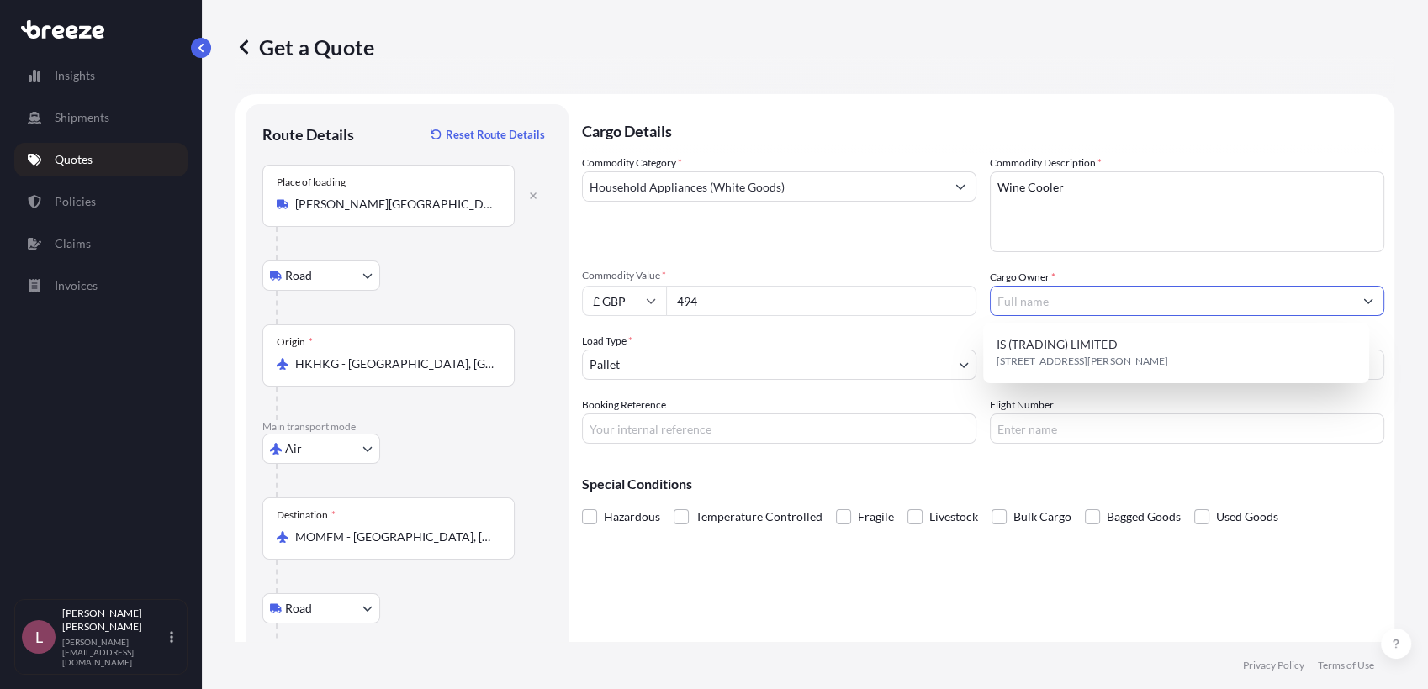
click at [1075, 309] on input "Cargo Owner *" at bounding box center [1171, 301] width 362 height 30
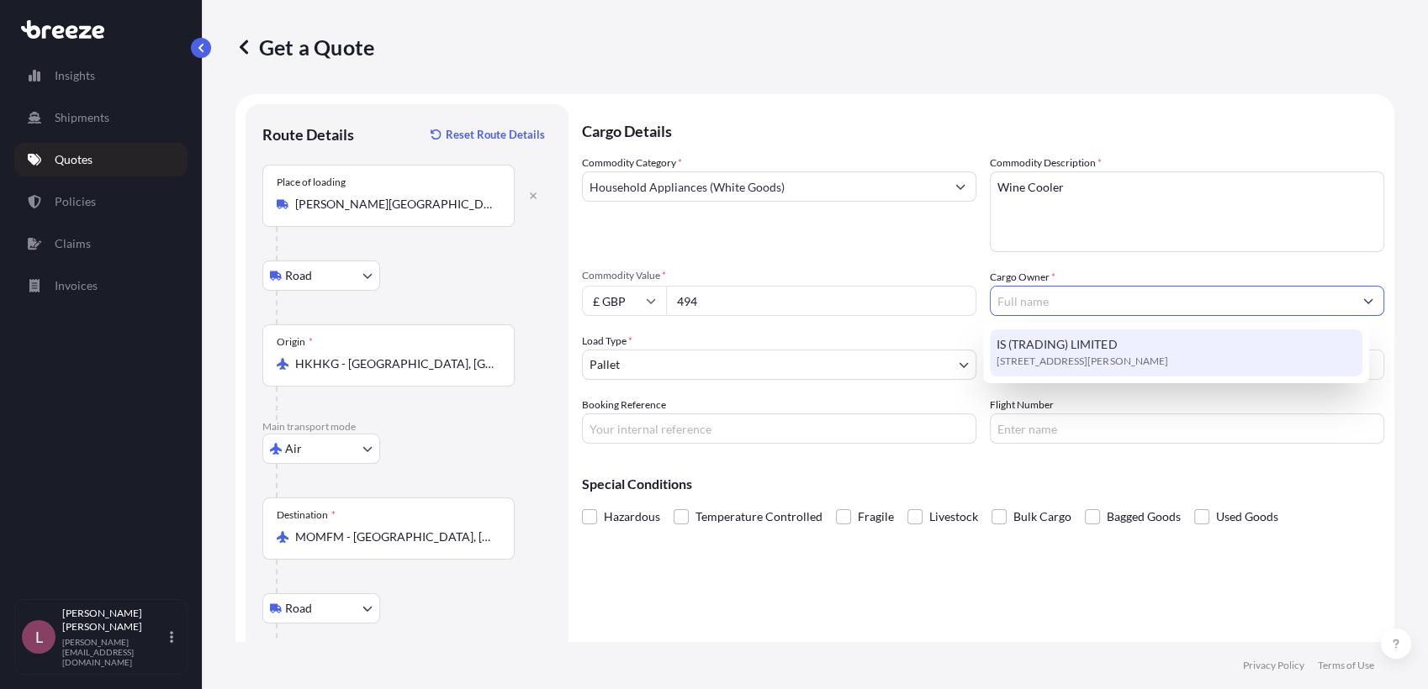
click at [1046, 356] on span "[STREET_ADDRESS][PERSON_NAME]" at bounding box center [1081, 361] width 171 height 17
type input "IS (TRADING) LIMITED"
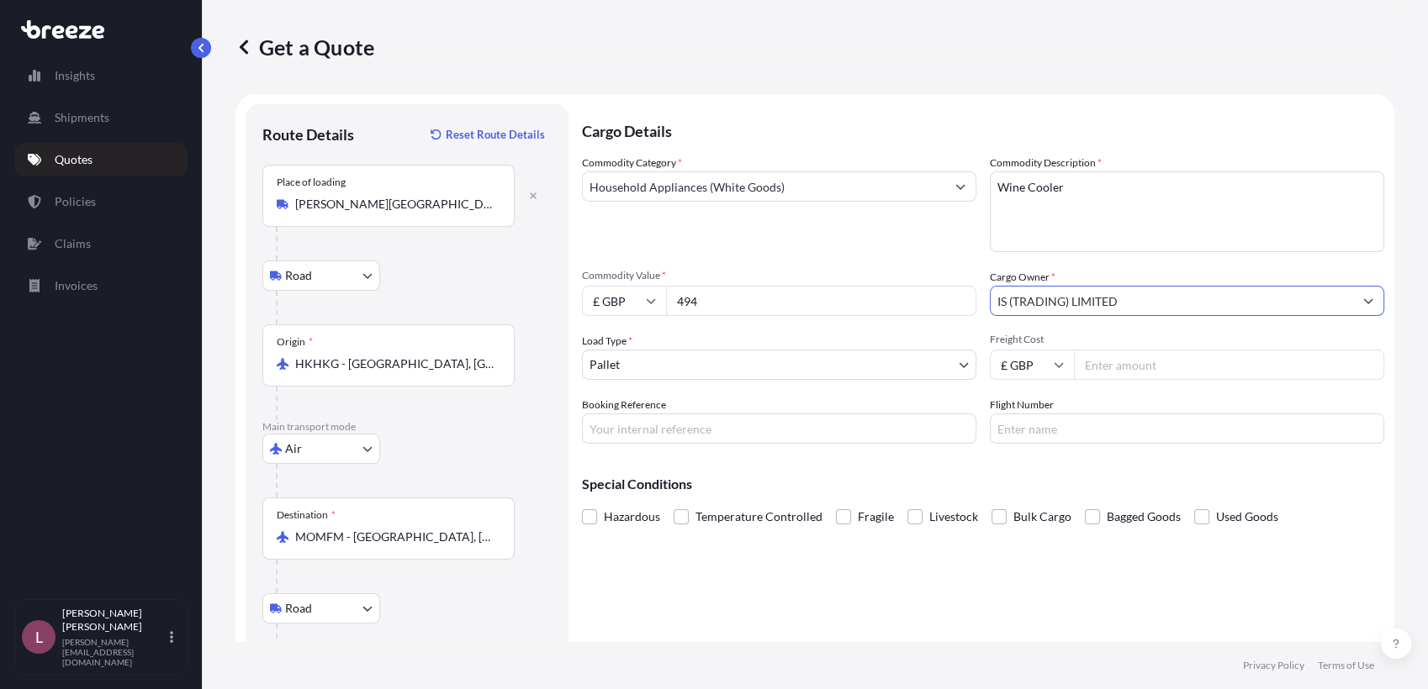
click at [1085, 368] on input "Freight Cost" at bounding box center [1229, 365] width 310 height 30
click at [1055, 358] on input "£ GBP" at bounding box center [1032, 365] width 84 height 30
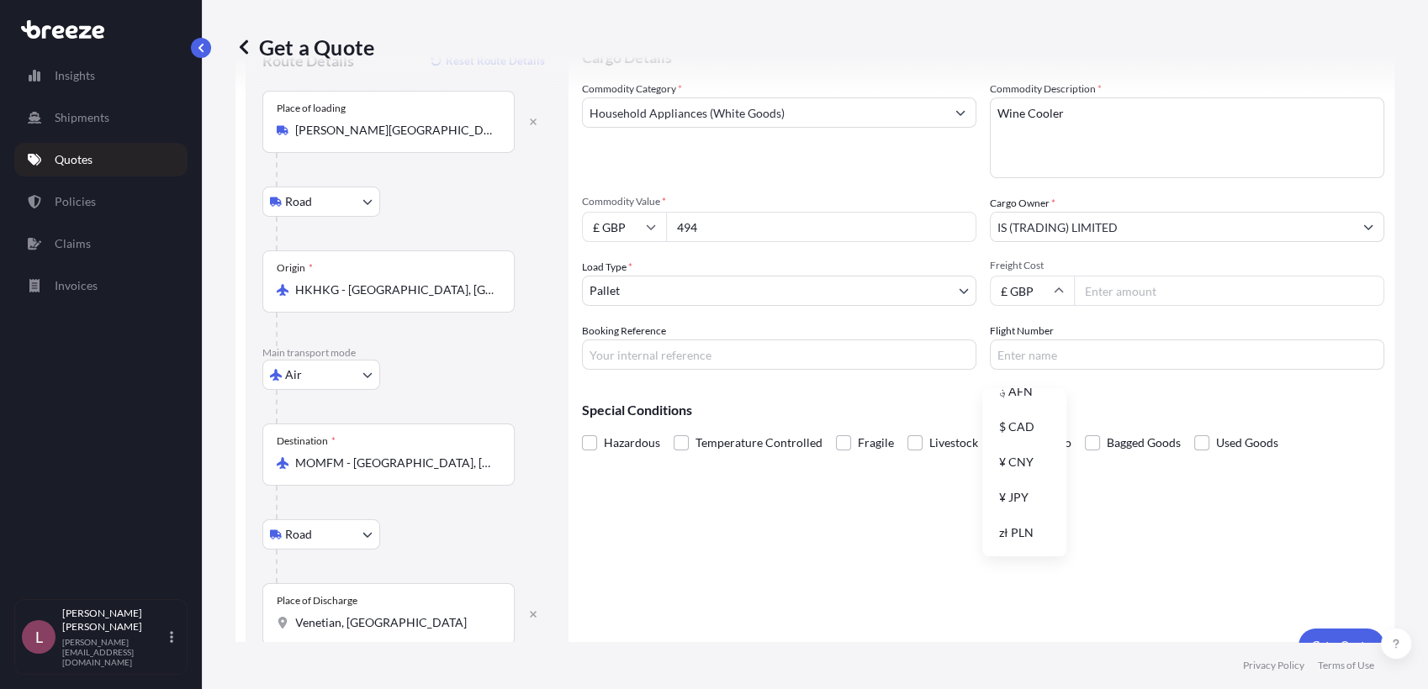
scroll to position [160, 0]
click at [1028, 533] on div "$ HKD" at bounding box center [1024, 534] width 71 height 32
type input "$ HKD"
click at [1128, 297] on input "Freight Cost" at bounding box center [1229, 291] width 310 height 30
type input "925"
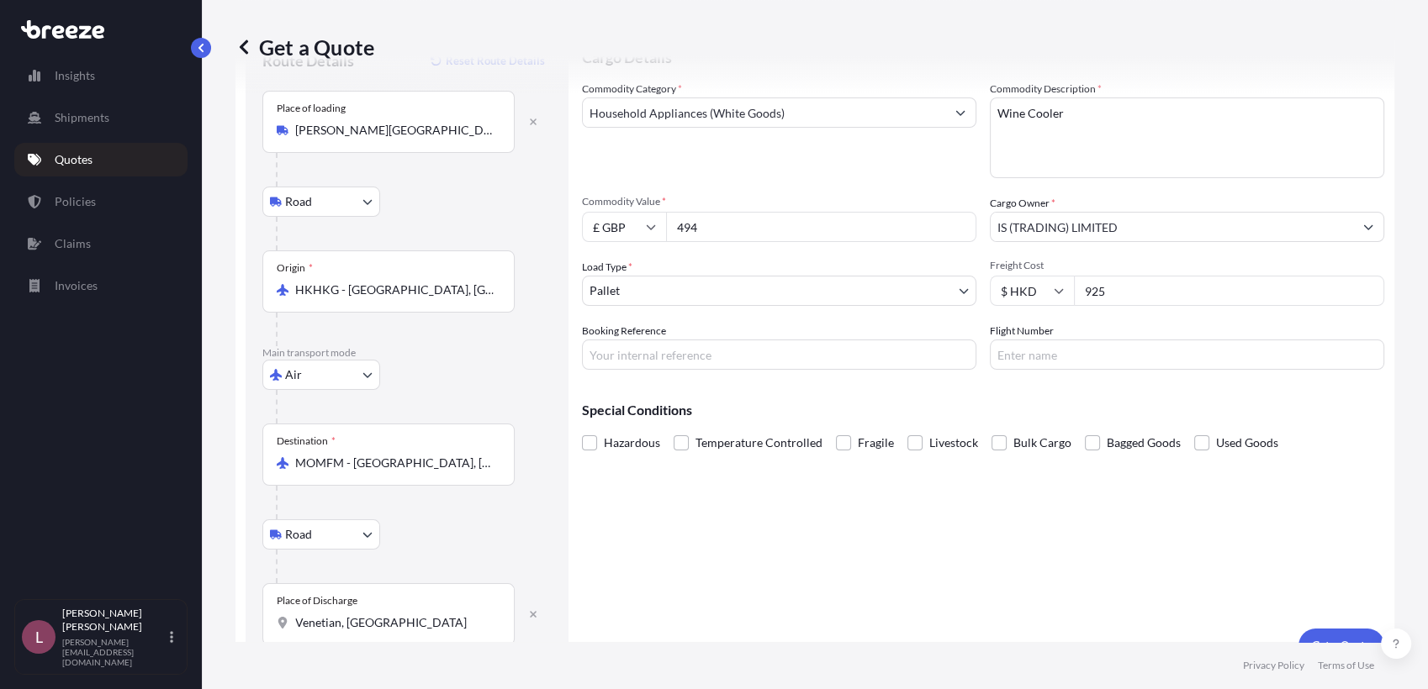
click at [795, 346] on input "Booking Reference" at bounding box center [779, 355] width 394 height 30
click at [669, 349] on input "Booking Reference" at bounding box center [779, 355] width 394 height 30
paste input "2622284_885013631967"
type input "2622284_885013631967"
click at [1052, 488] on div "Cargo Details Commodity Category * Household Appliances (White Goods) Commodity…" at bounding box center [983, 346] width 802 height 632
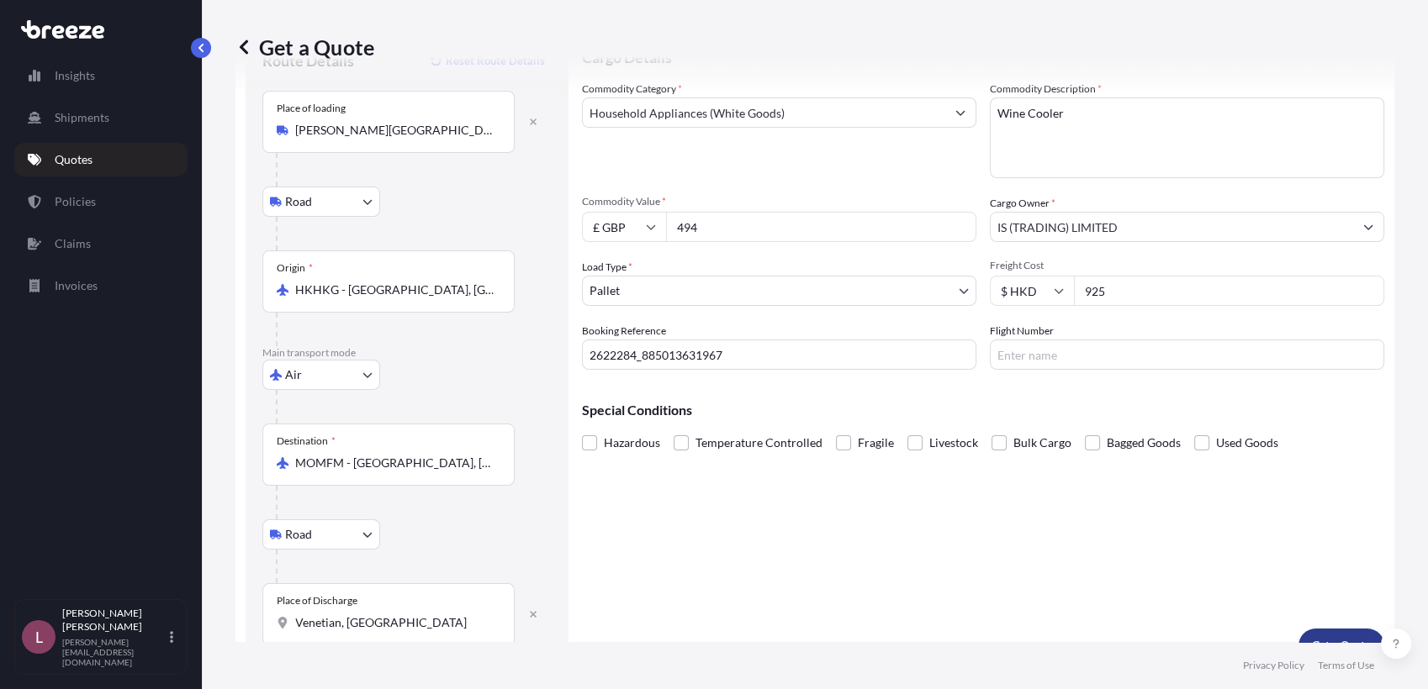
click at [1312, 637] on p "Get a Quote" at bounding box center [1341, 645] width 59 height 17
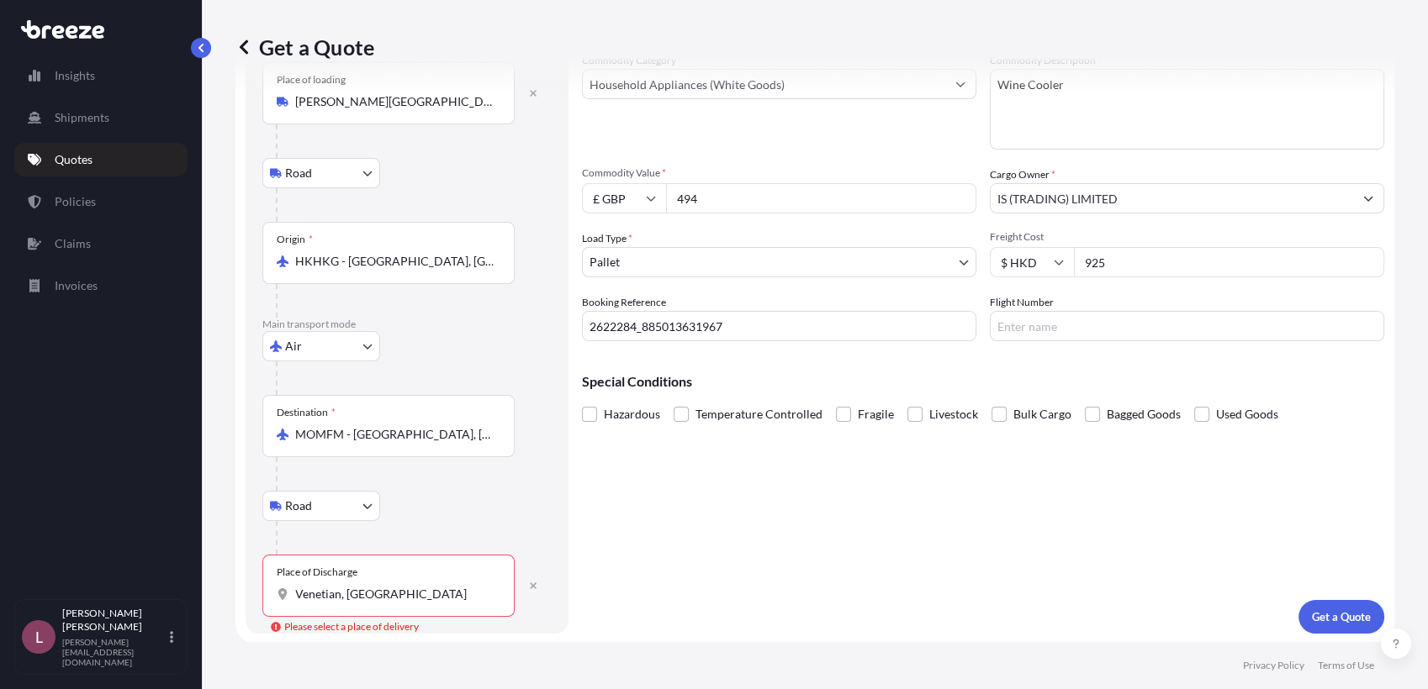
click at [427, 583] on div "Place of Discharge Venetian, [GEOGRAPHIC_DATA]" at bounding box center [388, 586] width 252 height 62
click at [427, 586] on input "Venetian, [GEOGRAPHIC_DATA]" at bounding box center [394, 594] width 198 height 17
drag, startPoint x: 415, startPoint y: 591, endPoint x: 309, endPoint y: 578, distance: 106.8
click at [309, 578] on div "Place of Discharge Venetian, [GEOGRAPHIC_DATA]" at bounding box center [388, 586] width 252 height 62
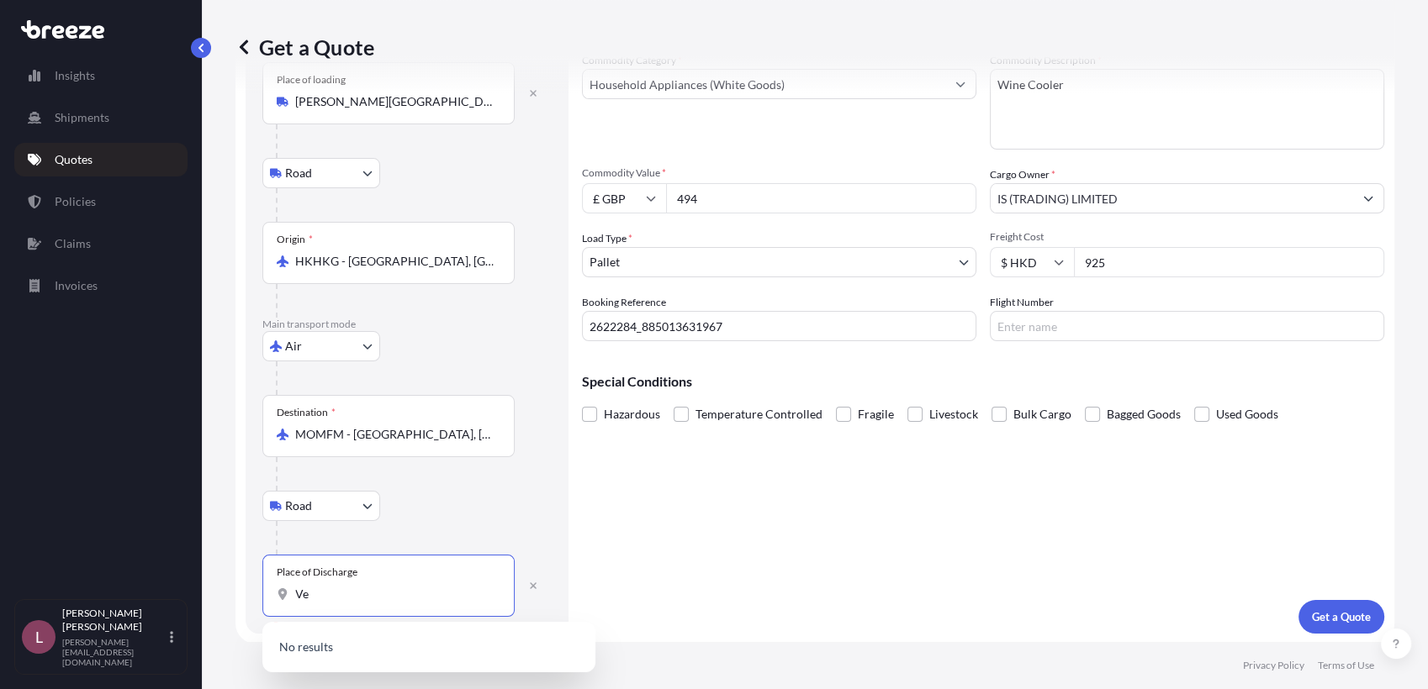
type input "V"
type input "m"
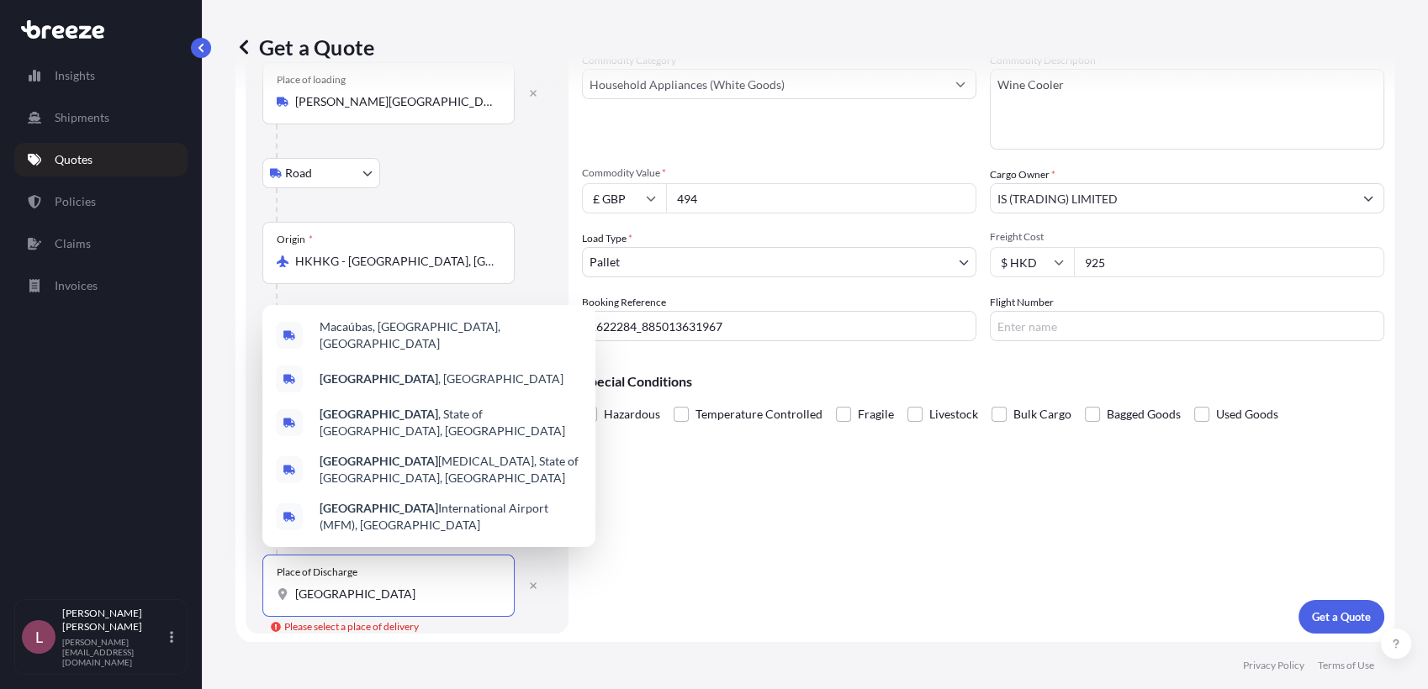
click at [366, 597] on input "[GEOGRAPHIC_DATA]" at bounding box center [394, 594] width 198 height 17
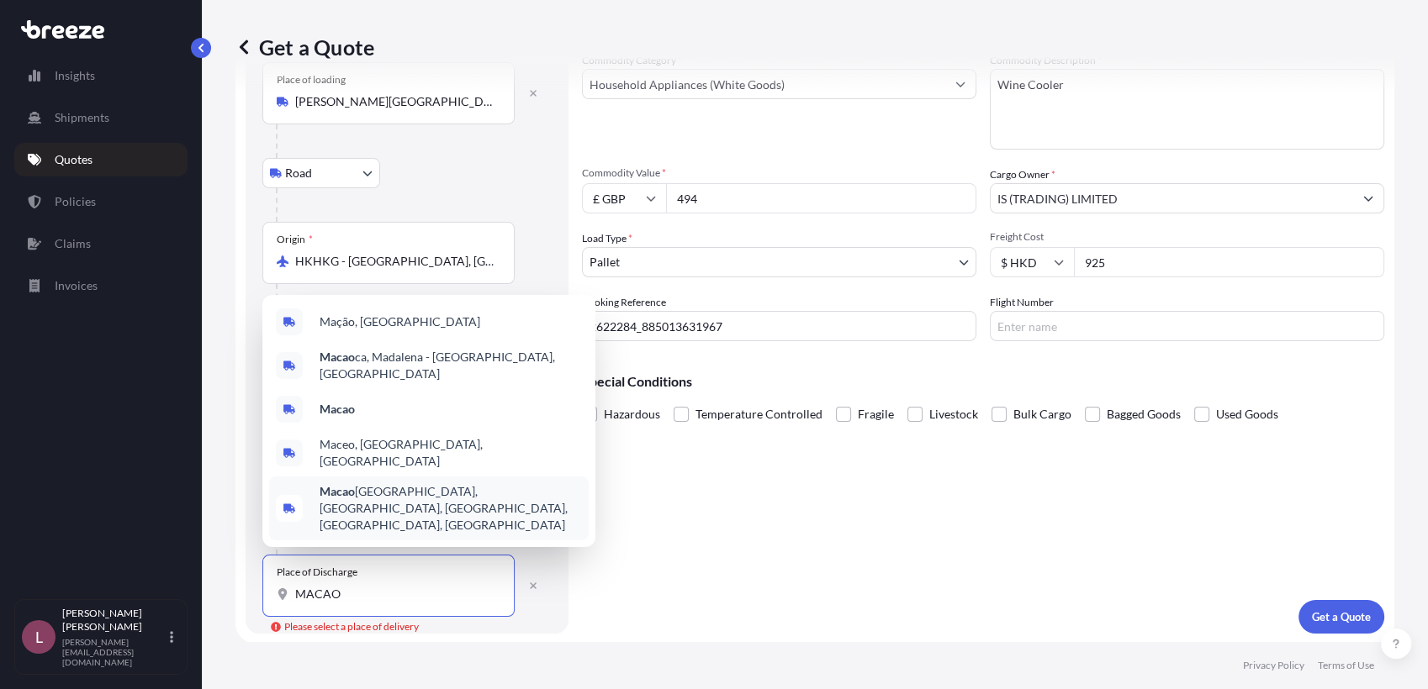
type input "MACAO"
click at [570, 587] on form "Route Details Reset Route Details Place of loading [PERSON_NAME][GEOGRAPHIC_DAT…" at bounding box center [814, 318] width 1159 height 652
drag, startPoint x: 432, startPoint y: 589, endPoint x: 227, endPoint y: 582, distance: 205.3
click at [227, 582] on div "Get a Quote Route Details Reset Route Details Place of loading [PERSON_NAME][GE…" at bounding box center [815, 321] width 1226 height 642
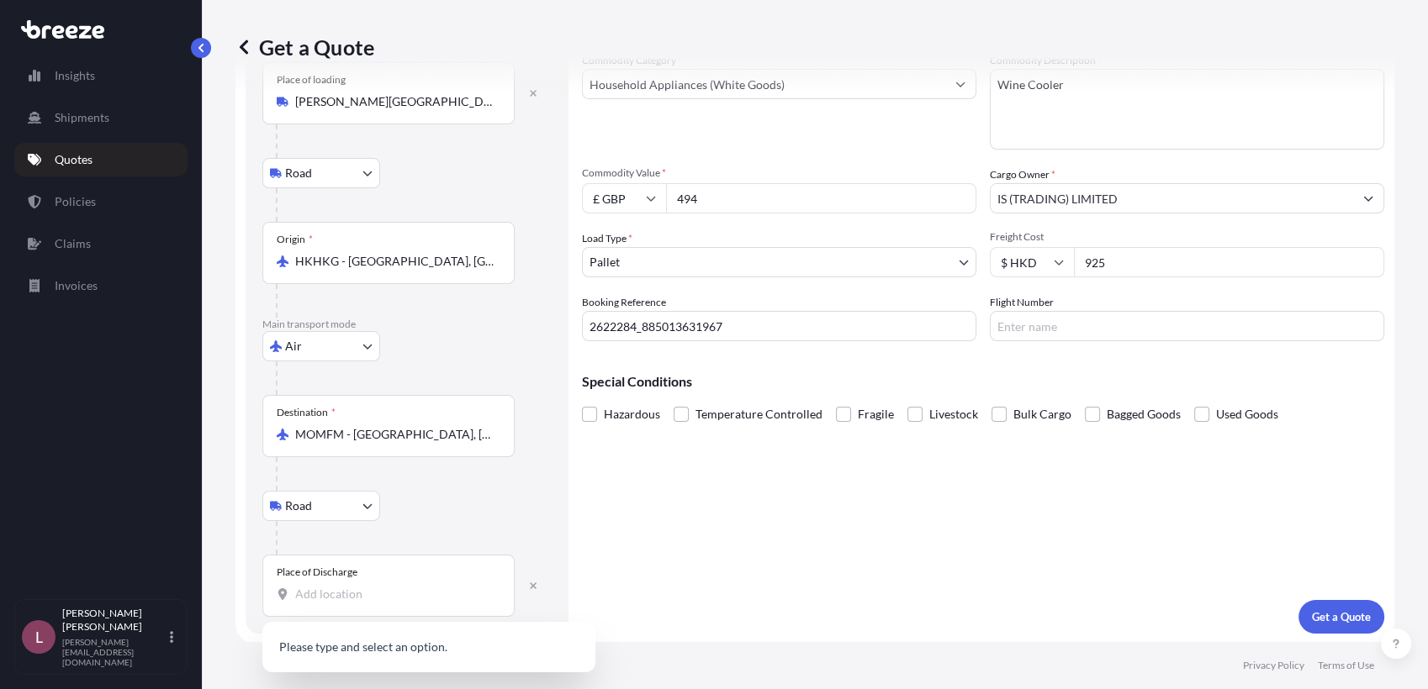
click at [286, 602] on div "Place of Discharge" at bounding box center [388, 586] width 252 height 62
click at [295, 602] on input "Place of Discharge" at bounding box center [394, 594] width 198 height 17
click at [323, 596] on input "Place of Discharge" at bounding box center [394, 594] width 198 height 17
type input "m"
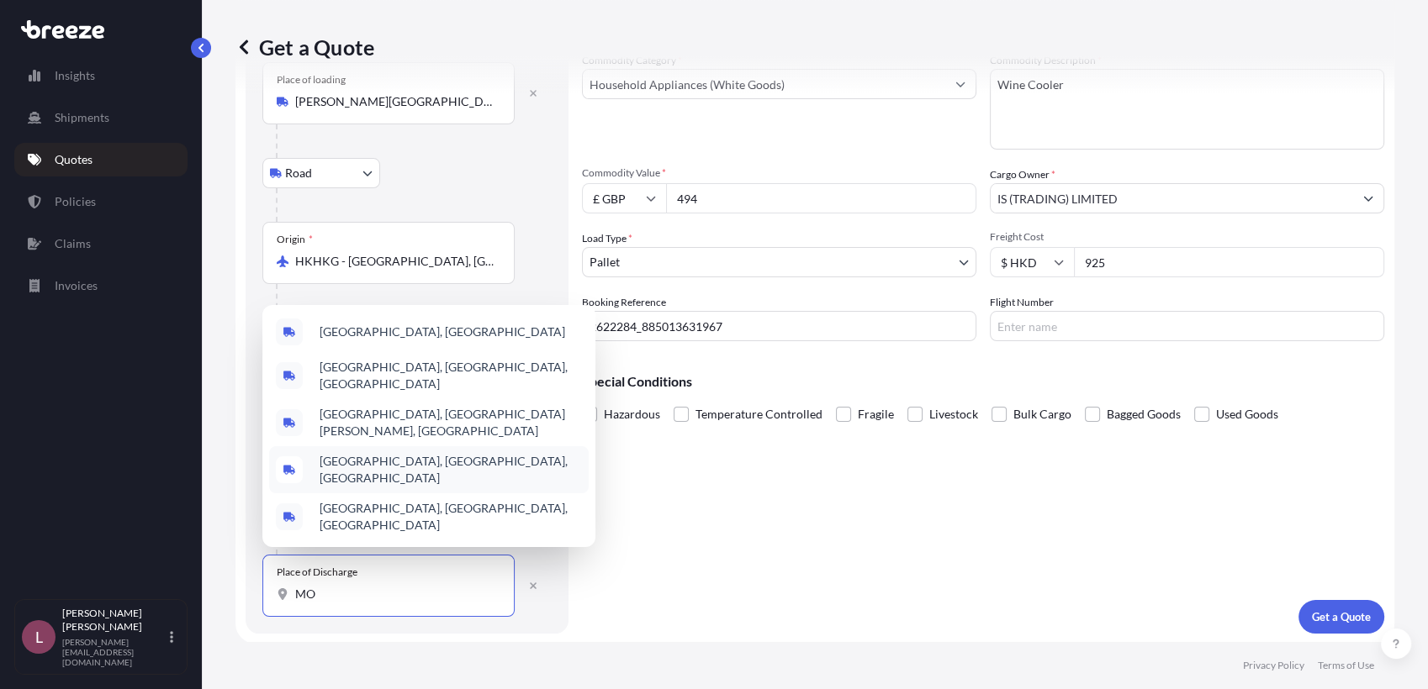
click at [333, 591] on input "MO" at bounding box center [394, 594] width 198 height 17
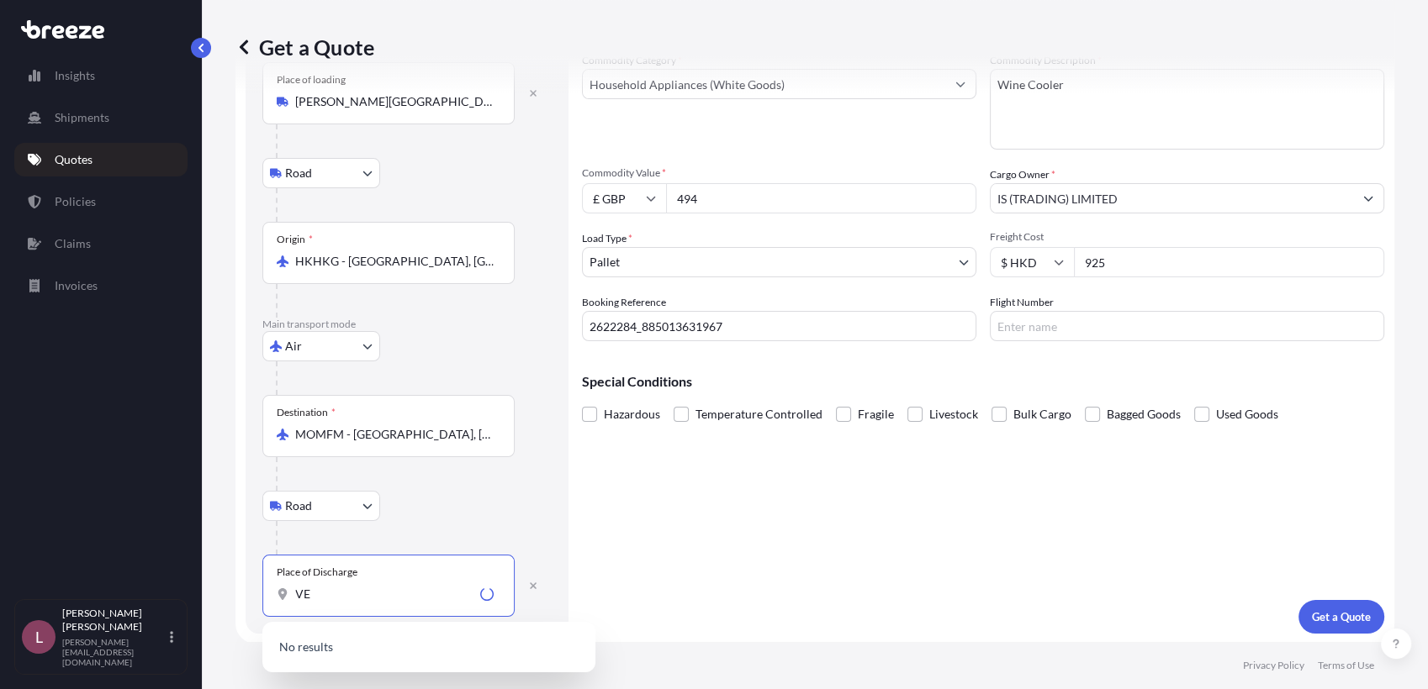
type input "V"
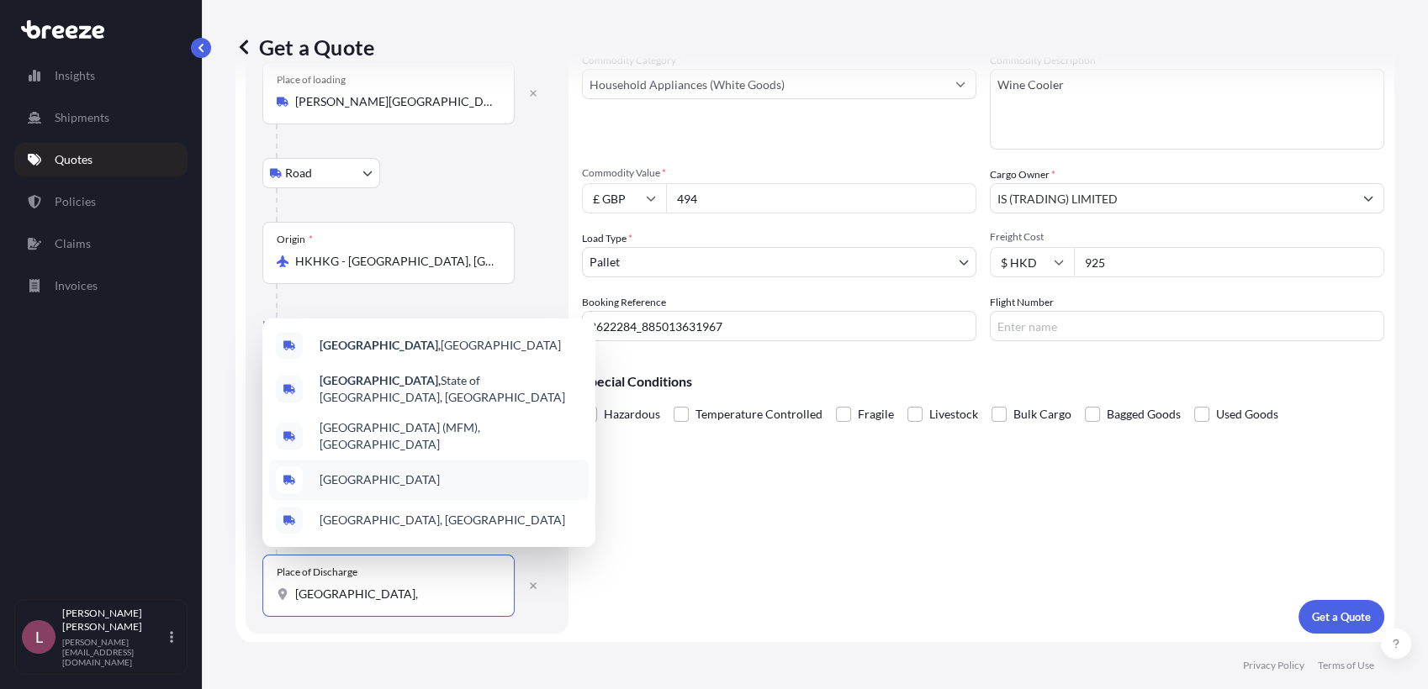
click at [341, 483] on span "[GEOGRAPHIC_DATA]" at bounding box center [379, 480] width 120 height 17
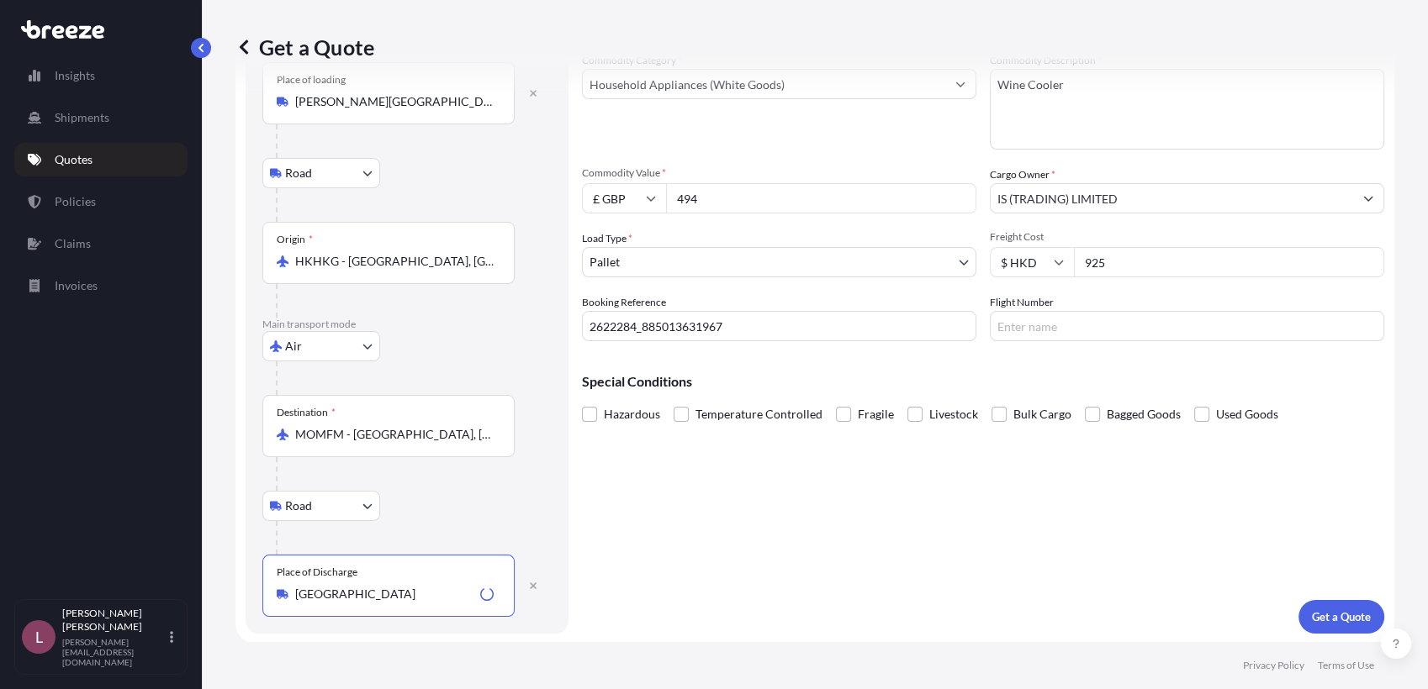
type input "[GEOGRAPHIC_DATA]"
click at [722, 611] on div "Cargo Details Commodity Category * Household Appliances (White Goods) Commodity…" at bounding box center [983, 318] width 802 height 632
click at [1330, 616] on p "Get a Quote" at bounding box center [1341, 617] width 59 height 17
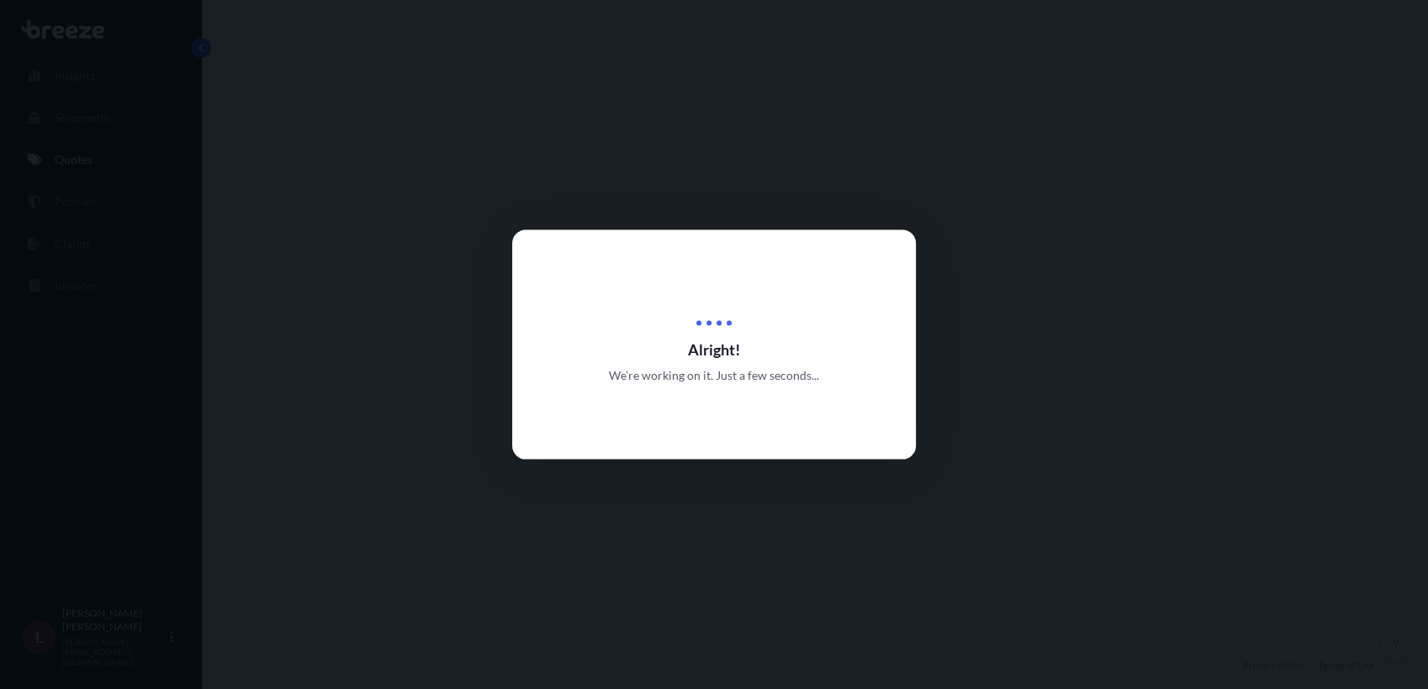
select select "Road"
select select "Air"
select select "Road"
select select "1"
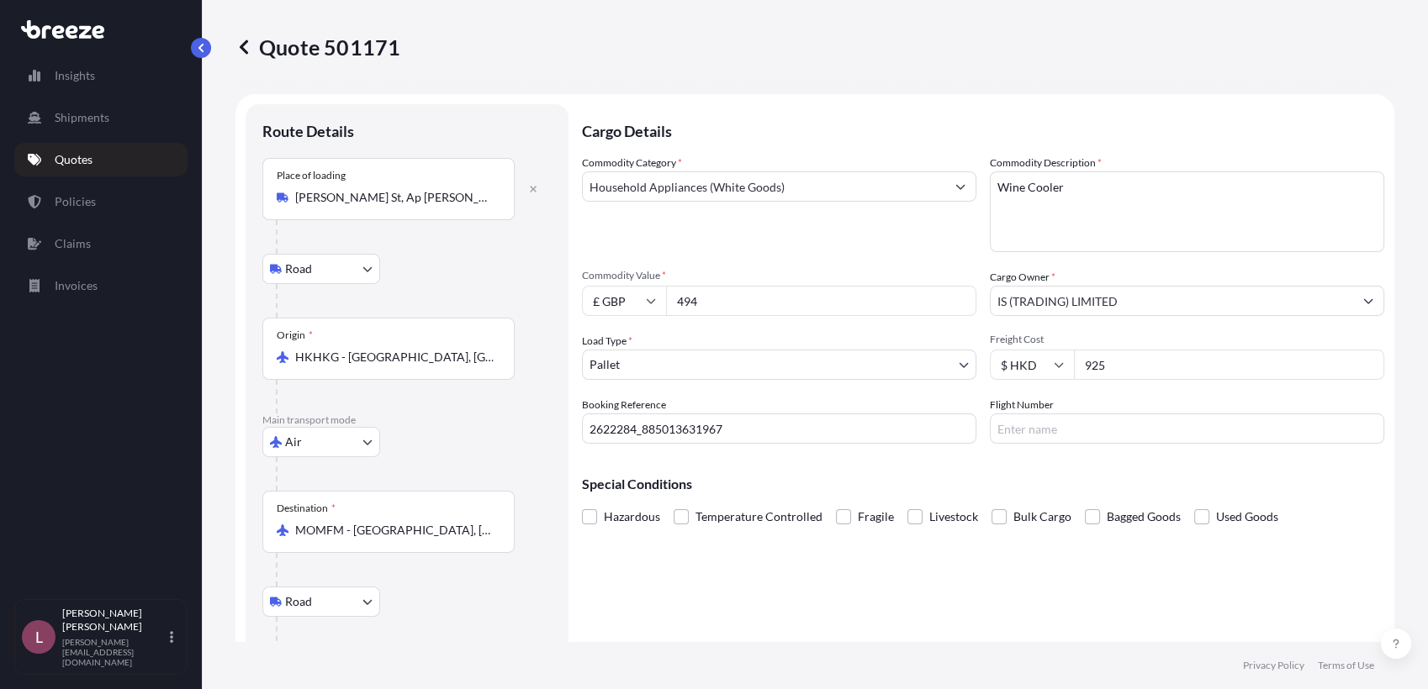
drag, startPoint x: 1113, startPoint y: 367, endPoint x: 1002, endPoint y: 354, distance: 111.7
click at [1002, 354] on div "$ HKD 925" at bounding box center [1187, 365] width 394 height 30
click at [1029, 599] on div "Cargo Details Commodity Category * Household Appliances (White Goods) Commodity…" at bounding box center [983, 417] width 802 height 626
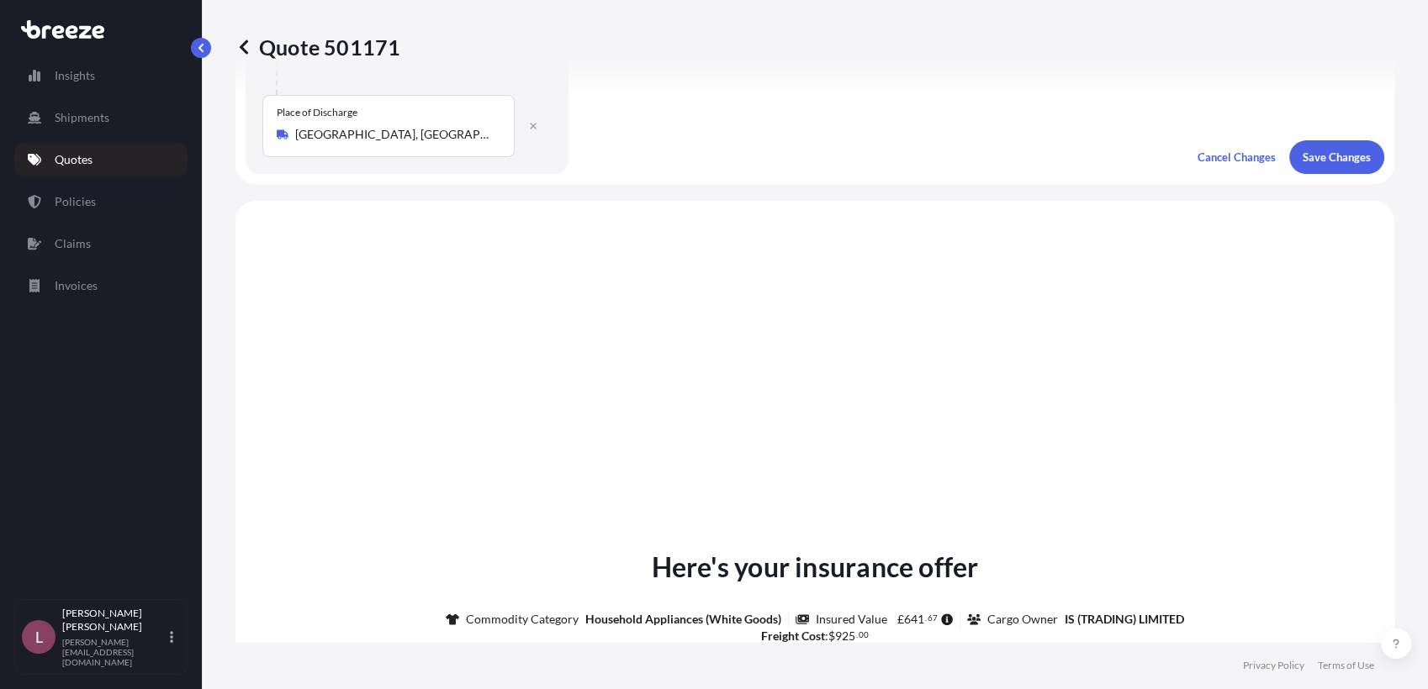
scroll to position [552, 0]
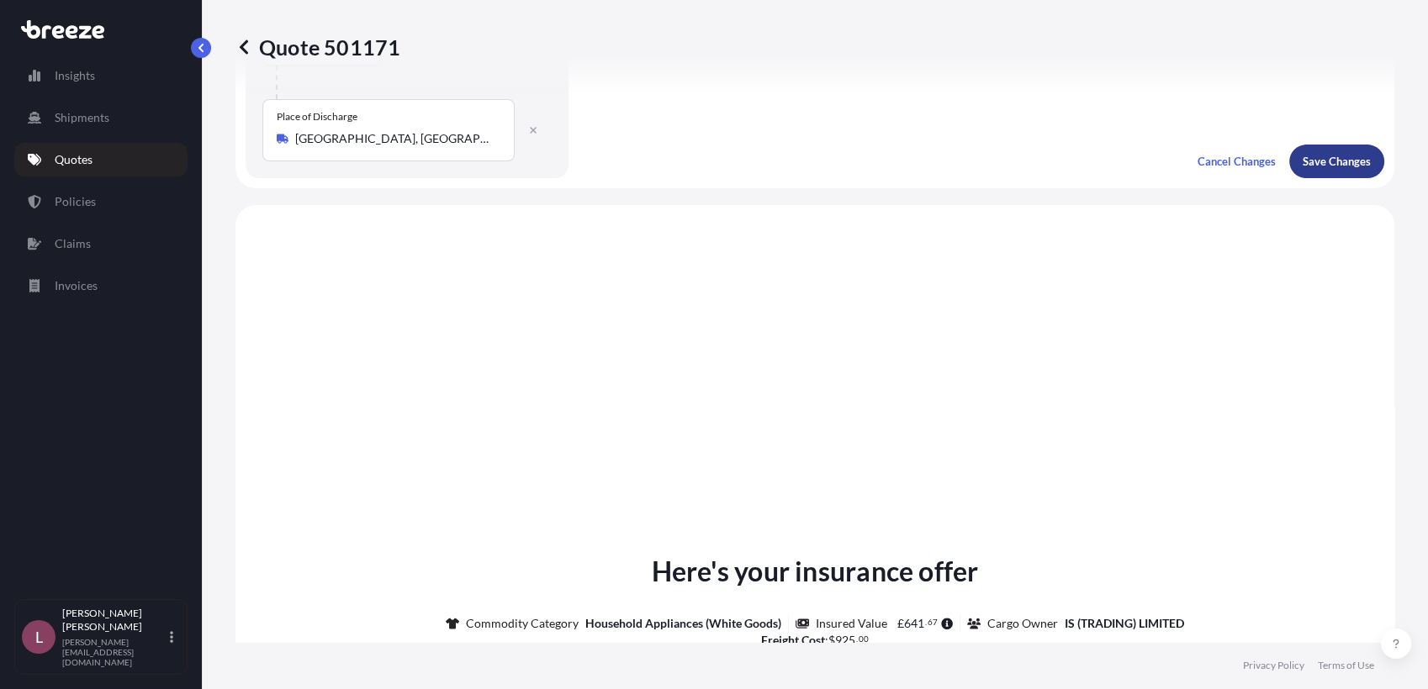
click at [1302, 157] on p "Save Changes" at bounding box center [1336, 161] width 68 height 17
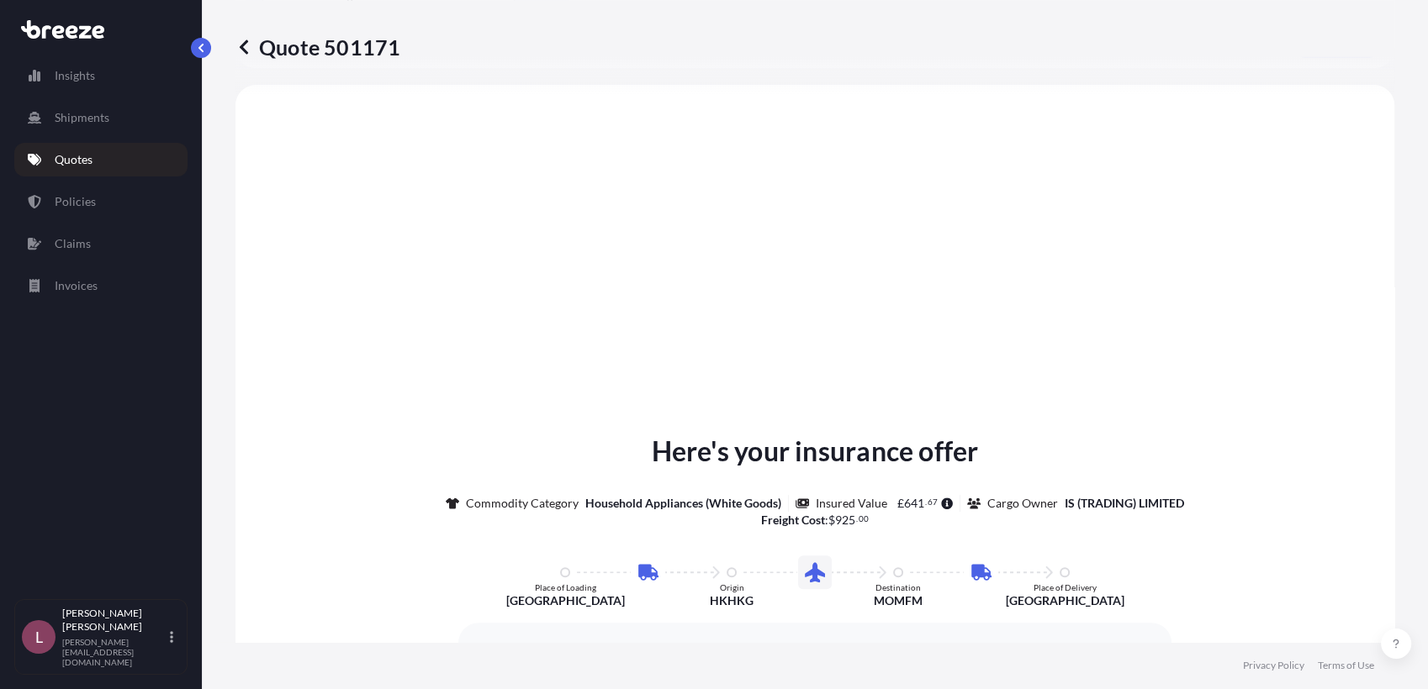
select select "Road"
select select "Air"
select select "Road"
select select "1"
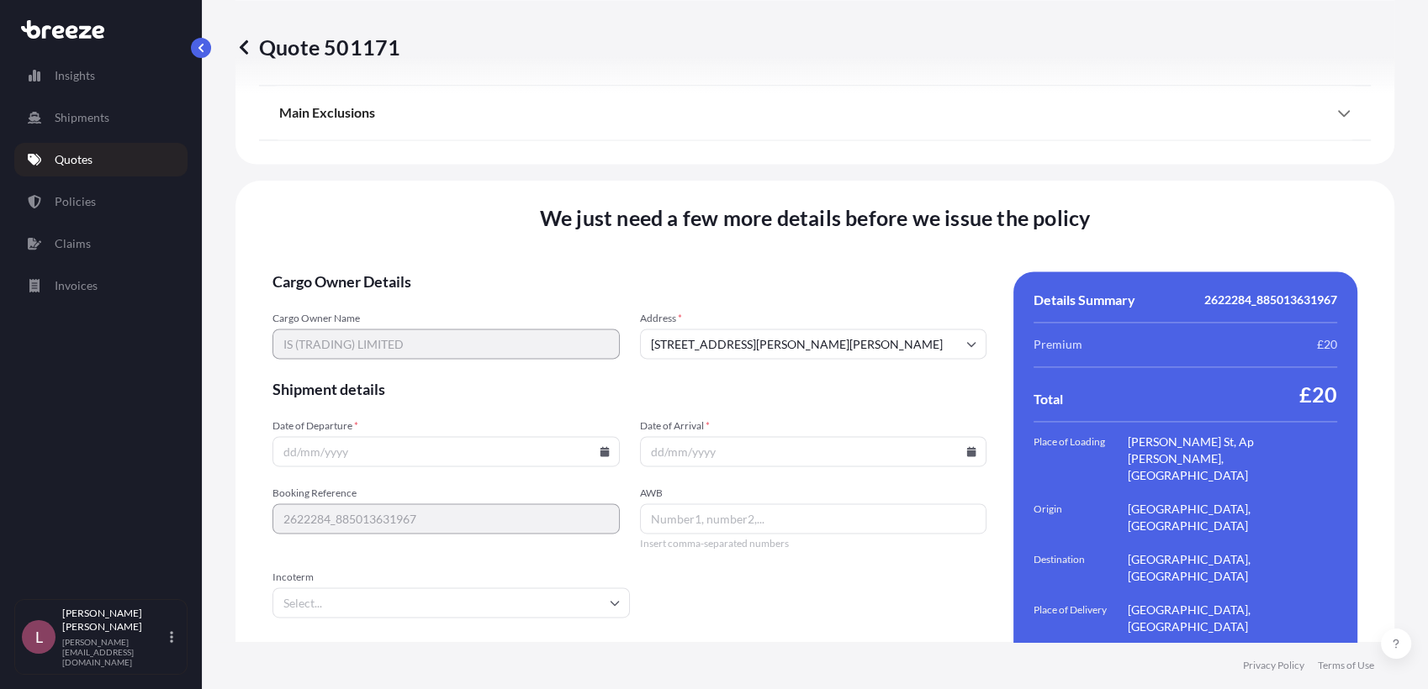
scroll to position [2294, 0]
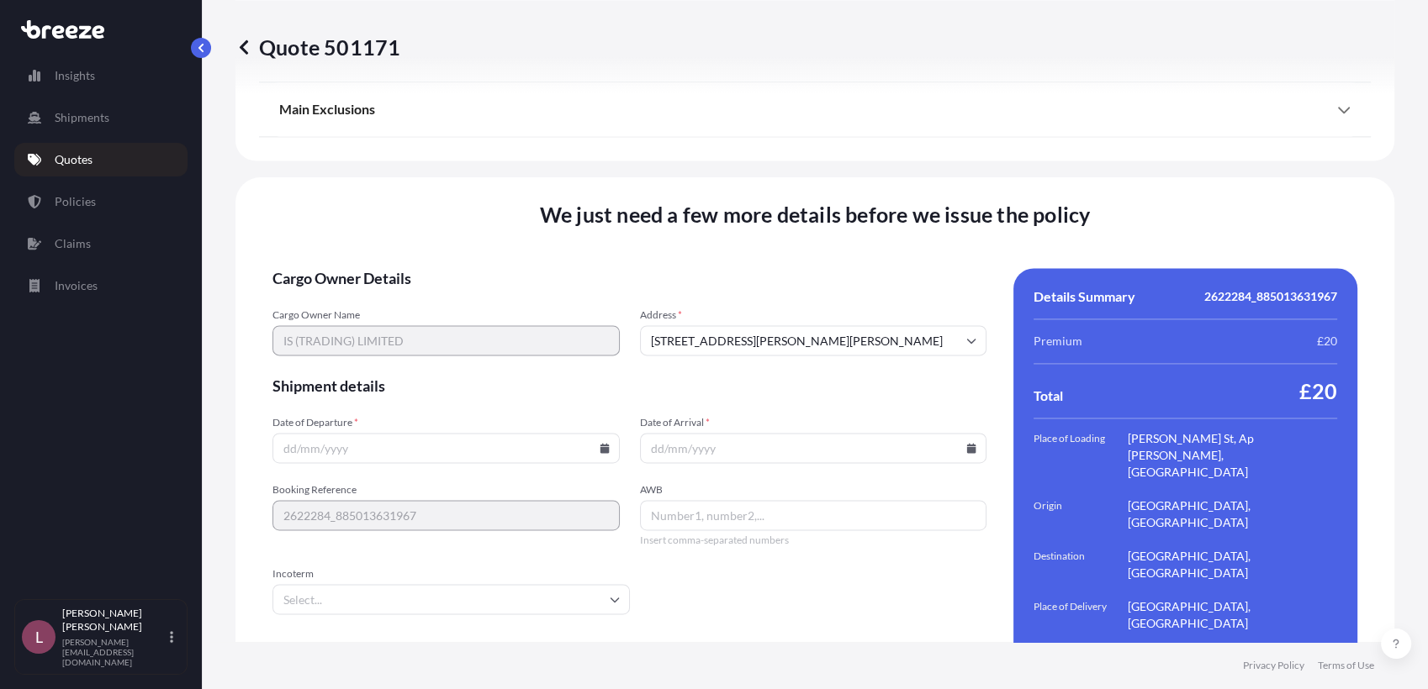
click at [405, 433] on input "Date of Departure *" at bounding box center [445, 448] width 347 height 30
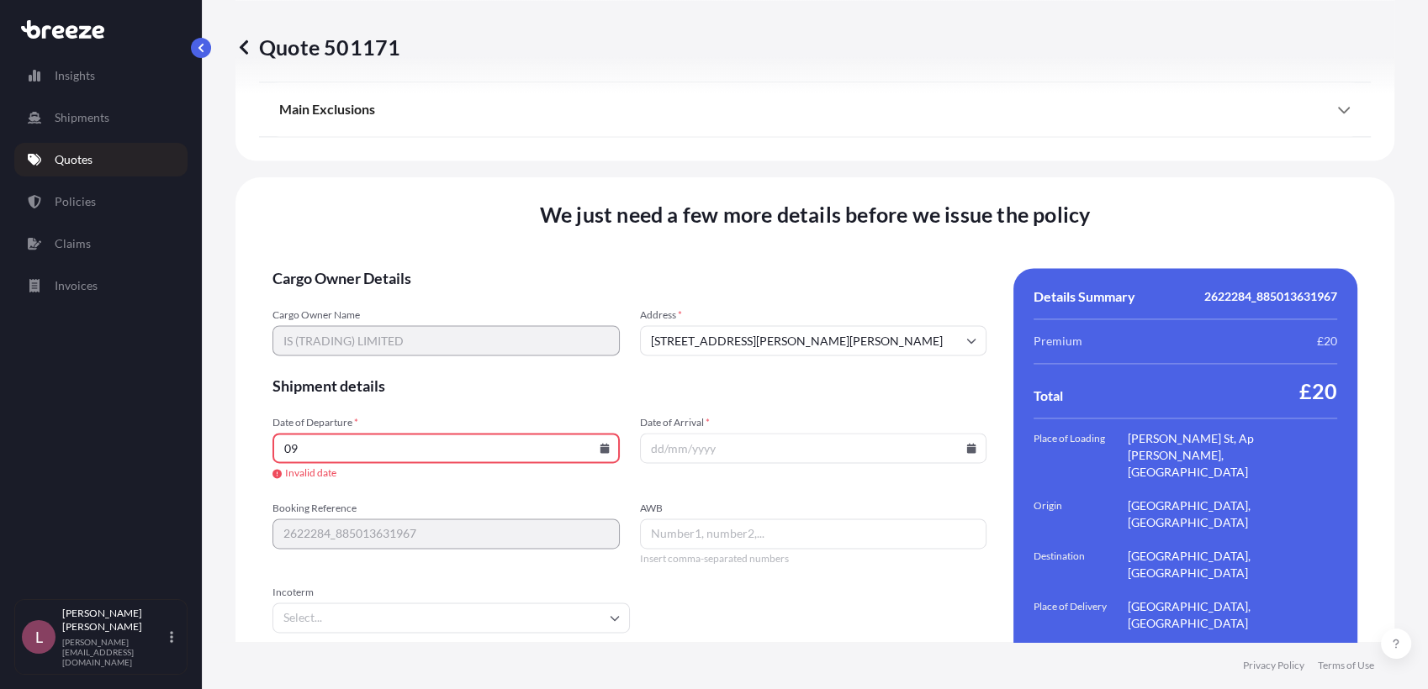
type input "0"
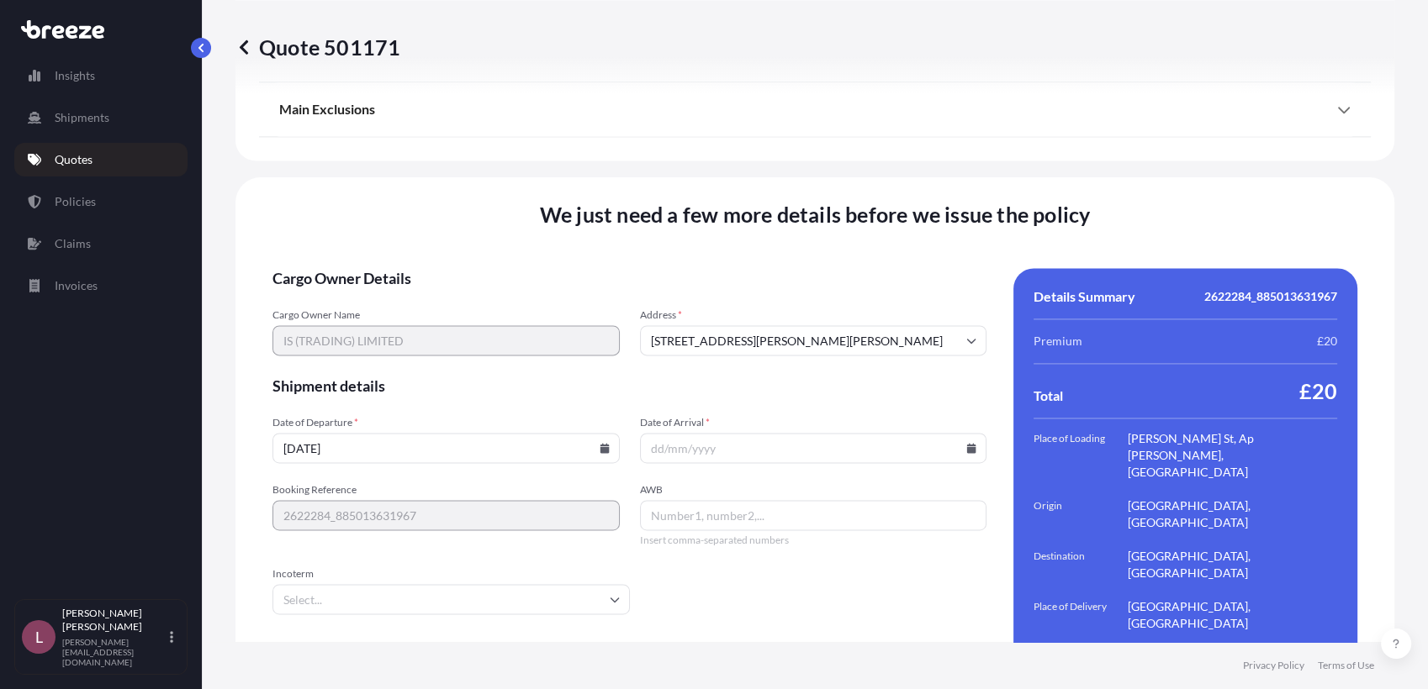
type input "[DATE]"
click at [967, 443] on icon at bounding box center [971, 448] width 9 height 10
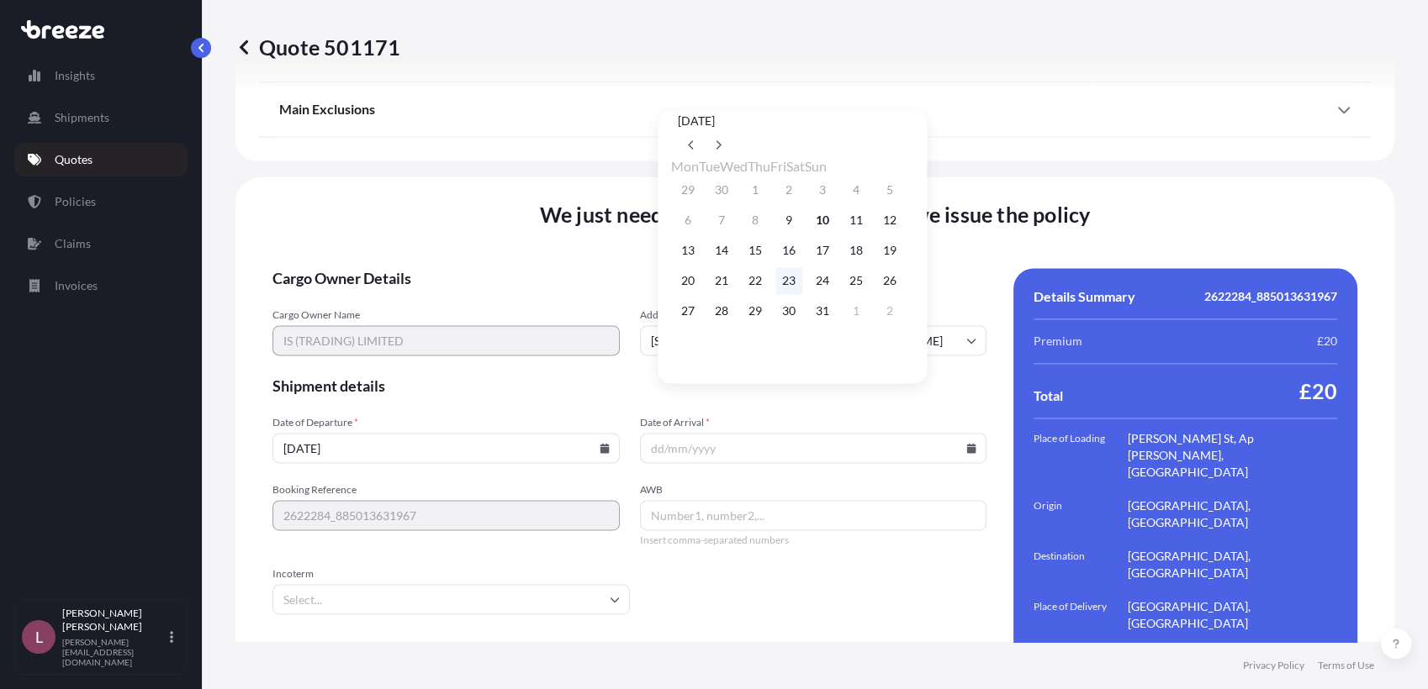
click at [802, 280] on button "23" at bounding box center [788, 280] width 27 height 27
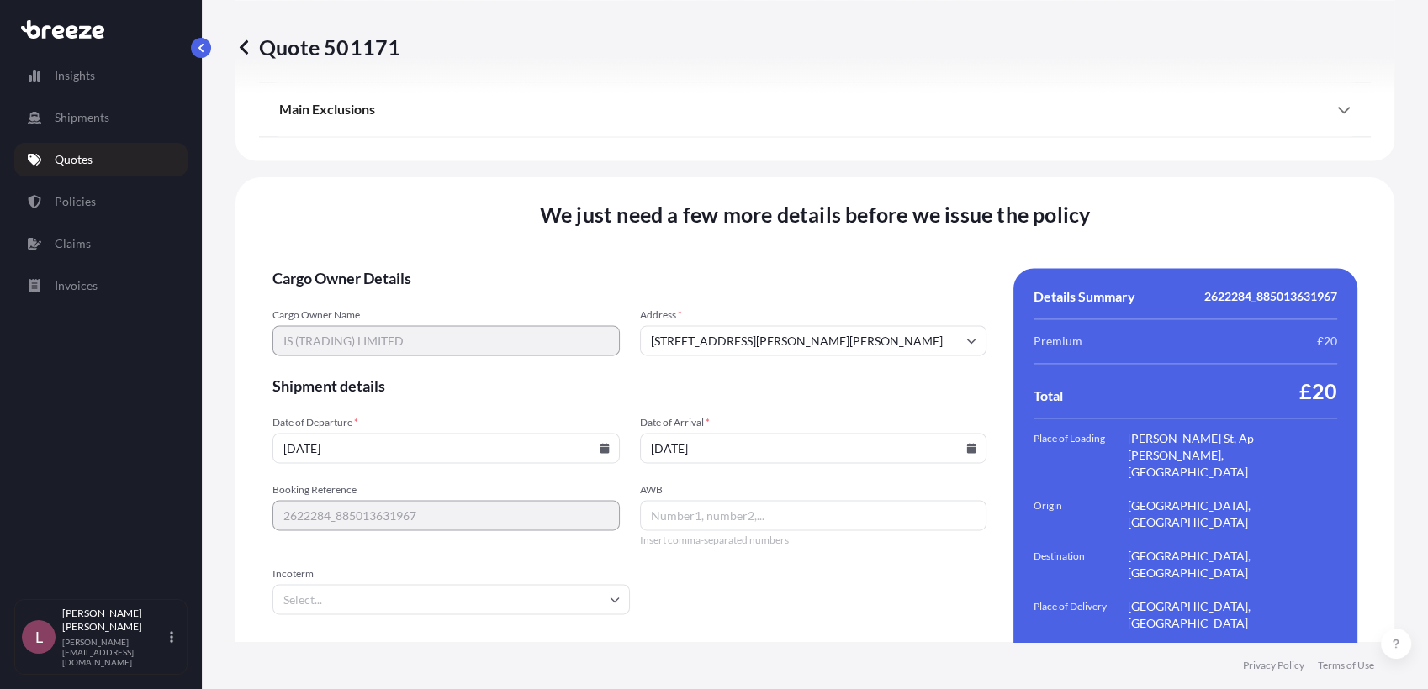
type input "[DATE]"
click at [702, 500] on input "AWB" at bounding box center [813, 515] width 347 height 30
paste input "2622284_885013631967"
click at [591, 483] on div "Booking Reference 2622284_885013631967 AWB 2622284_885013631967 Insert comma-se…" at bounding box center [629, 515] width 714 height 64
type input "885013631967"
